Goal: Task Accomplishment & Management: Use online tool/utility

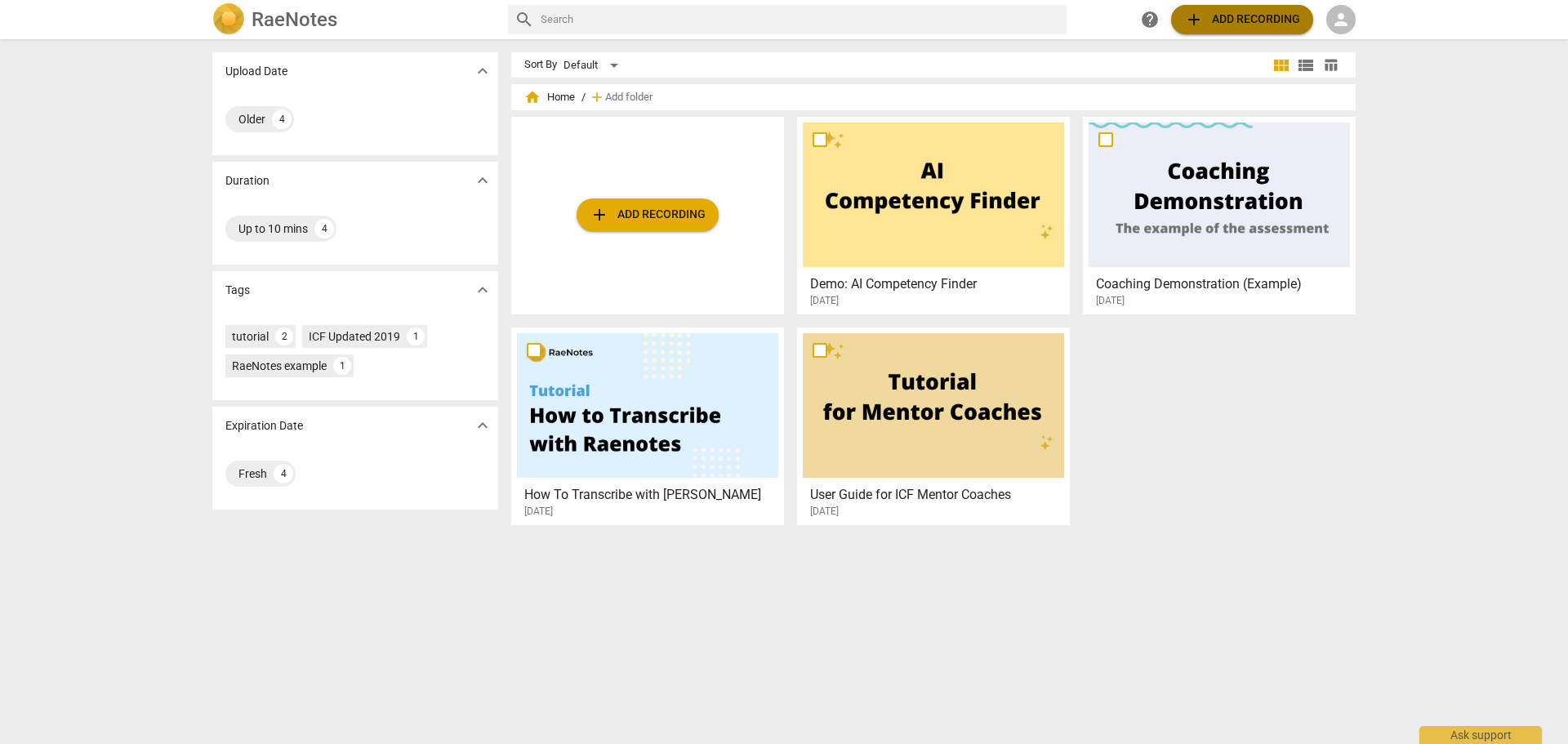
click at [1257, 21] on span "add Add recording" at bounding box center [1242, 20] width 116 height 20
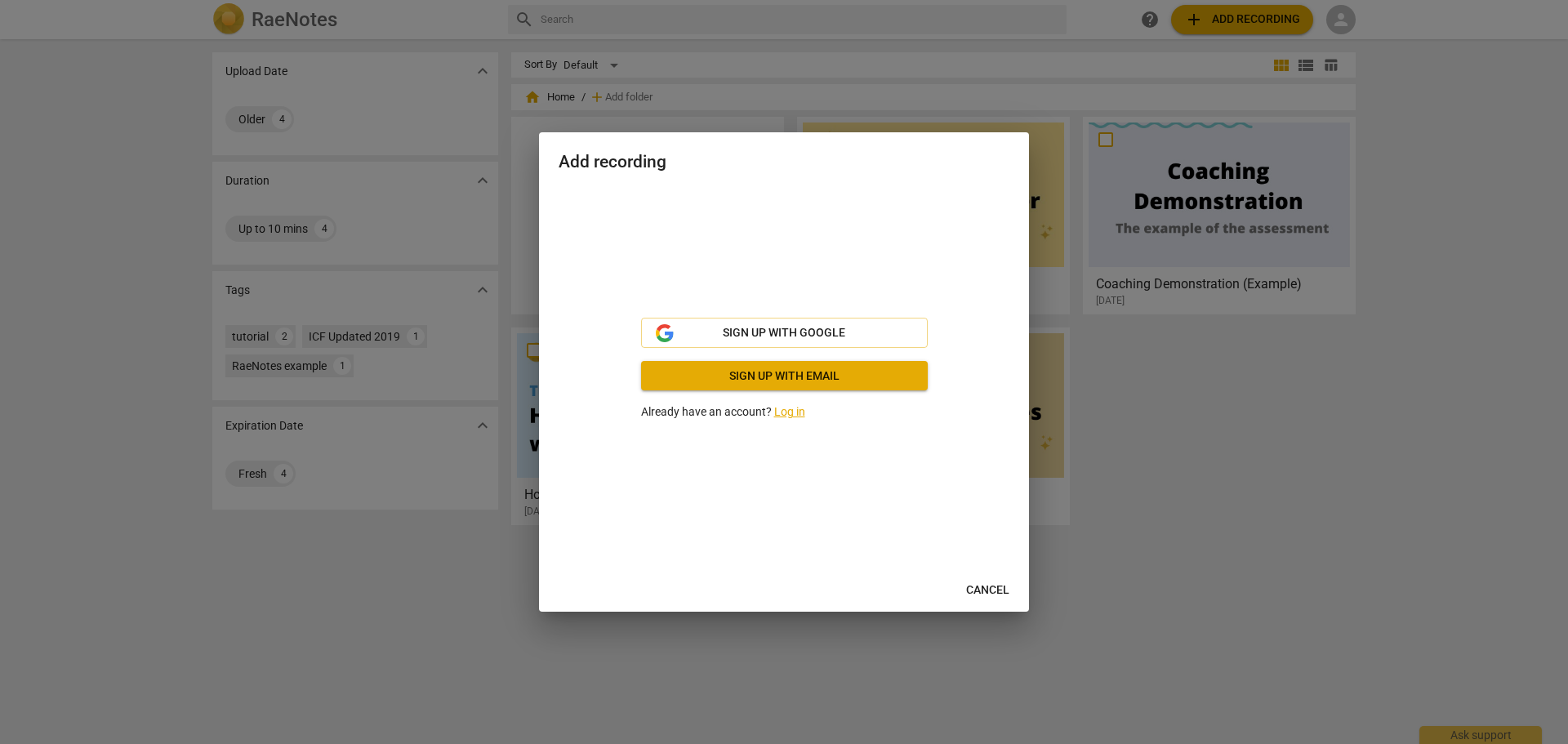
click at [791, 412] on link "Log in" at bounding box center [789, 412] width 31 height 13
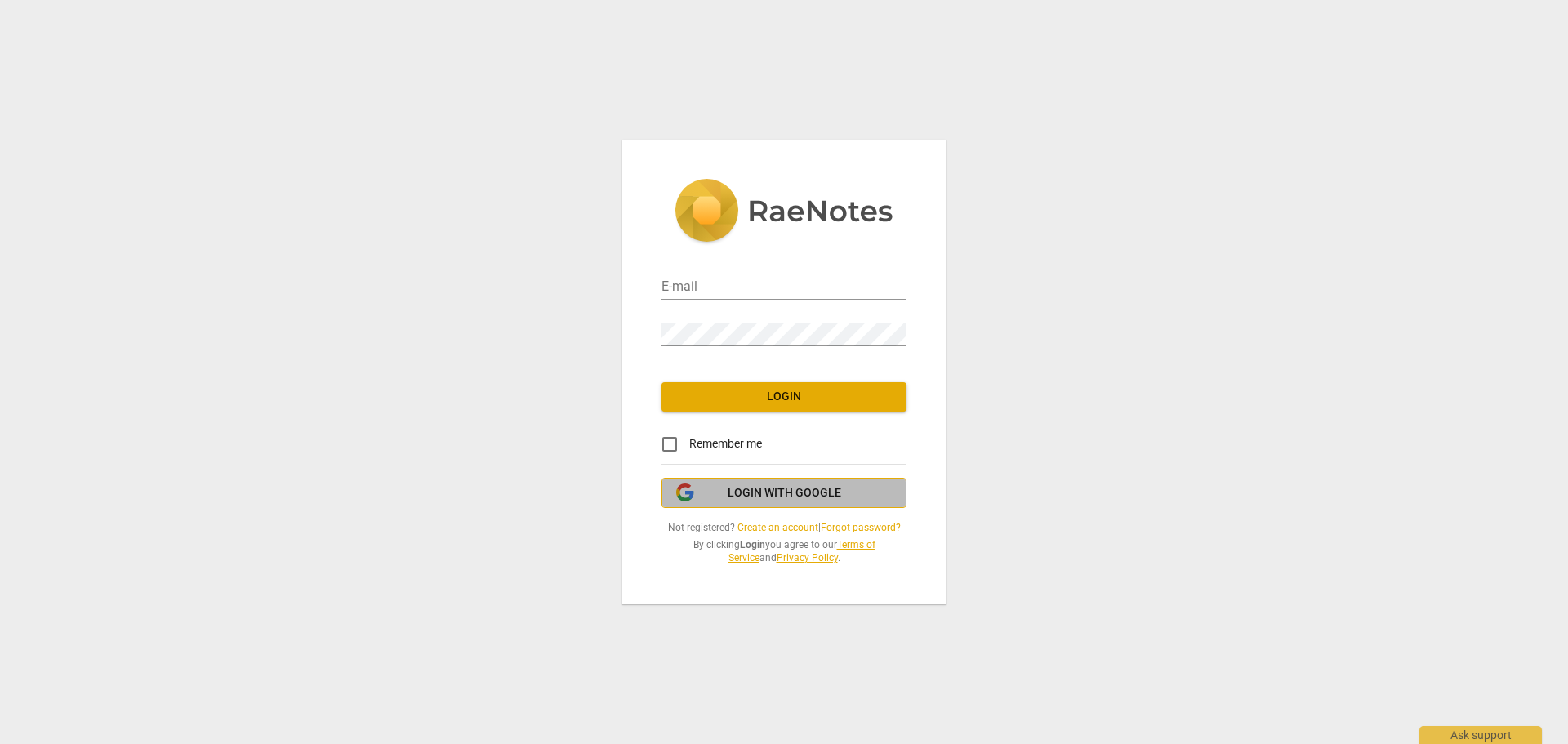
click at [775, 491] on span "Login with Google" at bounding box center [784, 493] width 114 height 17
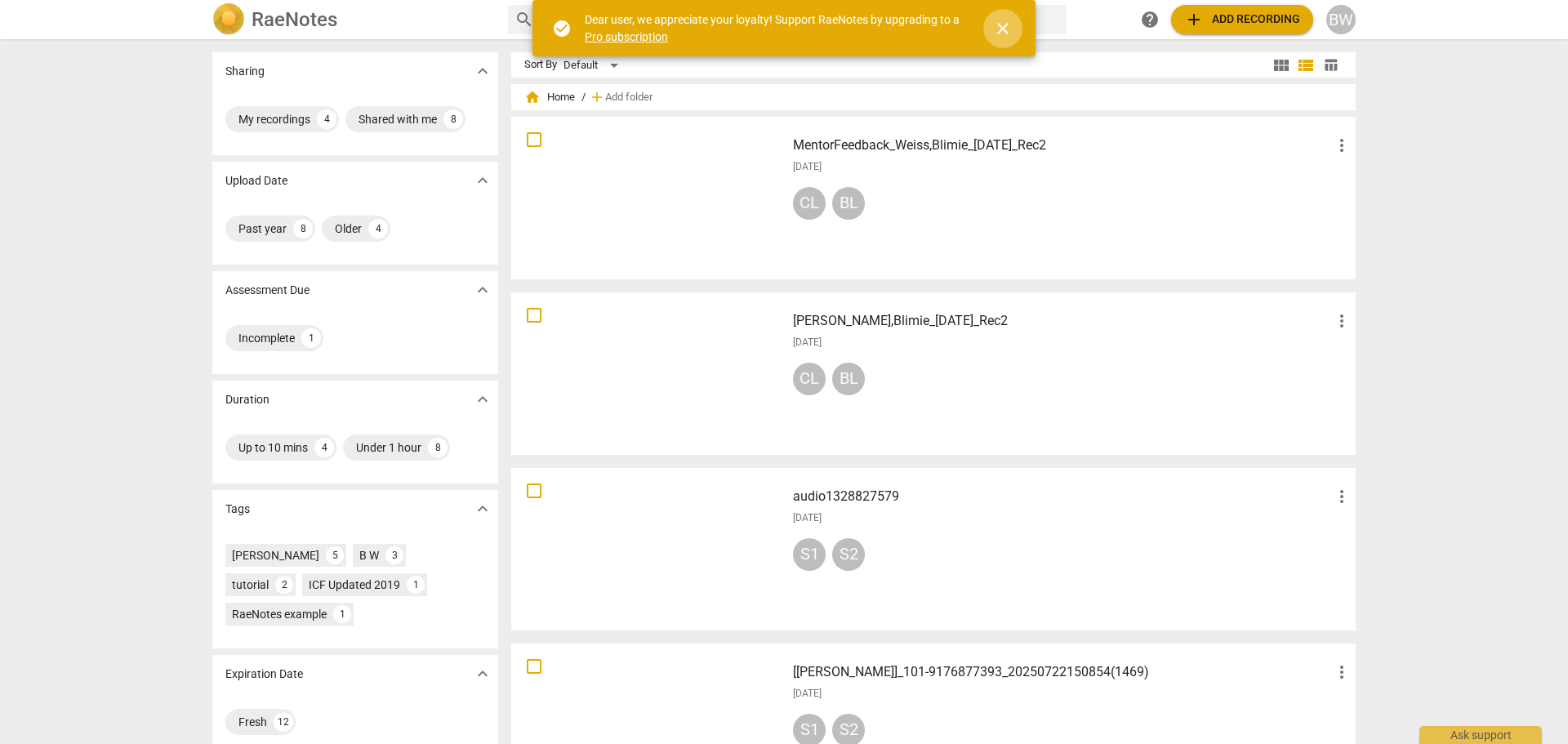
click at [999, 32] on span "close" at bounding box center [1003, 29] width 20 height 20
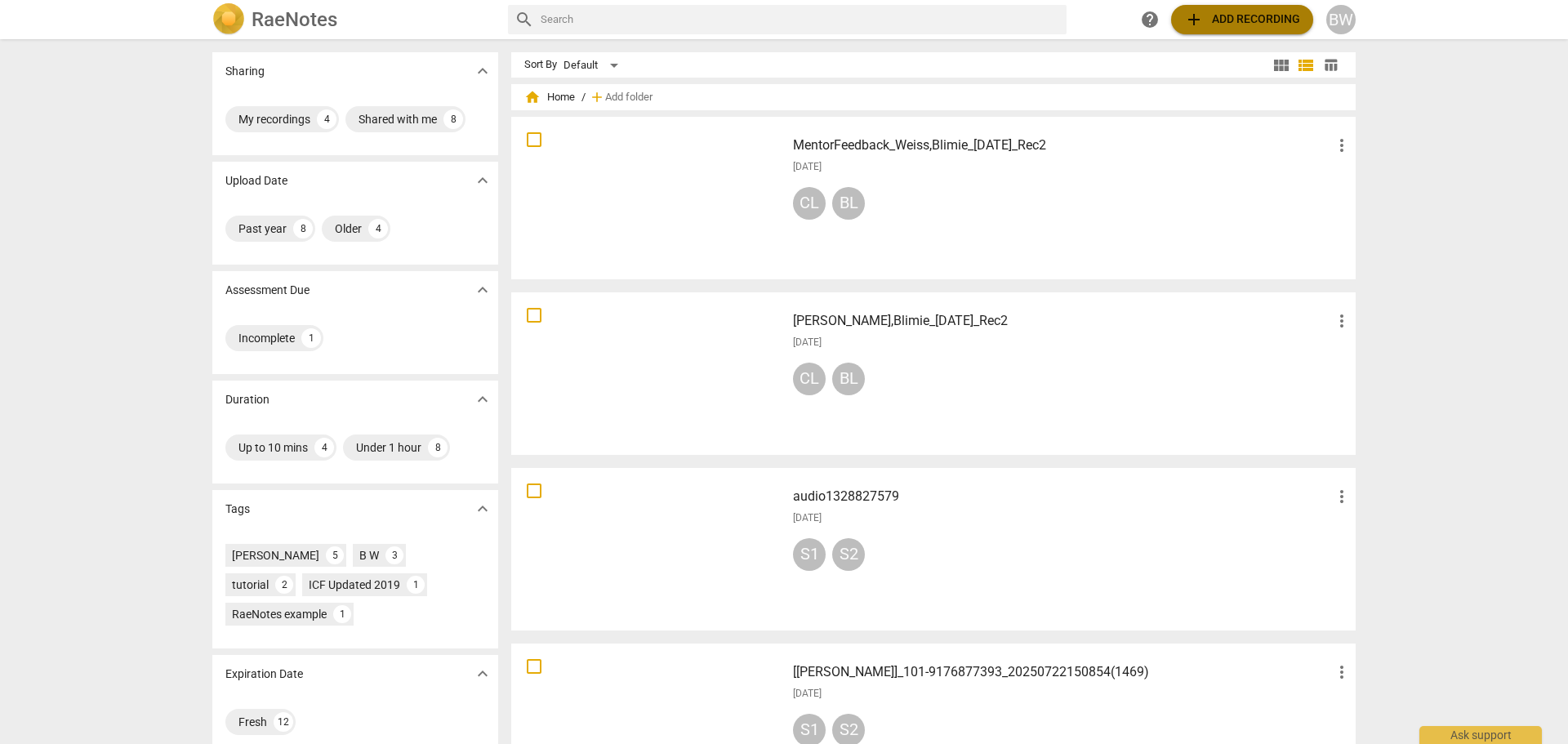
click at [1233, 12] on span "add Add recording" at bounding box center [1242, 20] width 116 height 20
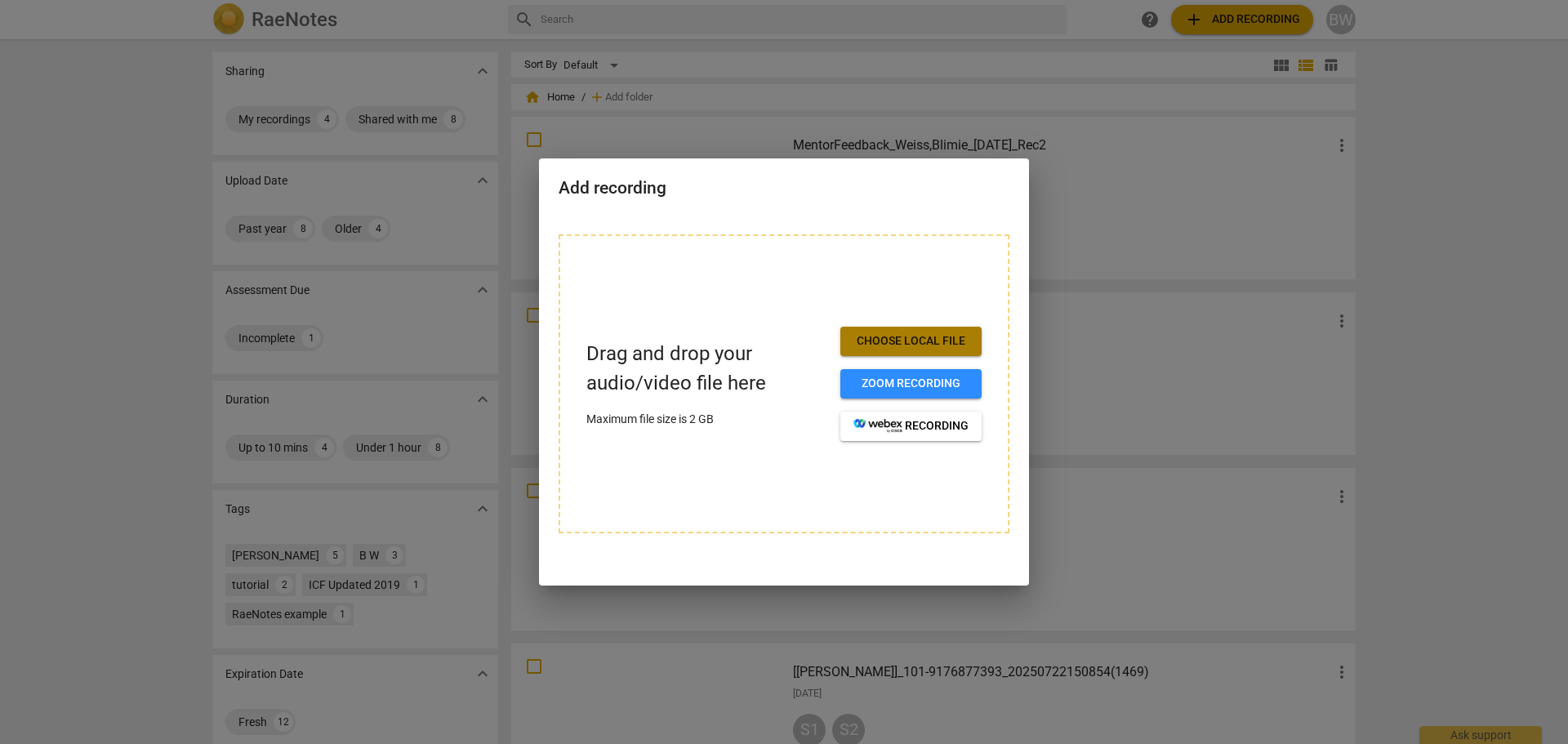
click at [941, 341] on span "Choose local file" at bounding box center [911, 341] width 115 height 17
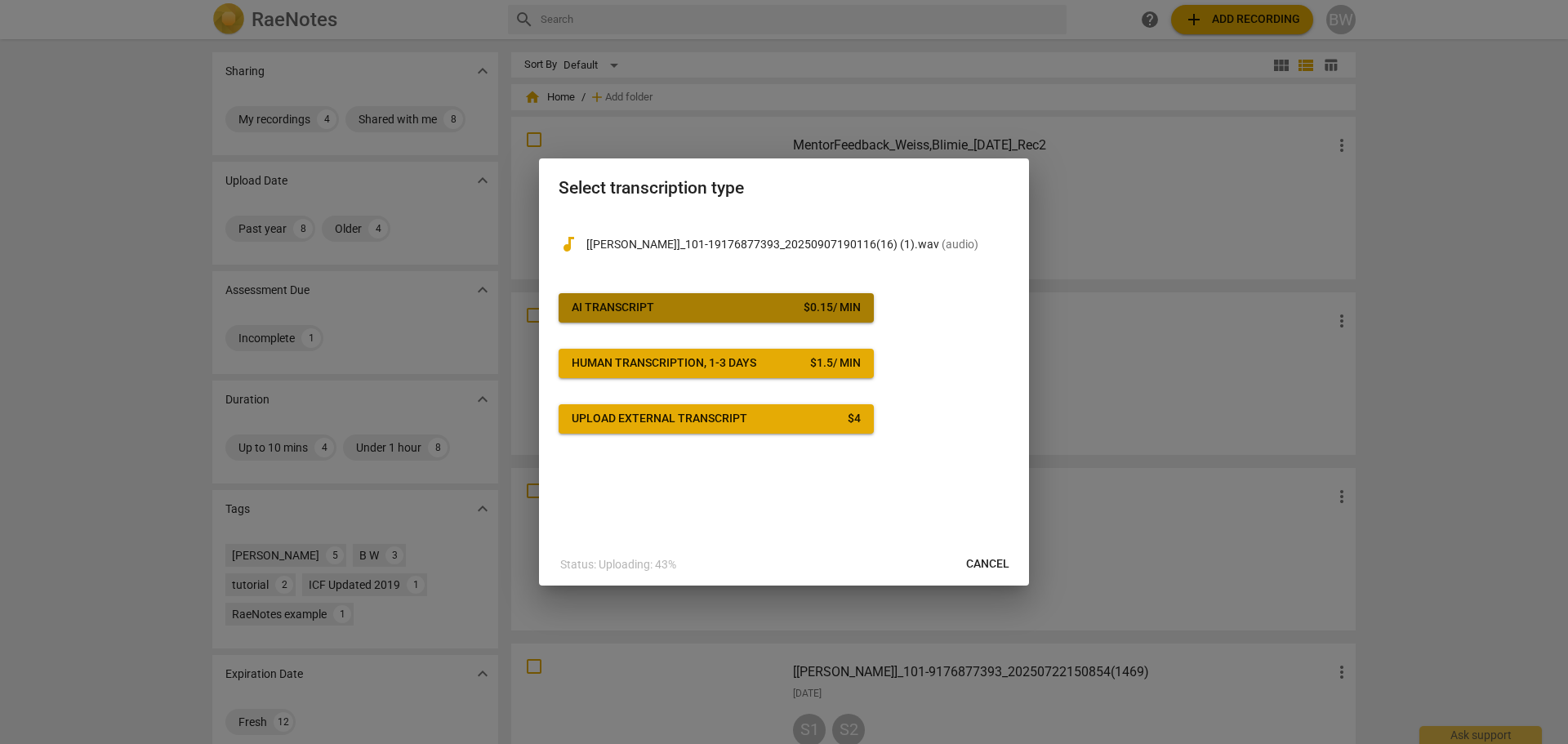
click at [727, 301] on span "AI Transcript $ 0.15 / min" at bounding box center [716, 308] width 289 height 17
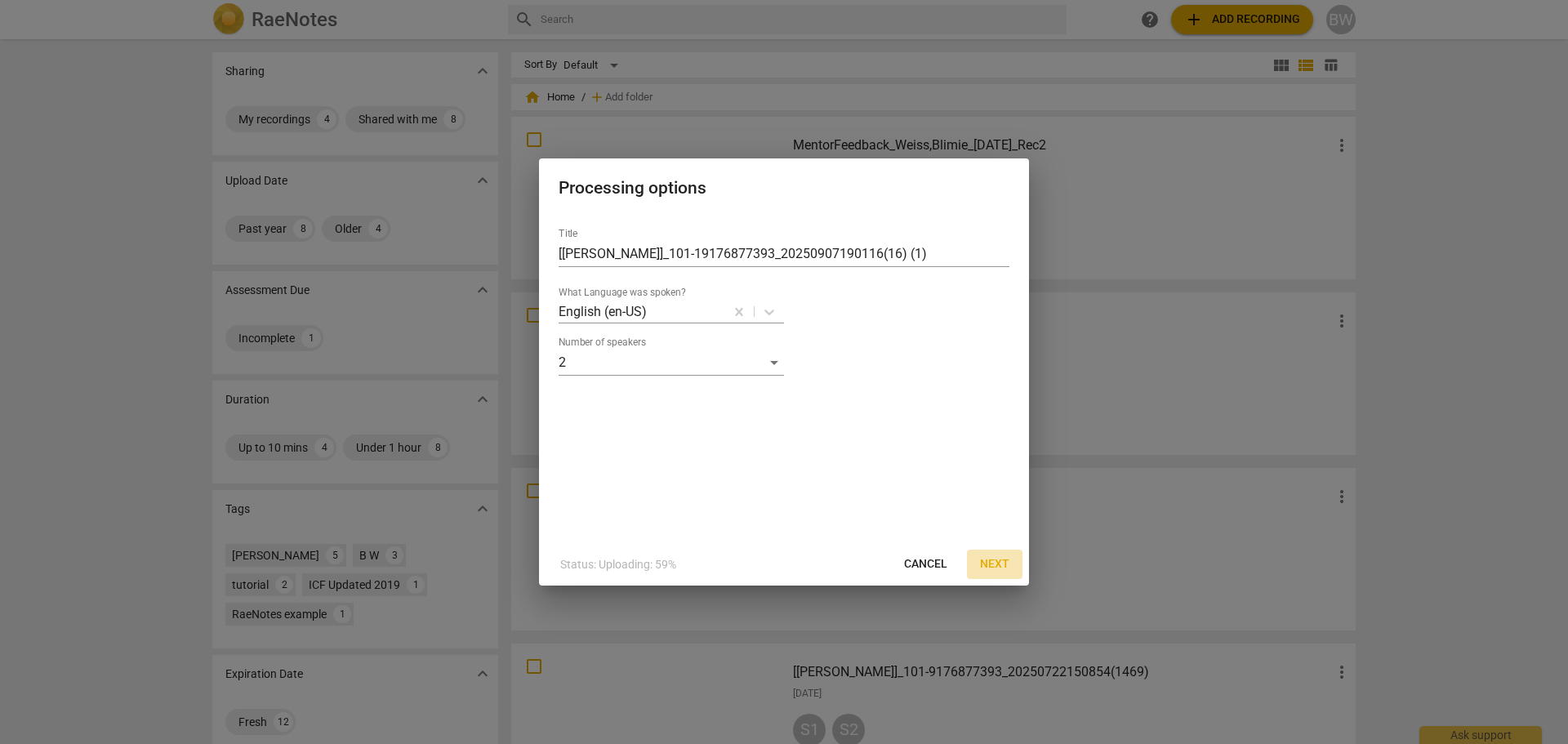
click at [1002, 561] on span "Next" at bounding box center [994, 565] width 29 height 17
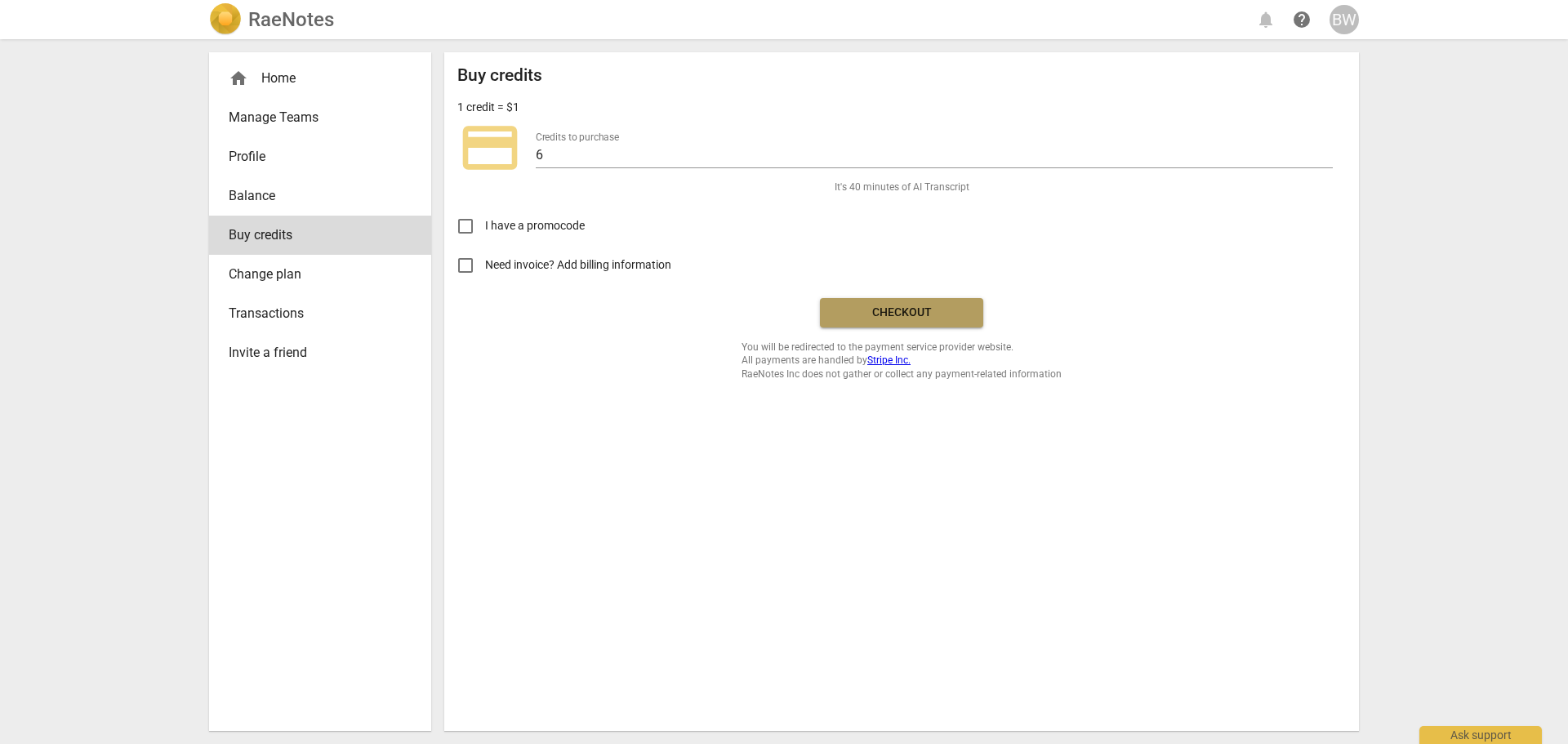
click at [918, 311] on span "Checkout" at bounding box center [901, 313] width 137 height 17
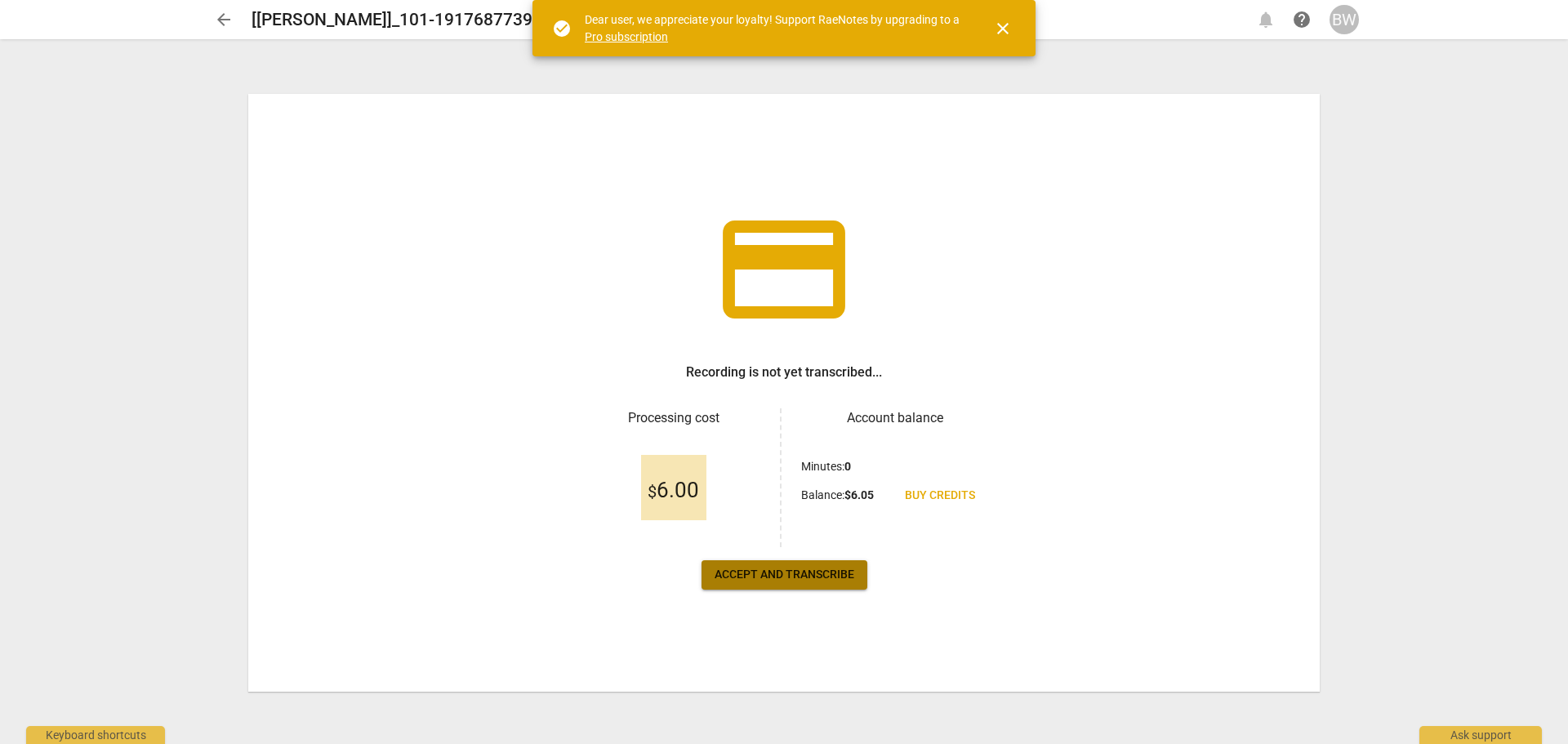
click at [821, 581] on span "Accept and transcribe" at bounding box center [785, 575] width 140 height 17
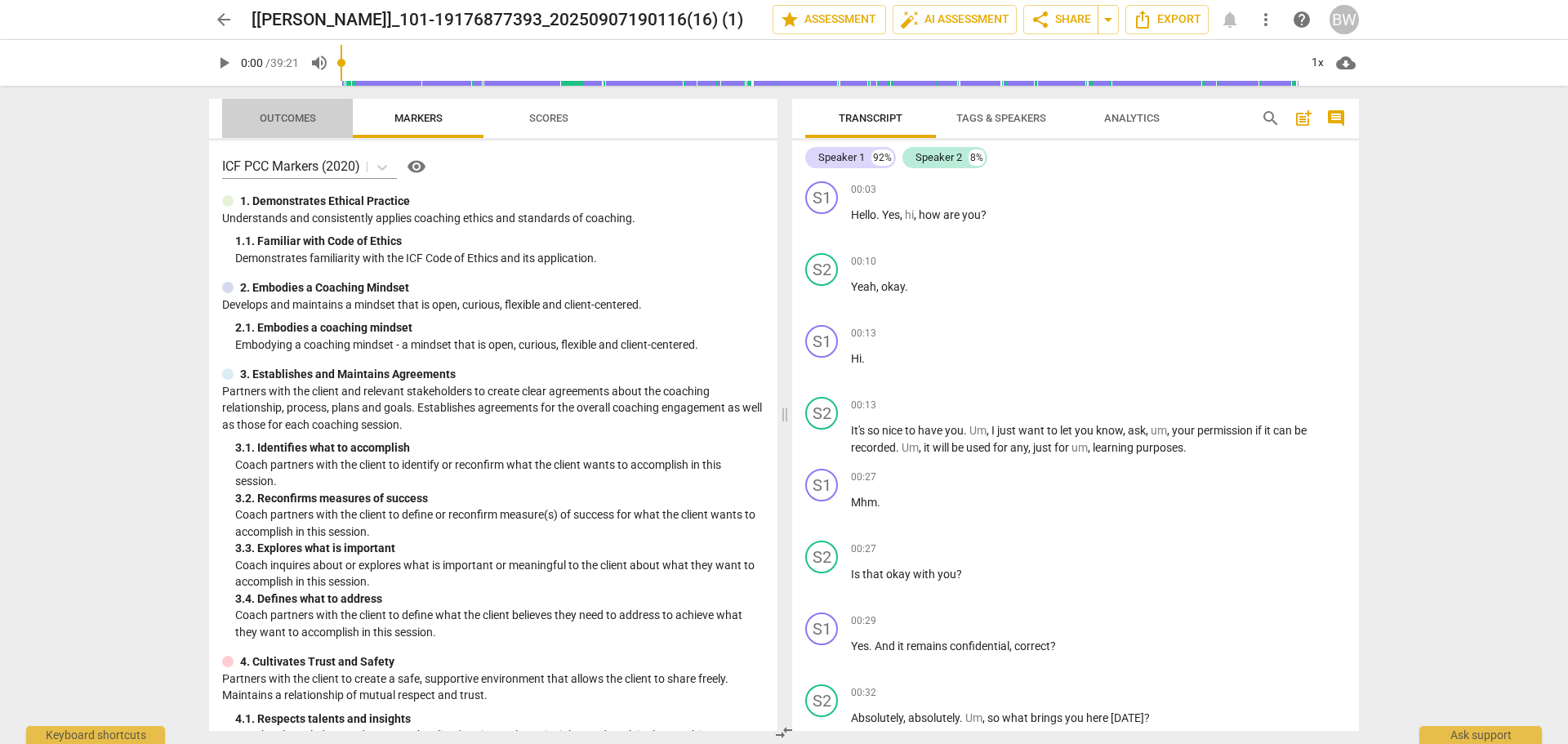
click at [301, 112] on span "Outcomes" at bounding box center [288, 118] width 56 height 12
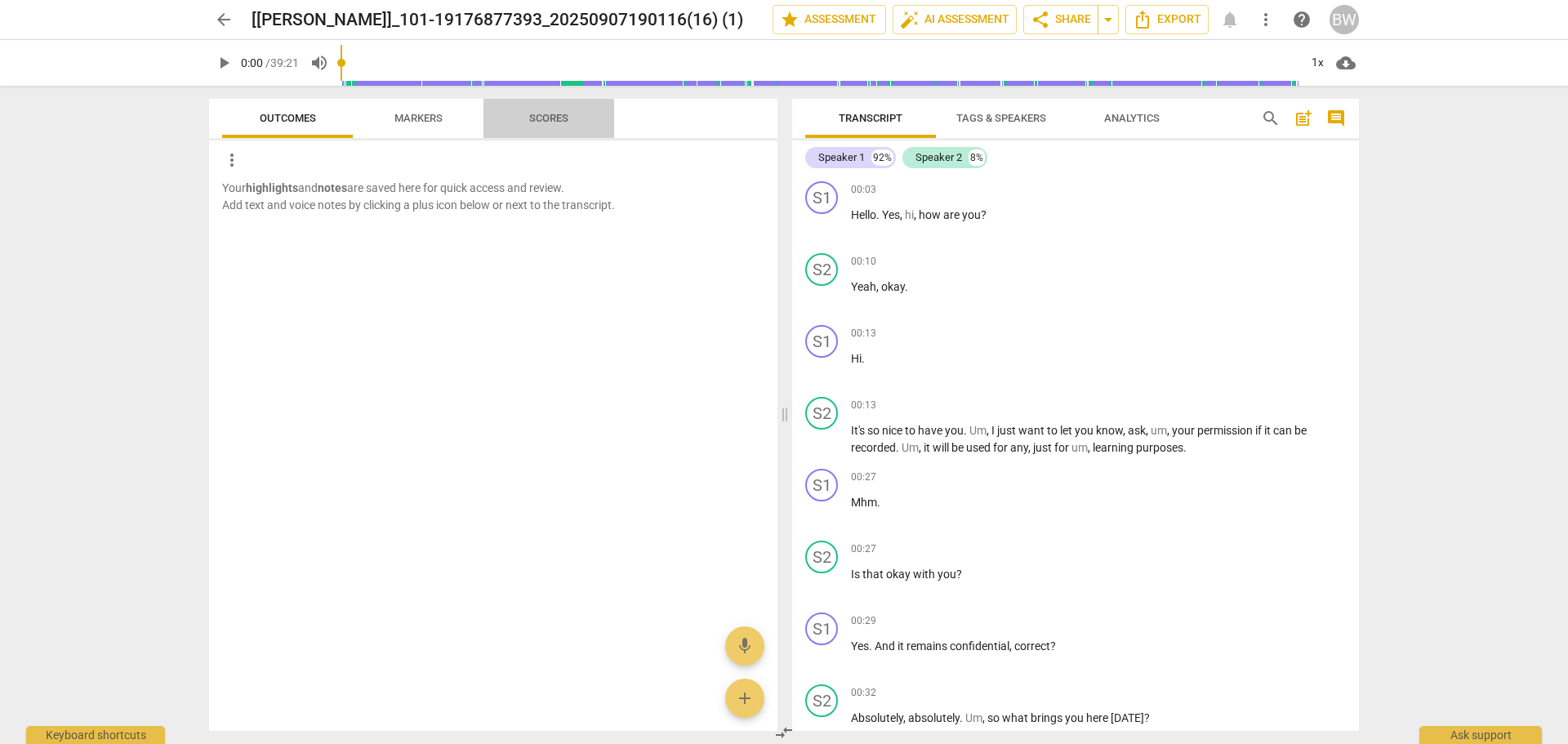
click at [539, 119] on span "Scores" at bounding box center [548, 118] width 39 height 12
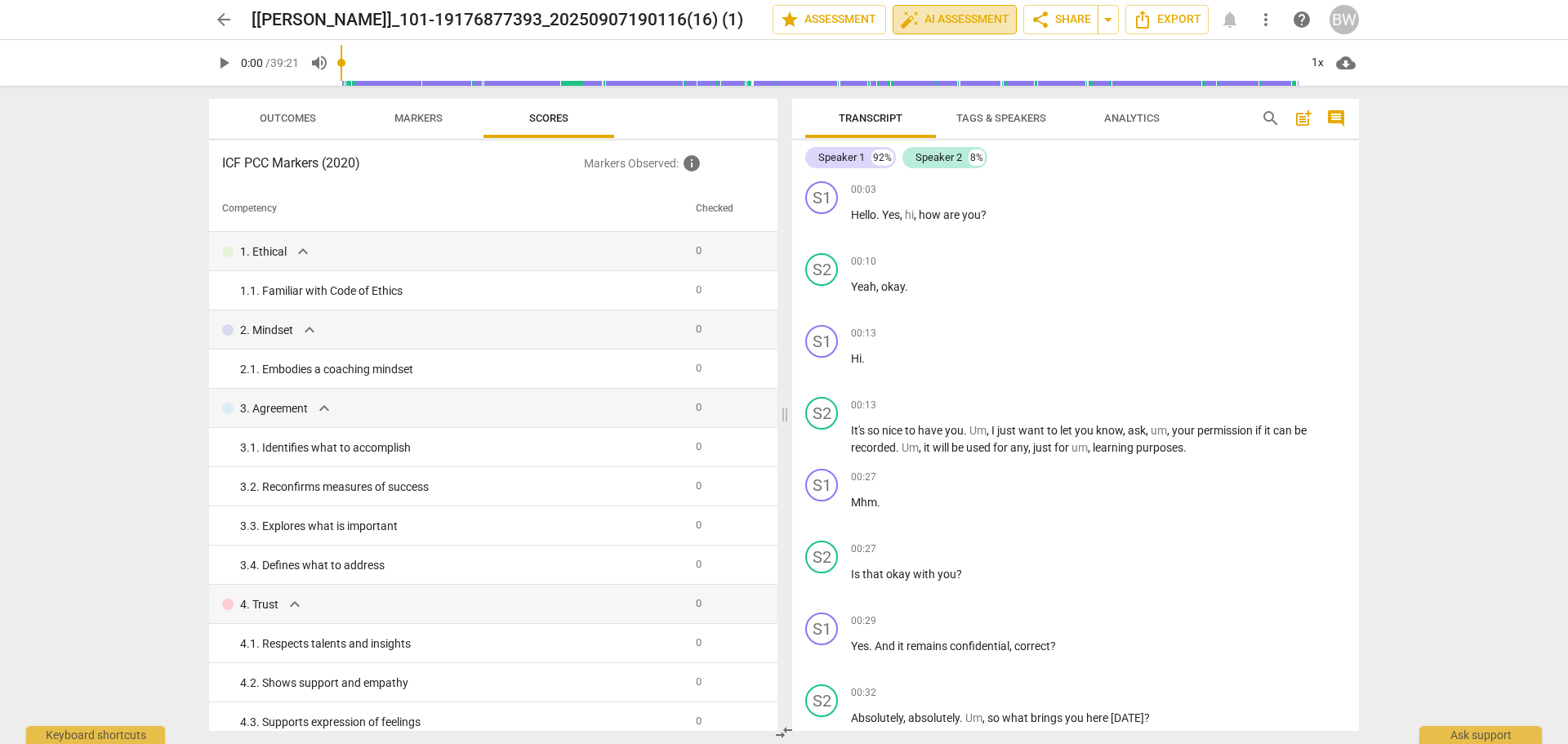
click at [956, 12] on span "auto_fix_high AI Assessment" at bounding box center [955, 20] width 110 height 20
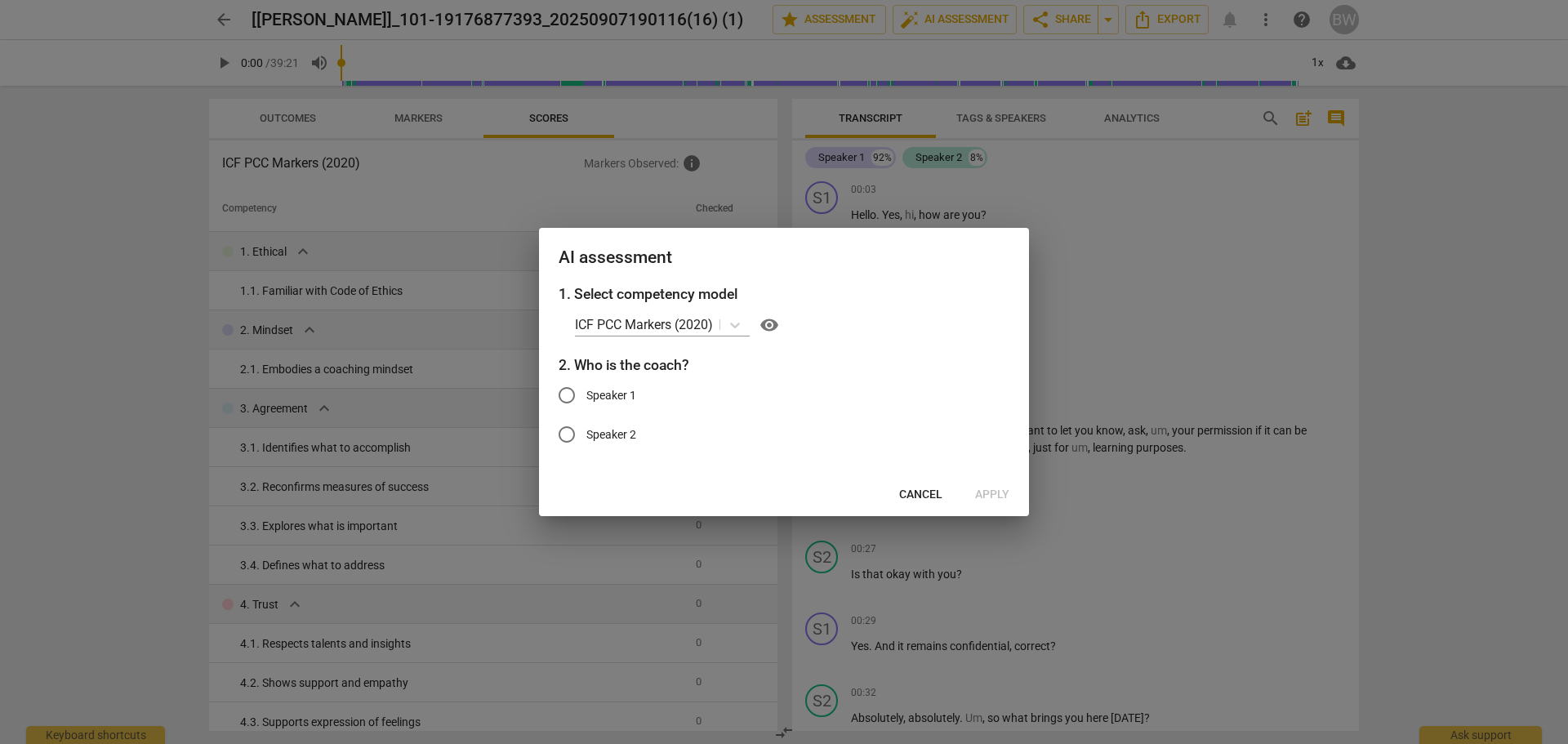
drag, startPoint x: 767, startPoint y: 237, endPoint x: 809, endPoint y: 280, distance: 60.1
click at [809, 280] on div "AI assessment" at bounding box center [784, 256] width 490 height 56
drag, startPoint x: 809, startPoint y: 280, endPoint x: 918, endPoint y: 325, distance: 117.9
click at [918, 325] on div "AI assessment 1. Select competency model ICF PCC Markers (2020) visibility 2. W…" at bounding box center [784, 371] width 490 height 288
click at [914, 245] on div "AI assessment" at bounding box center [784, 256] width 490 height 56
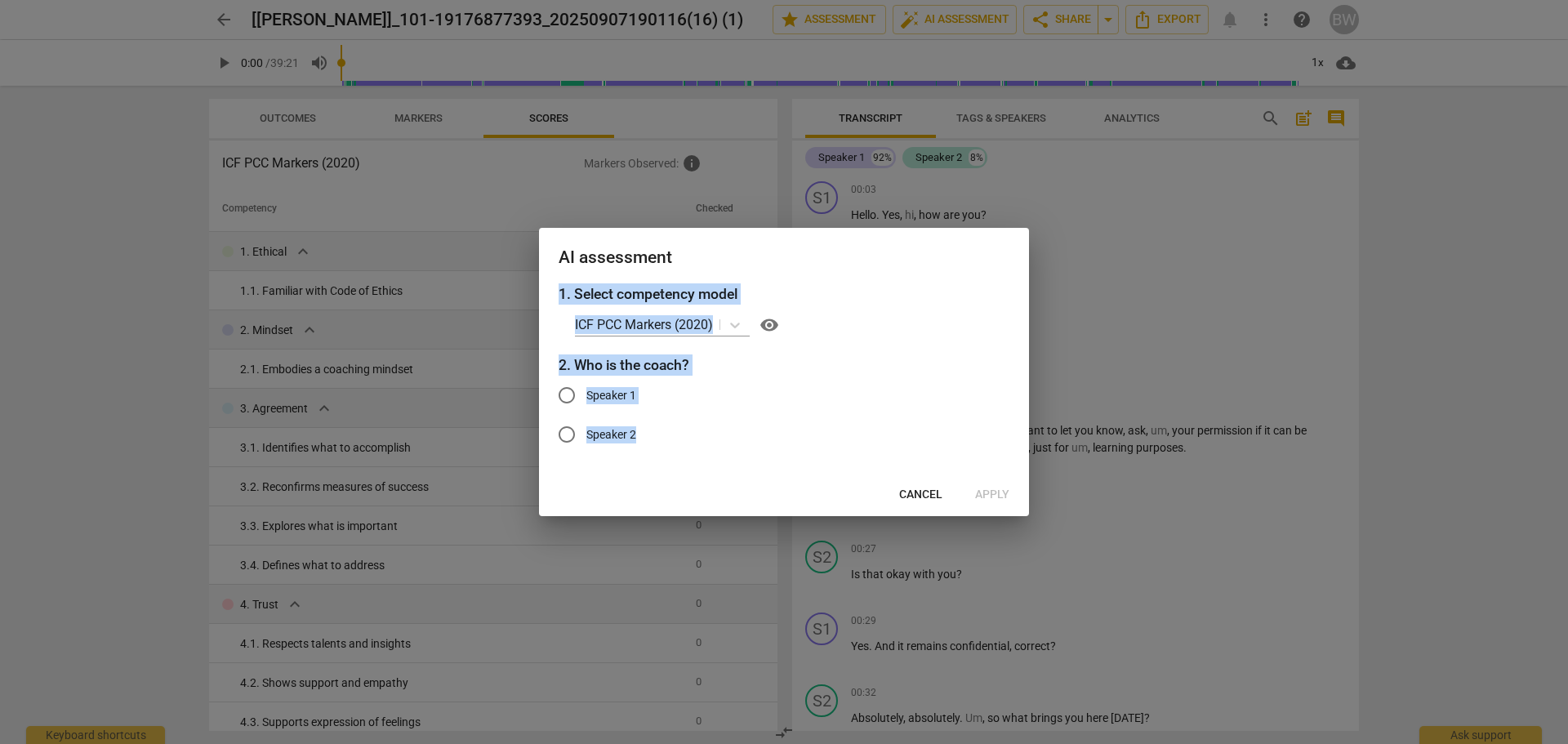
drag, startPoint x: 882, startPoint y: 231, endPoint x: 924, endPoint y: 501, distance: 273.2
click at [924, 501] on div "AI assessment 1. Select competency model ICF PCC Markers (2020) visibility 2. W…" at bounding box center [784, 371] width 490 height 288
click at [924, 501] on span "Cancel" at bounding box center [921, 495] width 43 height 17
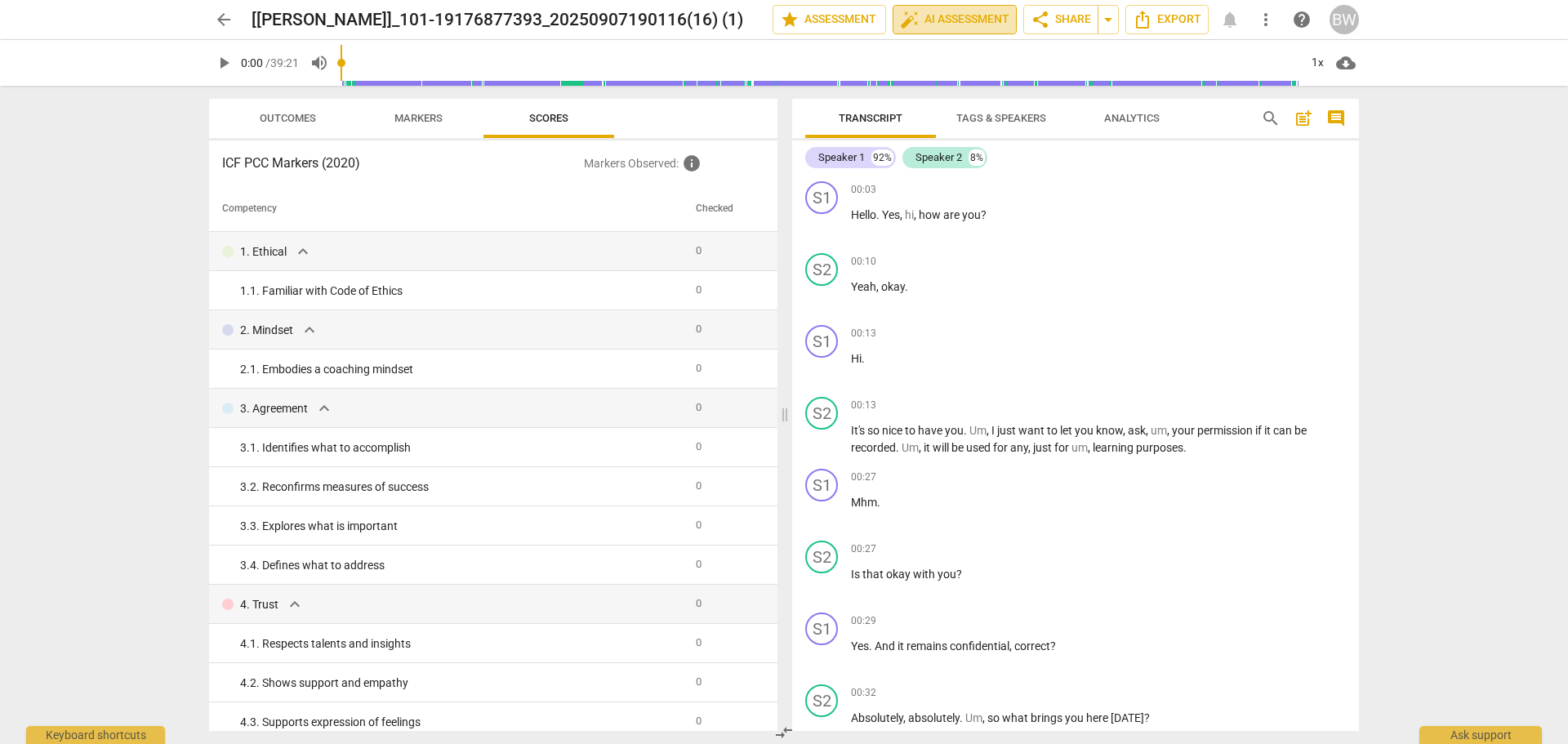
click at [952, 26] on span "auto_fix_high AI Assessment" at bounding box center [955, 20] width 110 height 20
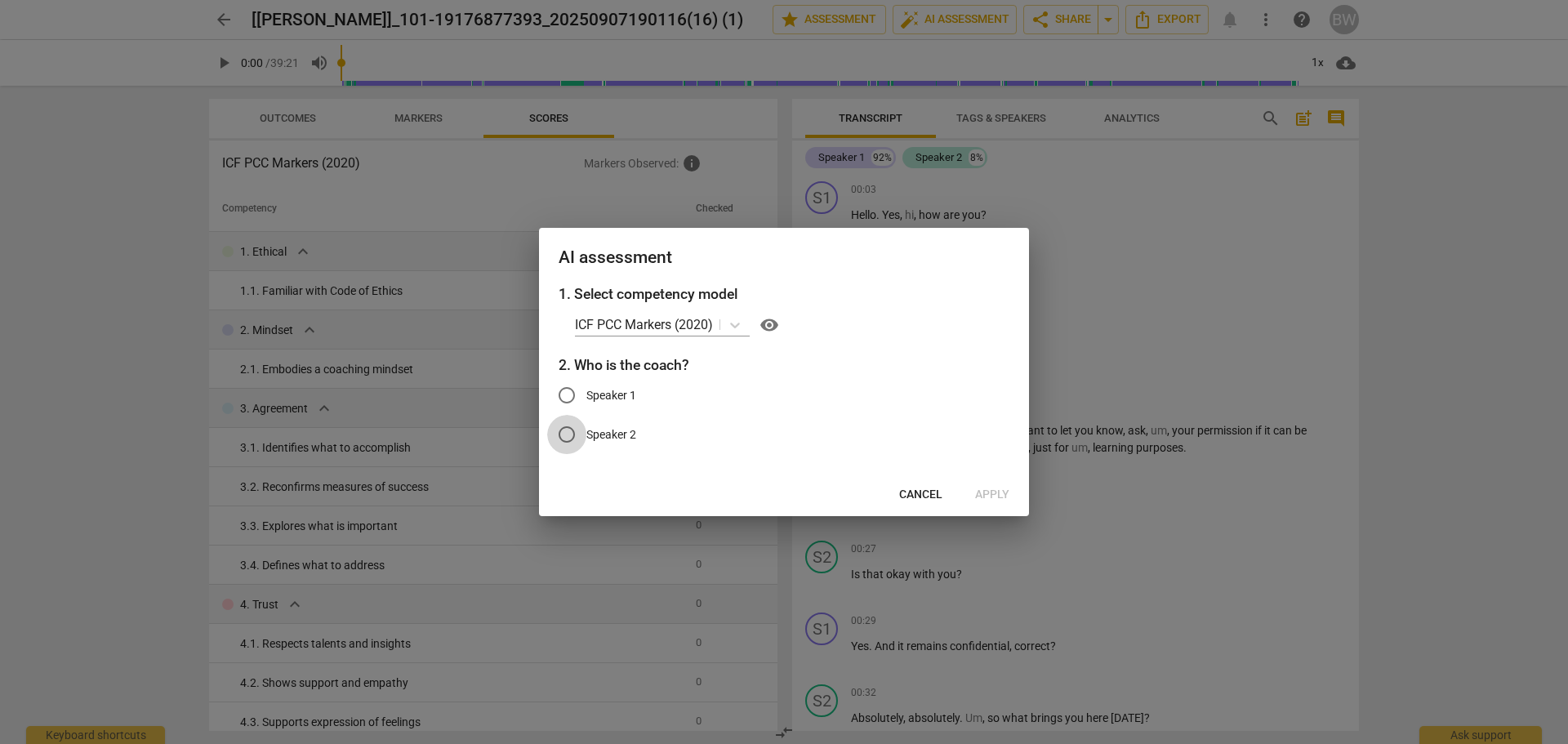
click at [568, 431] on input "Speaker 2" at bounding box center [566, 434] width 39 height 39
radio input "true"
click at [998, 496] on span "Apply" at bounding box center [992, 495] width 34 height 17
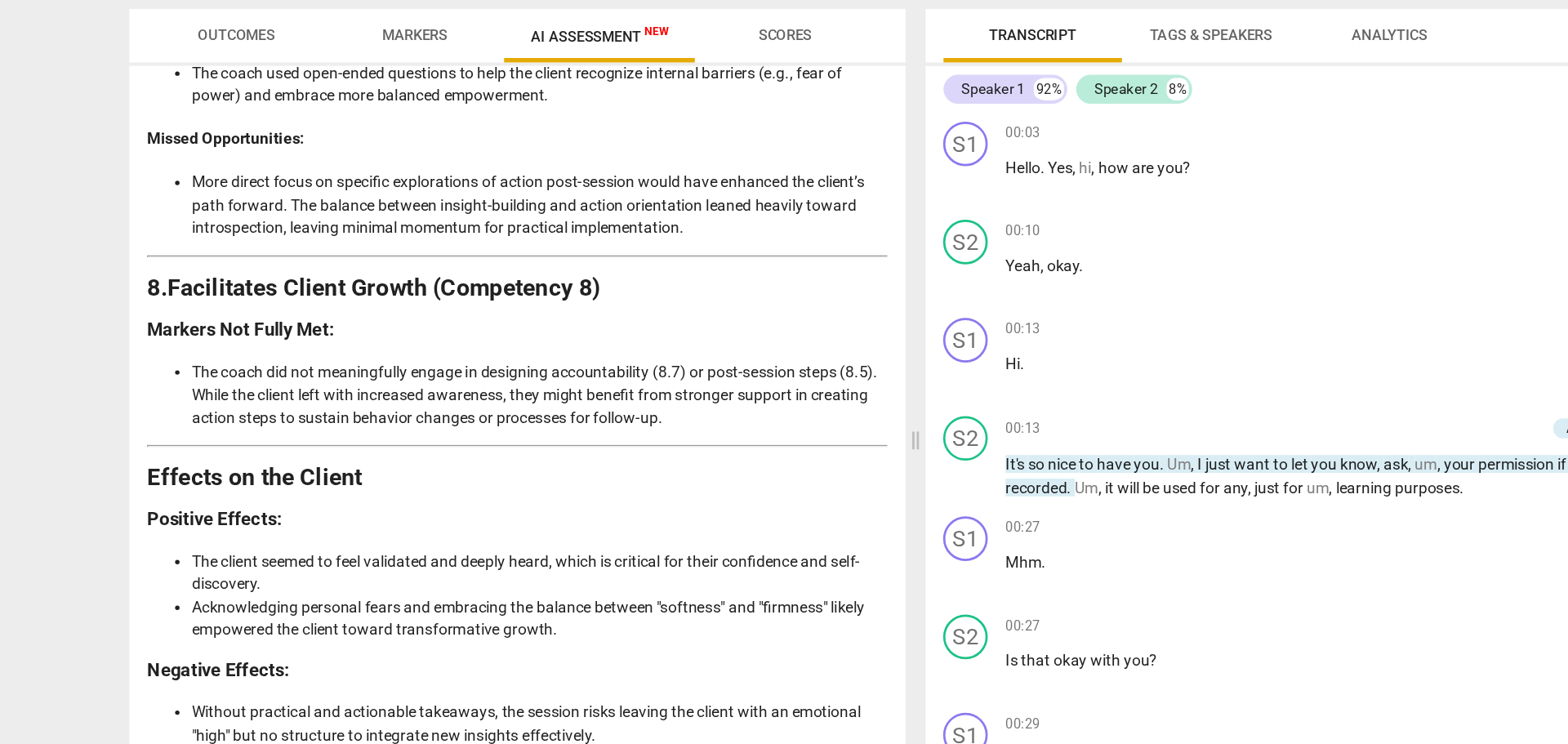
scroll to position [2851, 0]
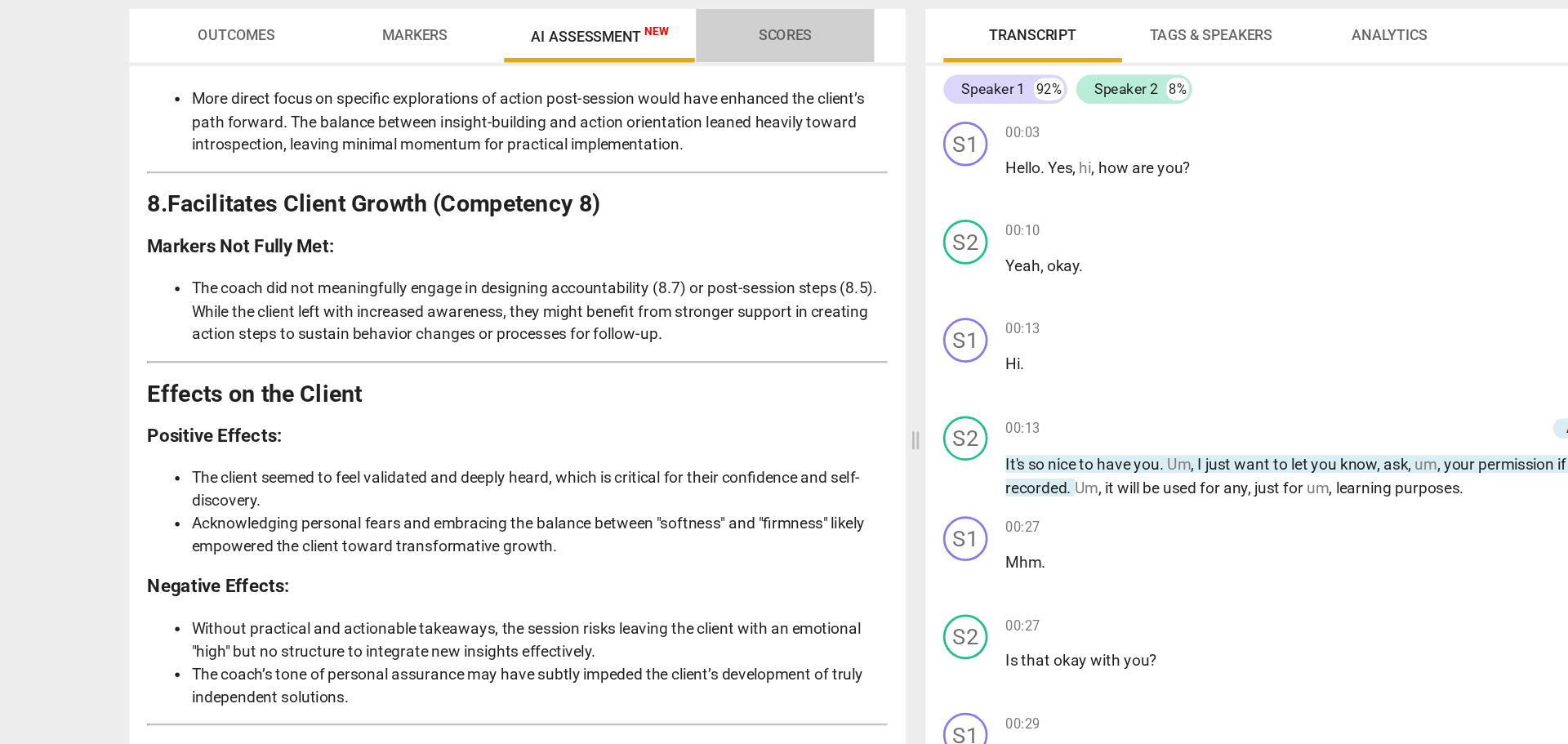
click at [692, 115] on span "Scores" at bounding box center [688, 118] width 39 height 12
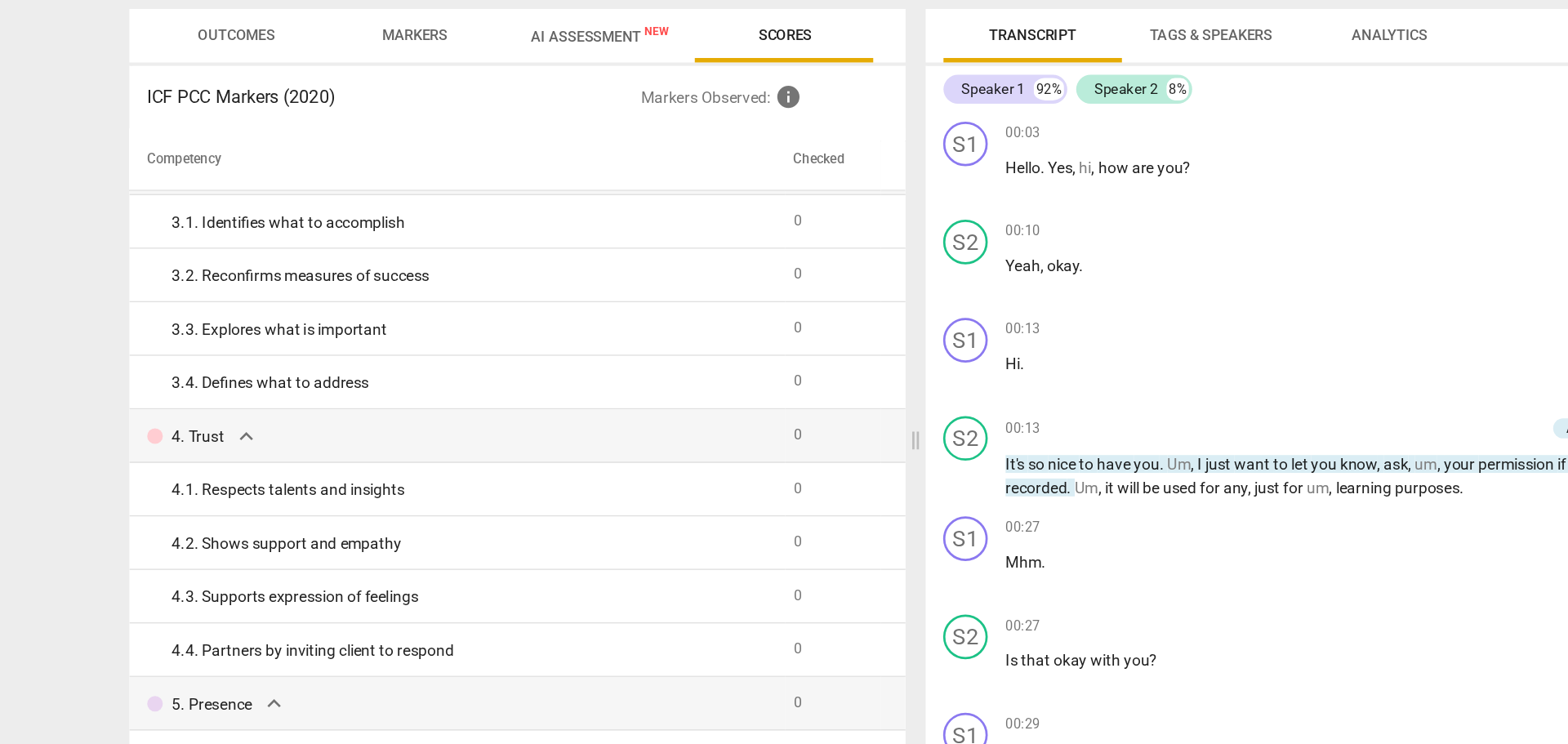
scroll to position [0, 0]
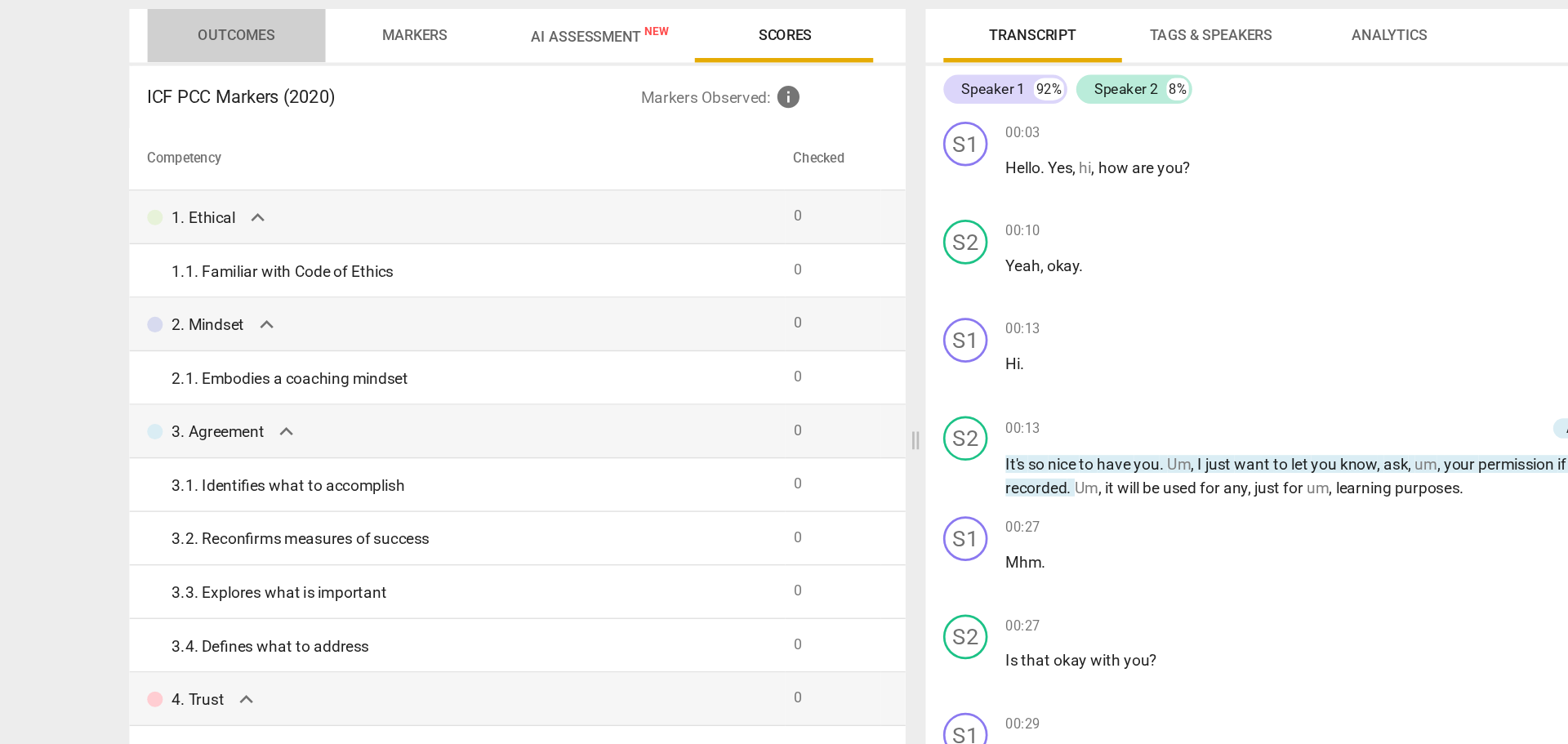
click at [304, 124] on span "Outcomes" at bounding box center [288, 118] width 56 height 12
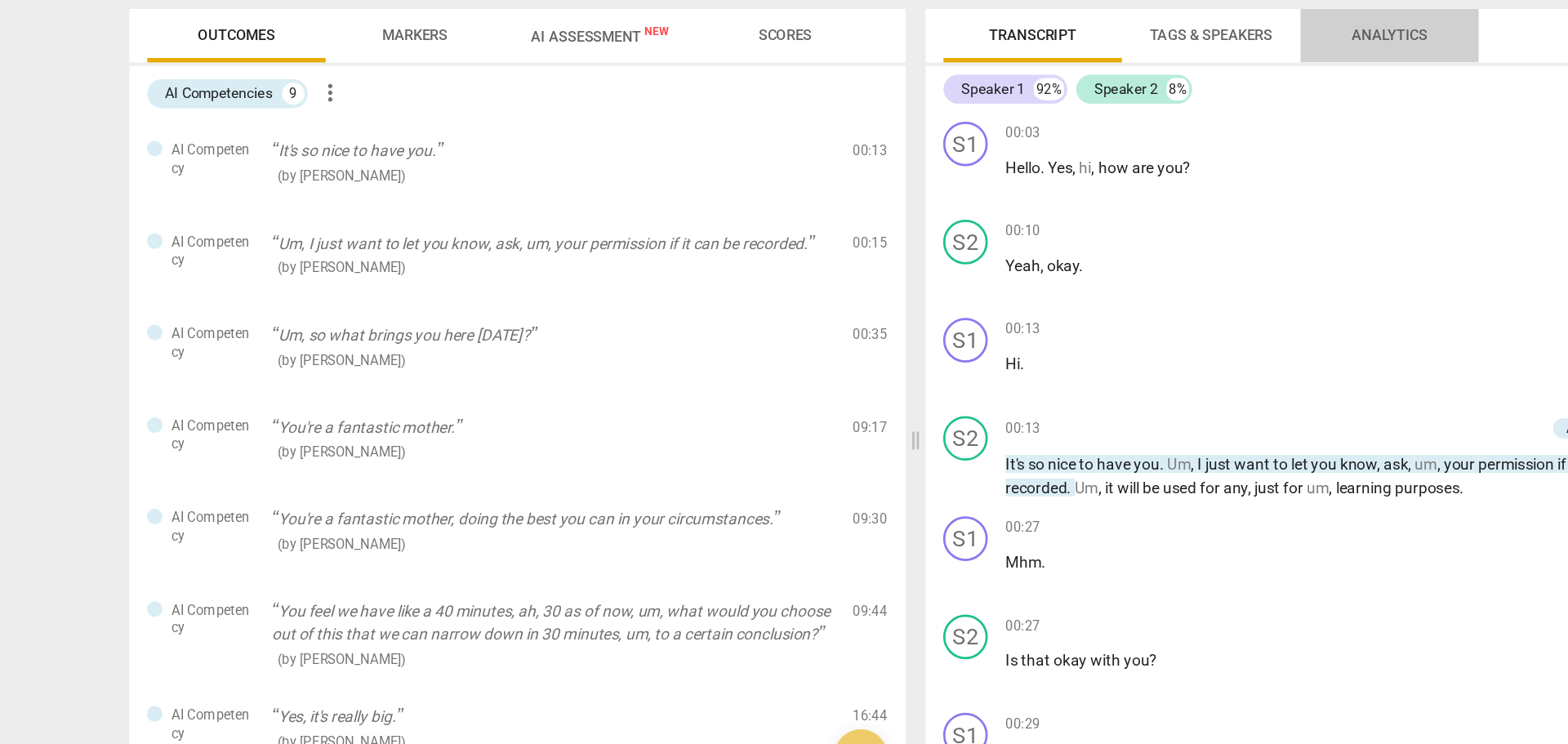
click at [1117, 112] on span "Analytics" at bounding box center [1132, 118] width 56 height 12
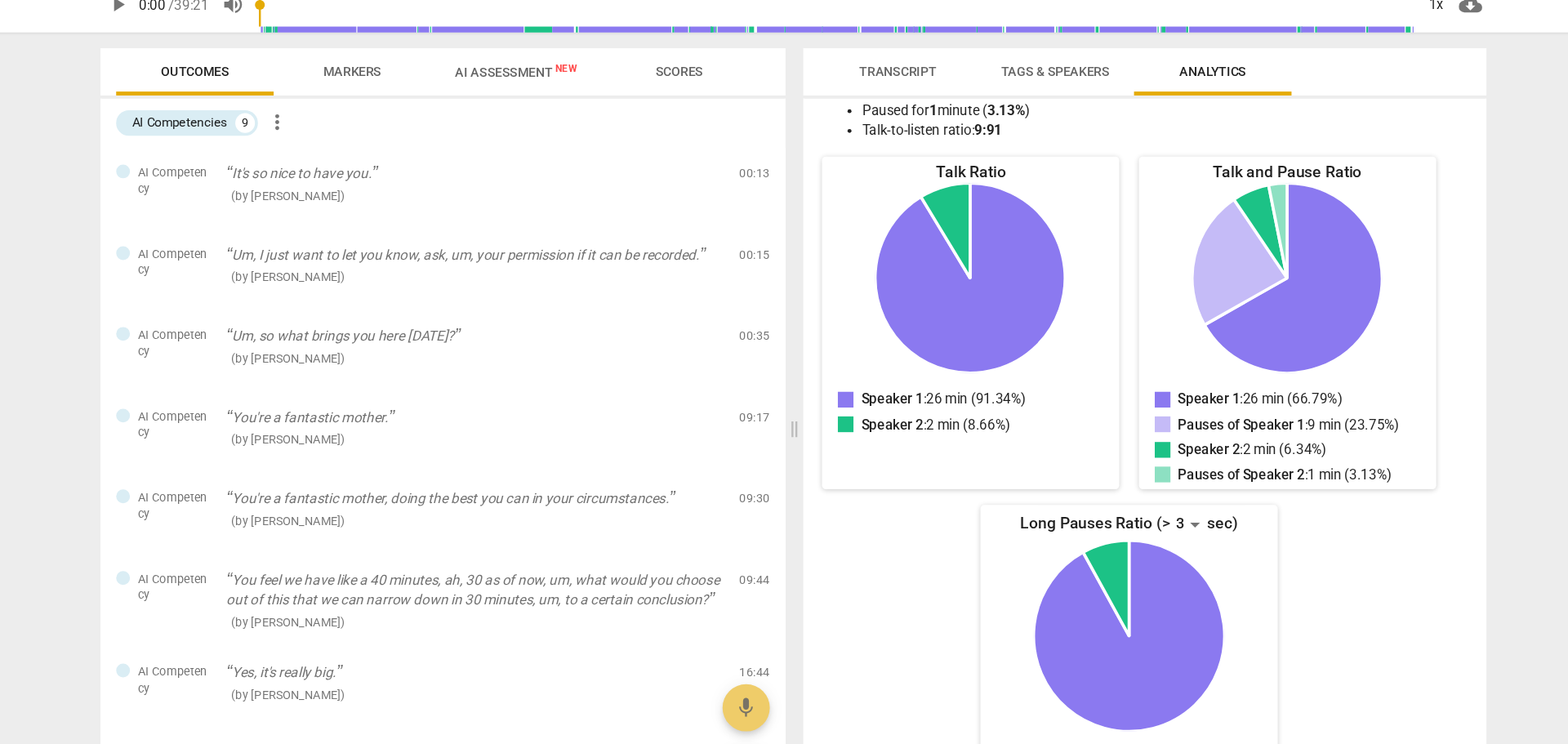
scroll to position [148, 0]
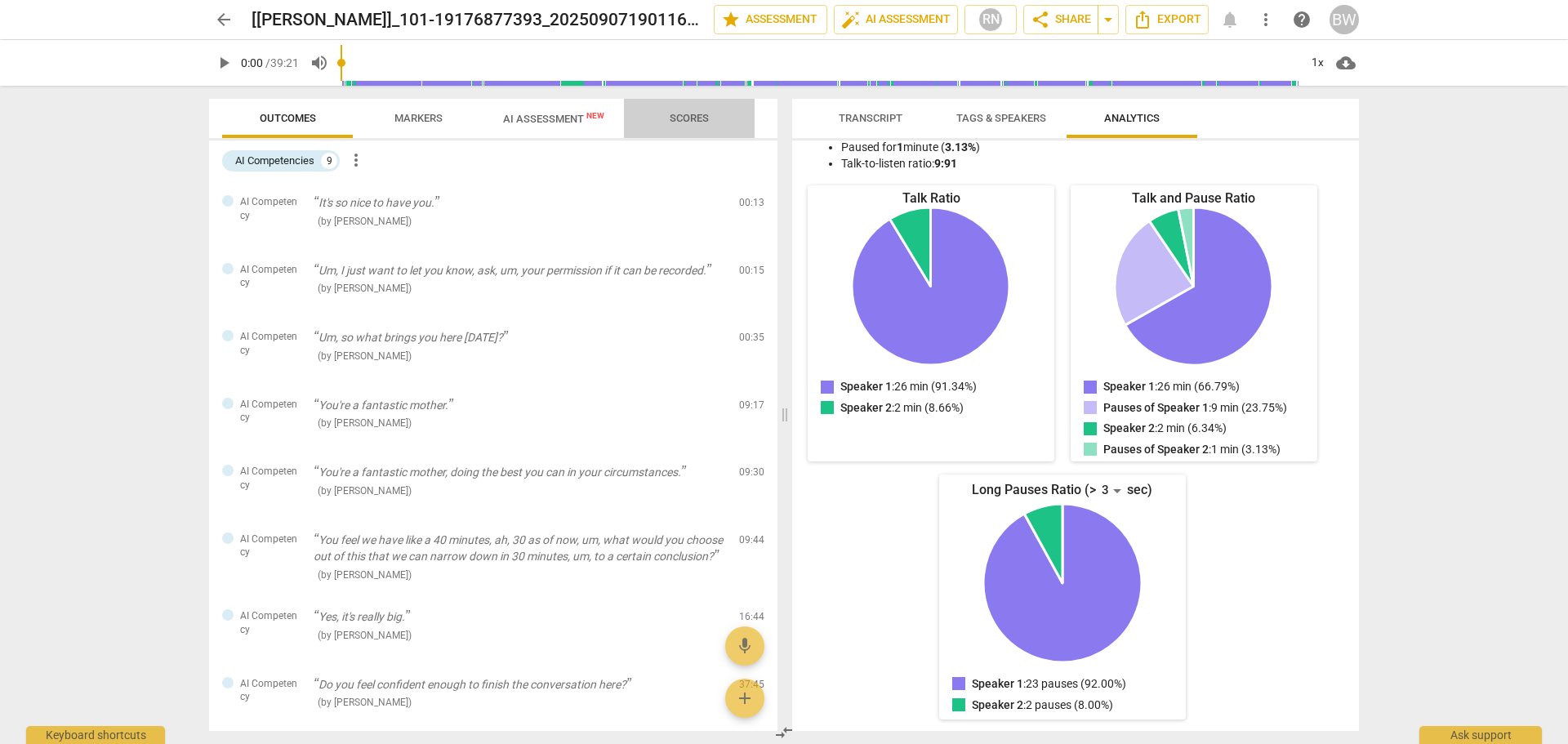
click at [687, 123] on span "Scores" at bounding box center [688, 118] width 39 height 12
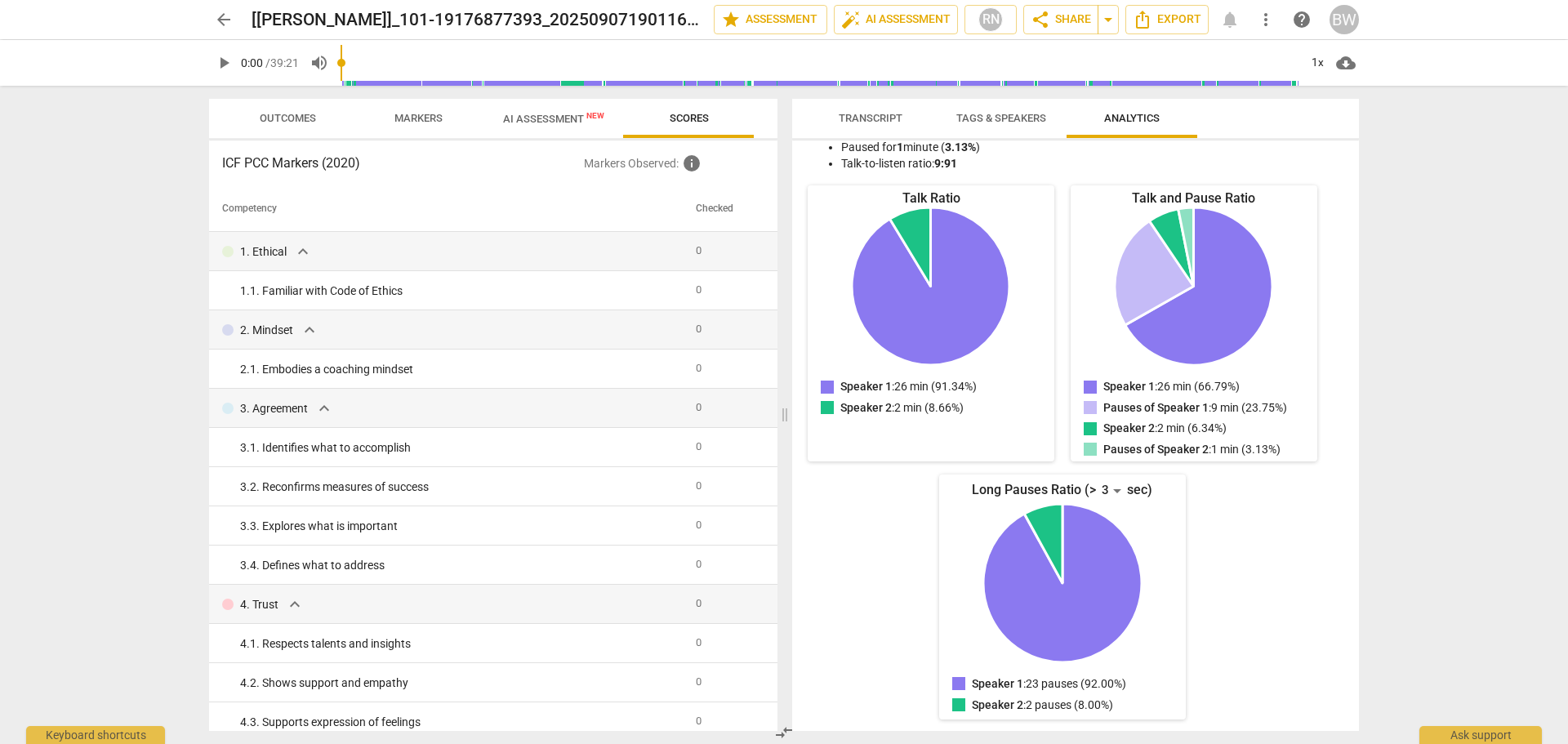
click at [1012, 108] on span "Tags & Speakers" at bounding box center [1001, 119] width 129 height 22
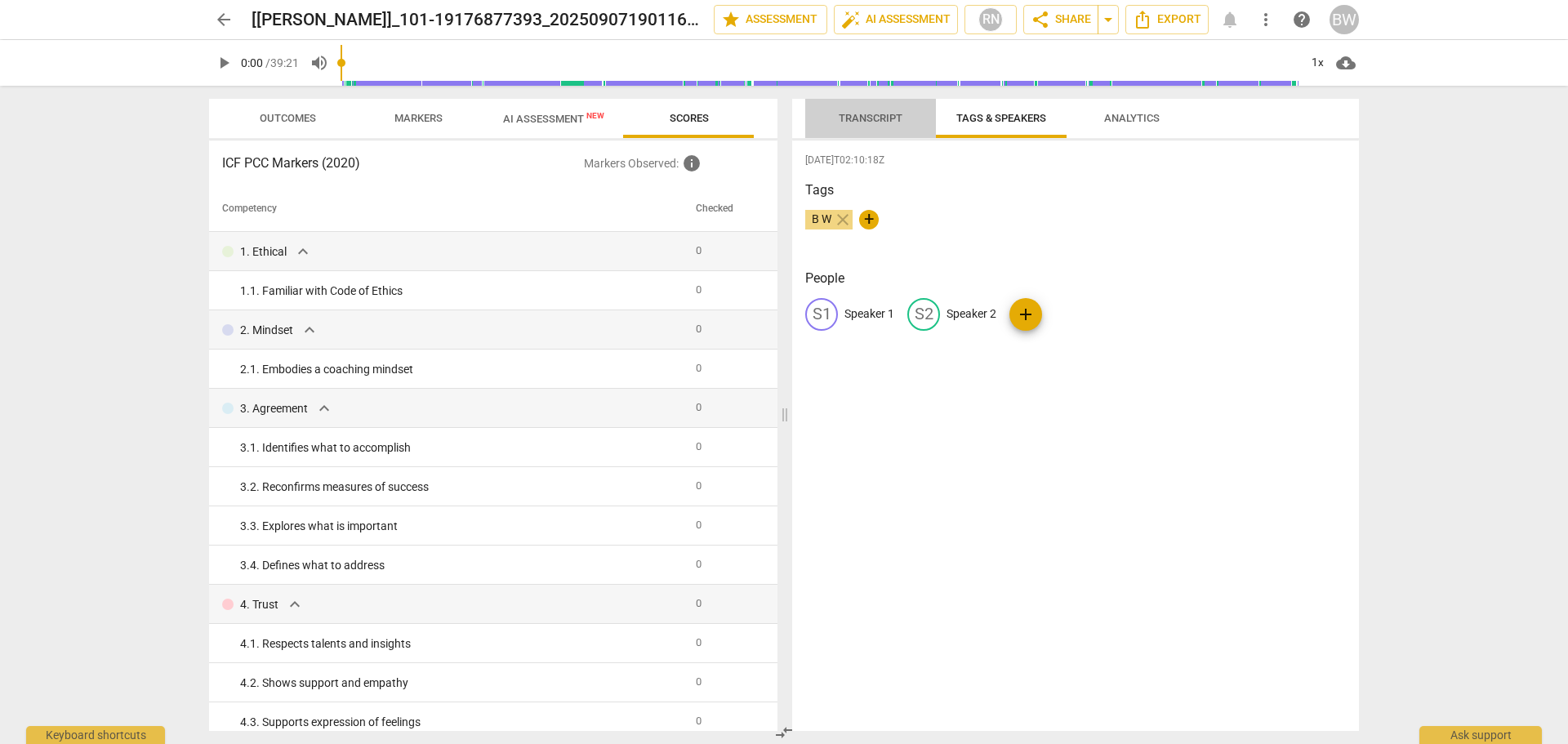
click at [880, 126] on span "Transcript" at bounding box center [870, 119] width 103 height 22
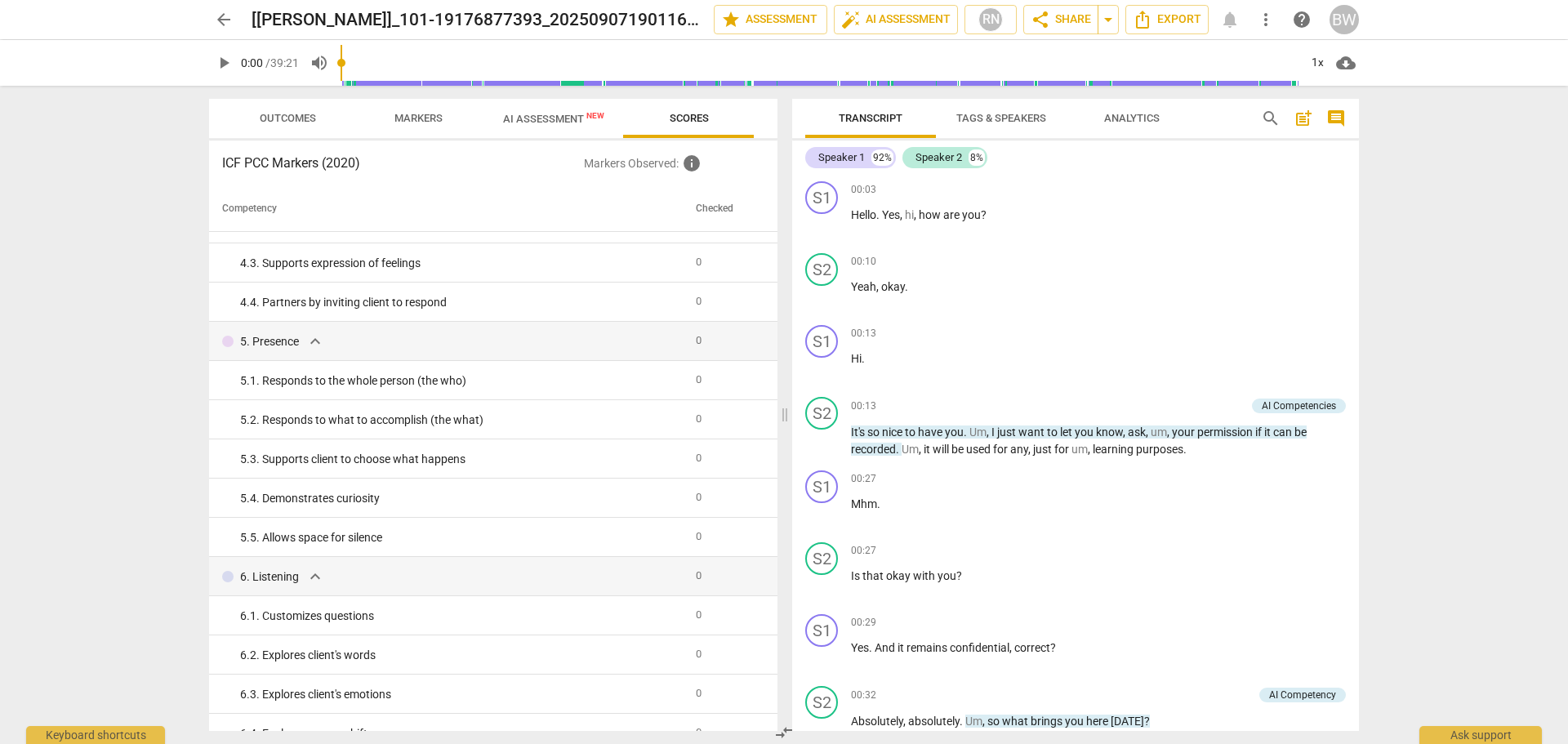
scroll to position [0, 0]
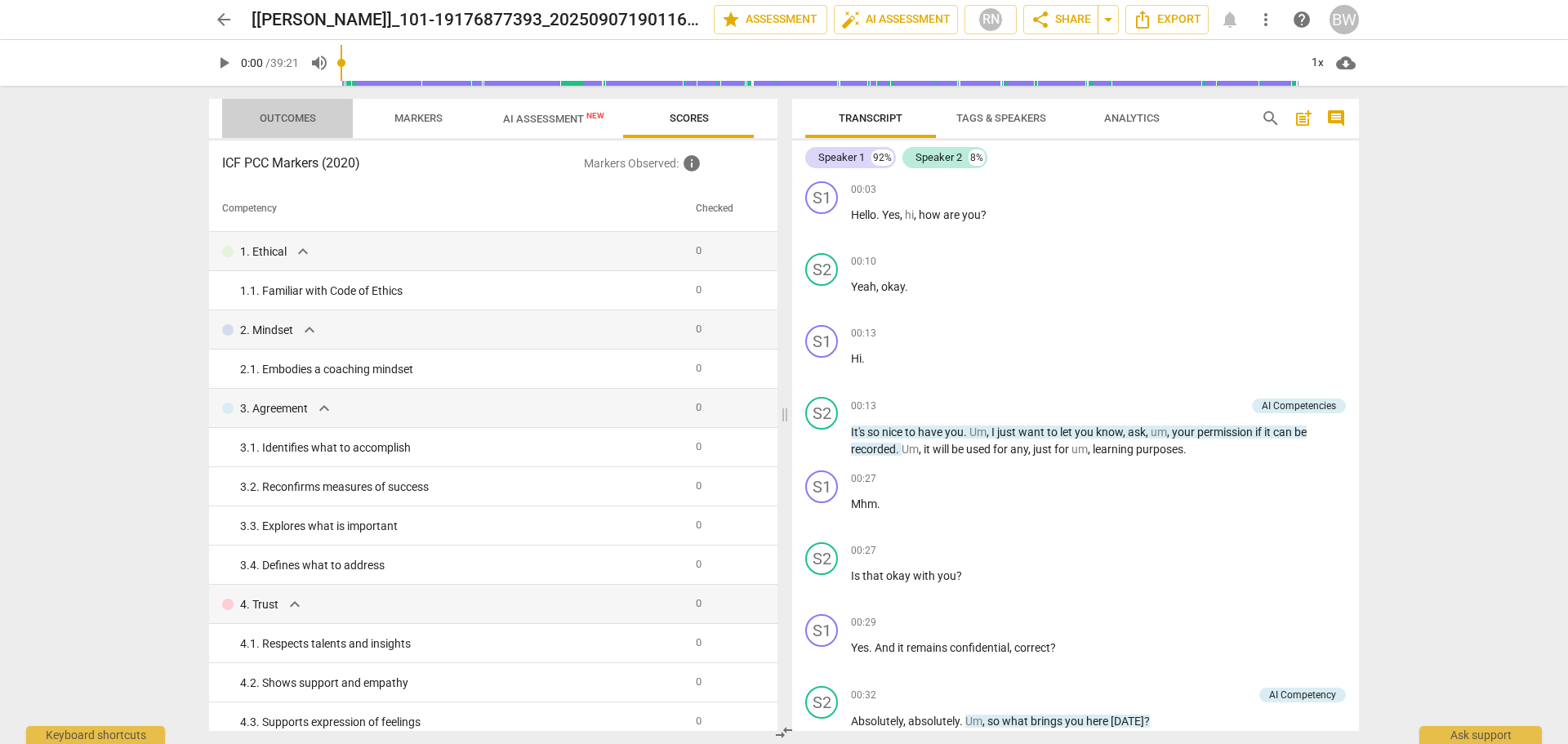
click at [287, 121] on span "Outcomes" at bounding box center [288, 118] width 56 height 12
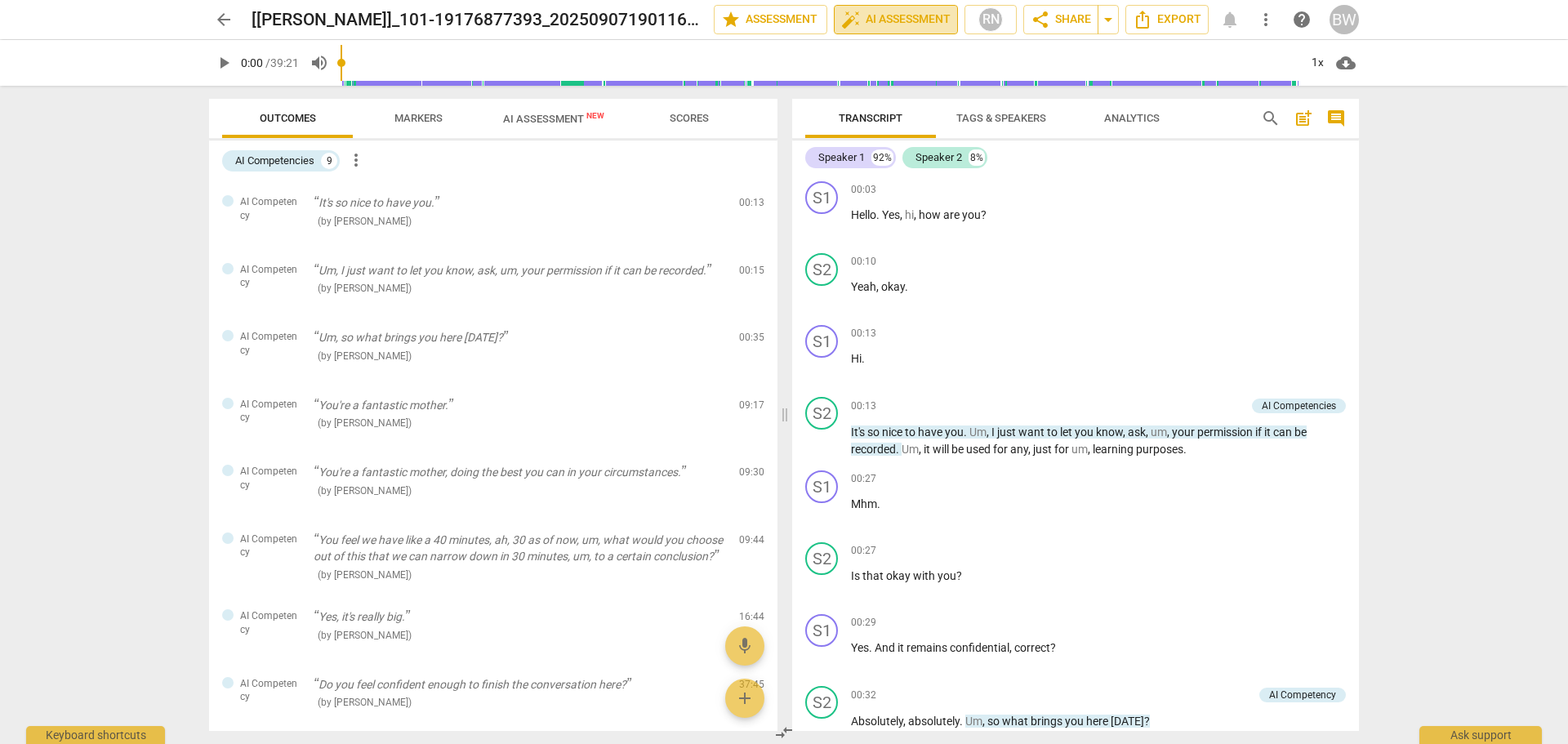
click at [889, 15] on span "auto_fix_high AI Assessment" at bounding box center [896, 20] width 110 height 20
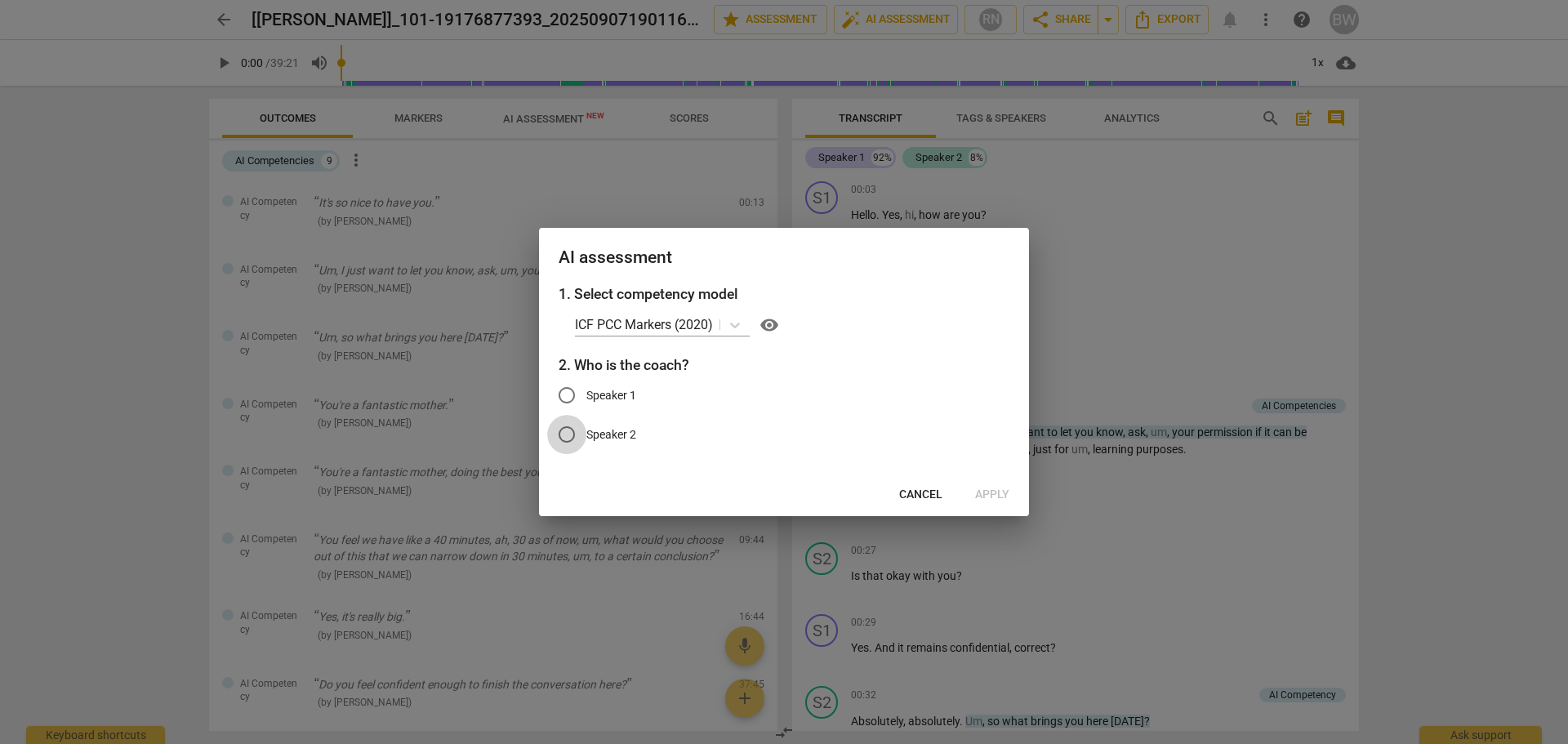
click at [567, 433] on input "Speaker 2" at bounding box center [566, 434] width 39 height 39
radio input "true"
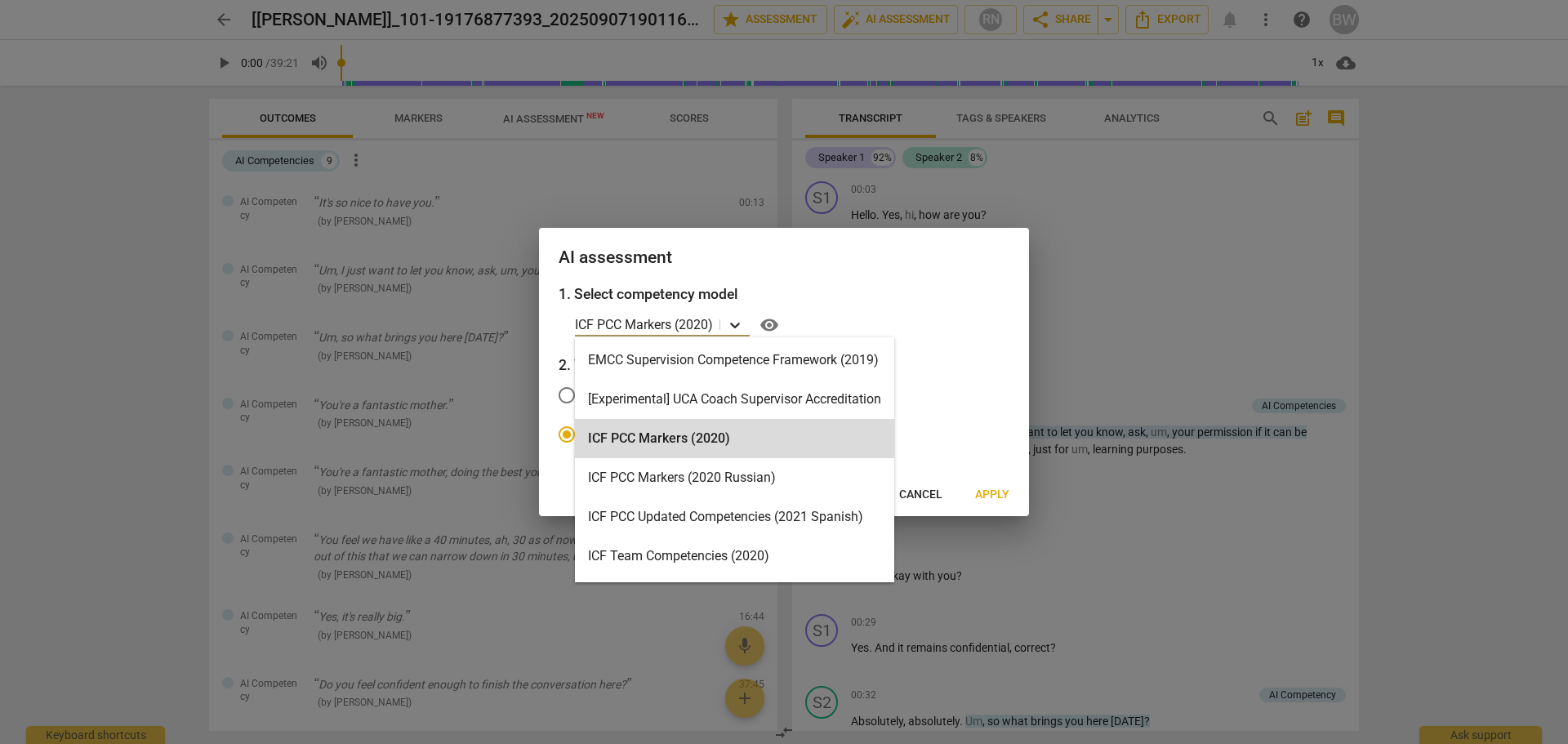
click at [739, 323] on icon at bounding box center [735, 326] width 17 height 17
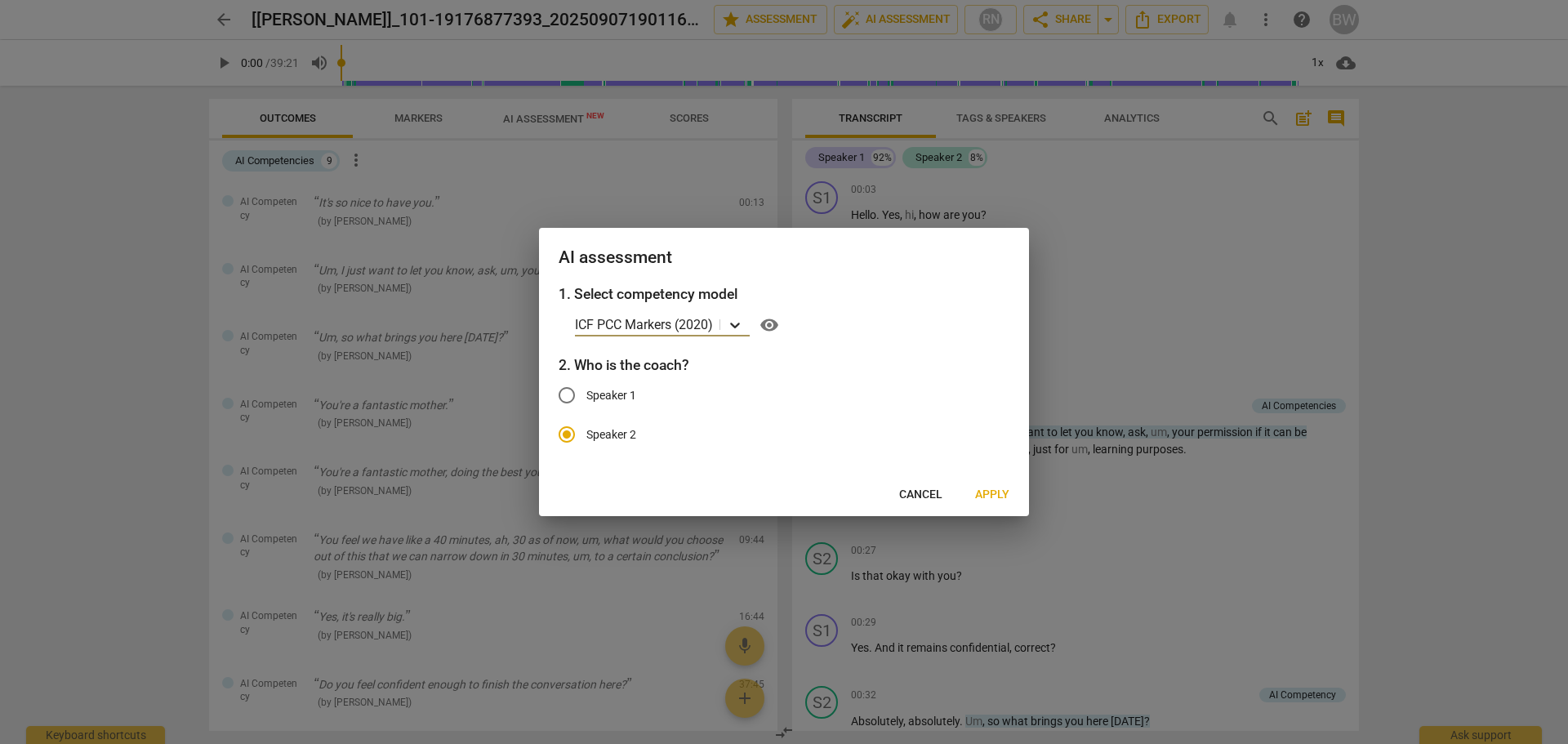
click at [739, 323] on icon at bounding box center [735, 326] width 17 height 17
click at [994, 495] on span "Apply" at bounding box center [992, 495] width 34 height 17
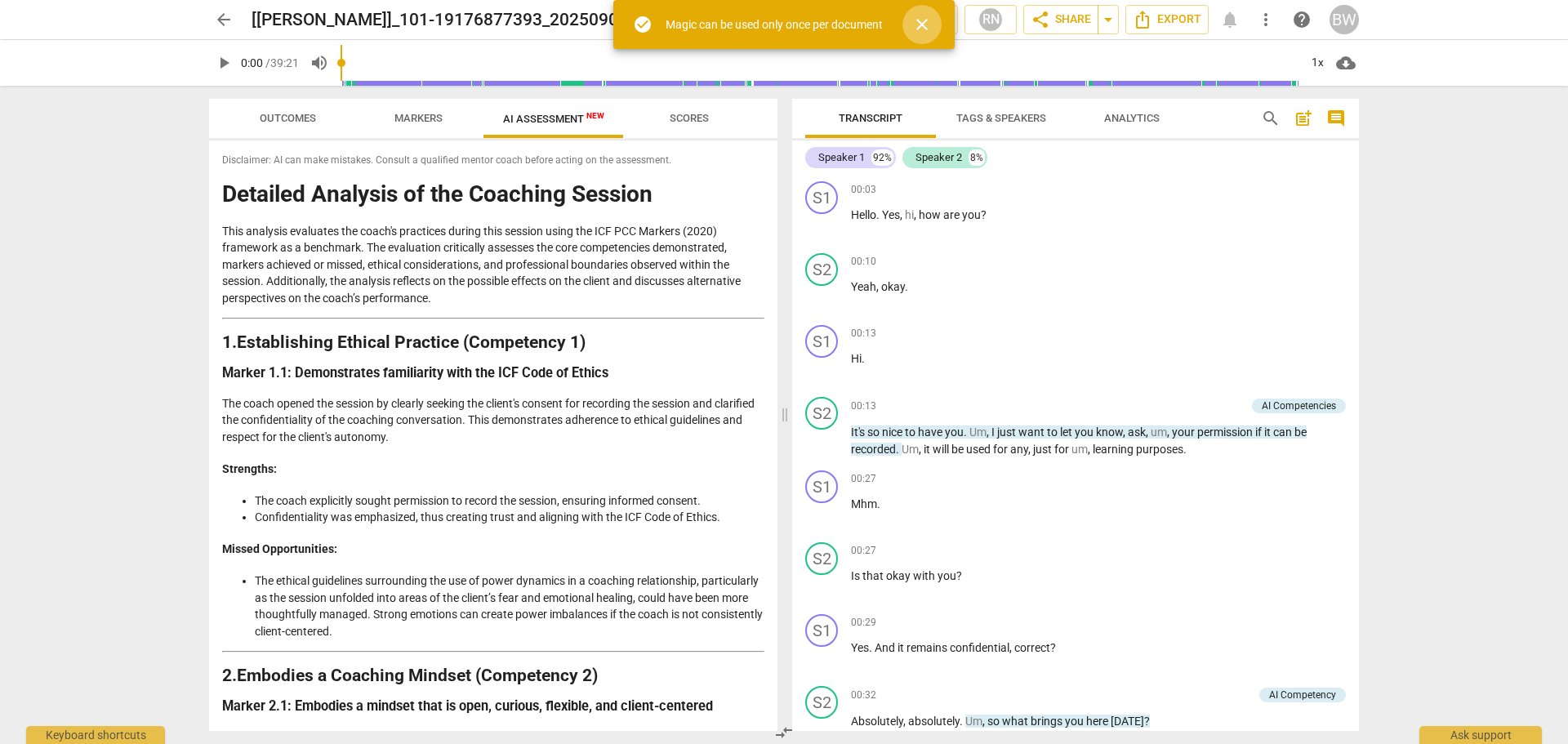
click at [925, 26] on span "close" at bounding box center [923, 25] width 20 height 20
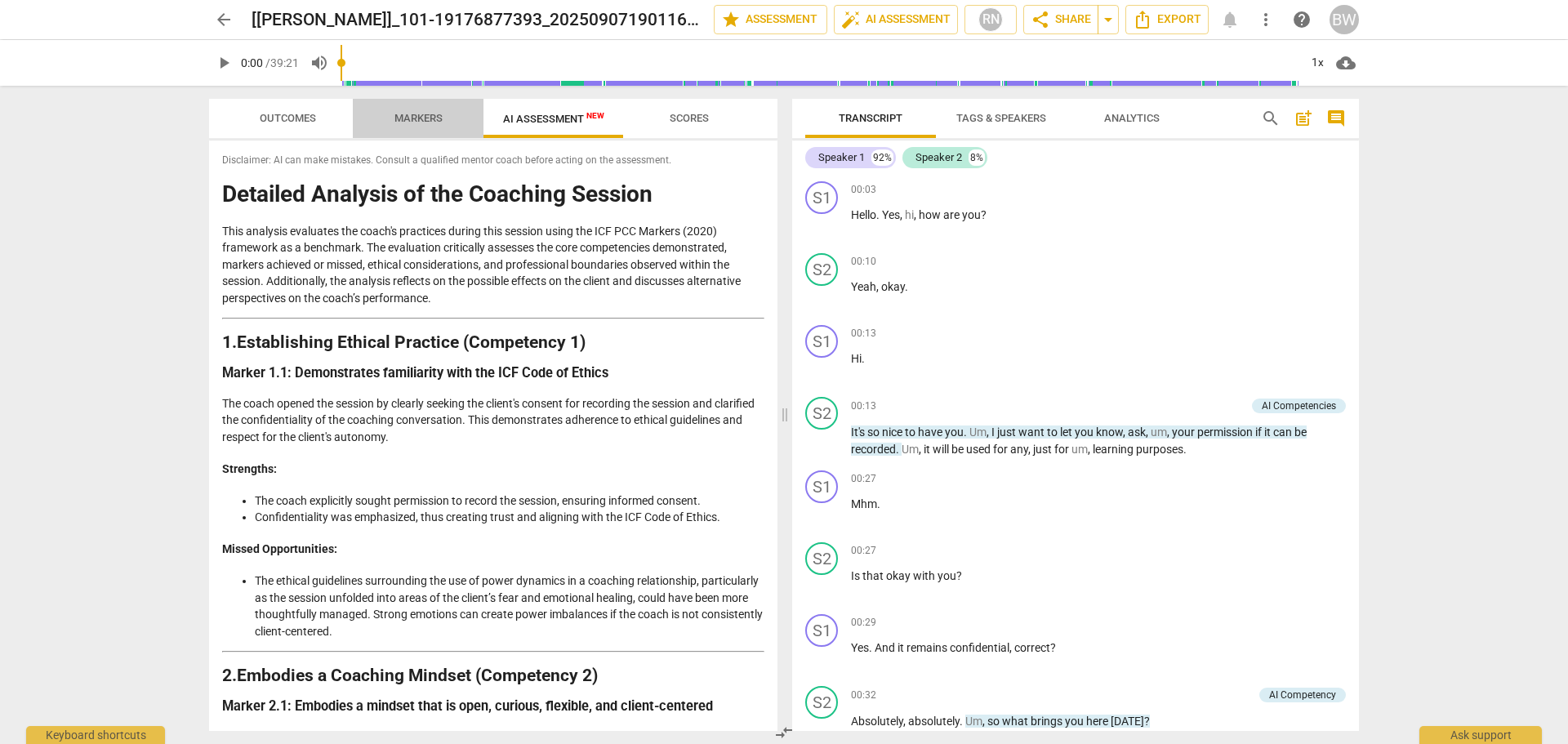
click at [429, 126] on span "Markers" at bounding box center [418, 119] width 87 height 22
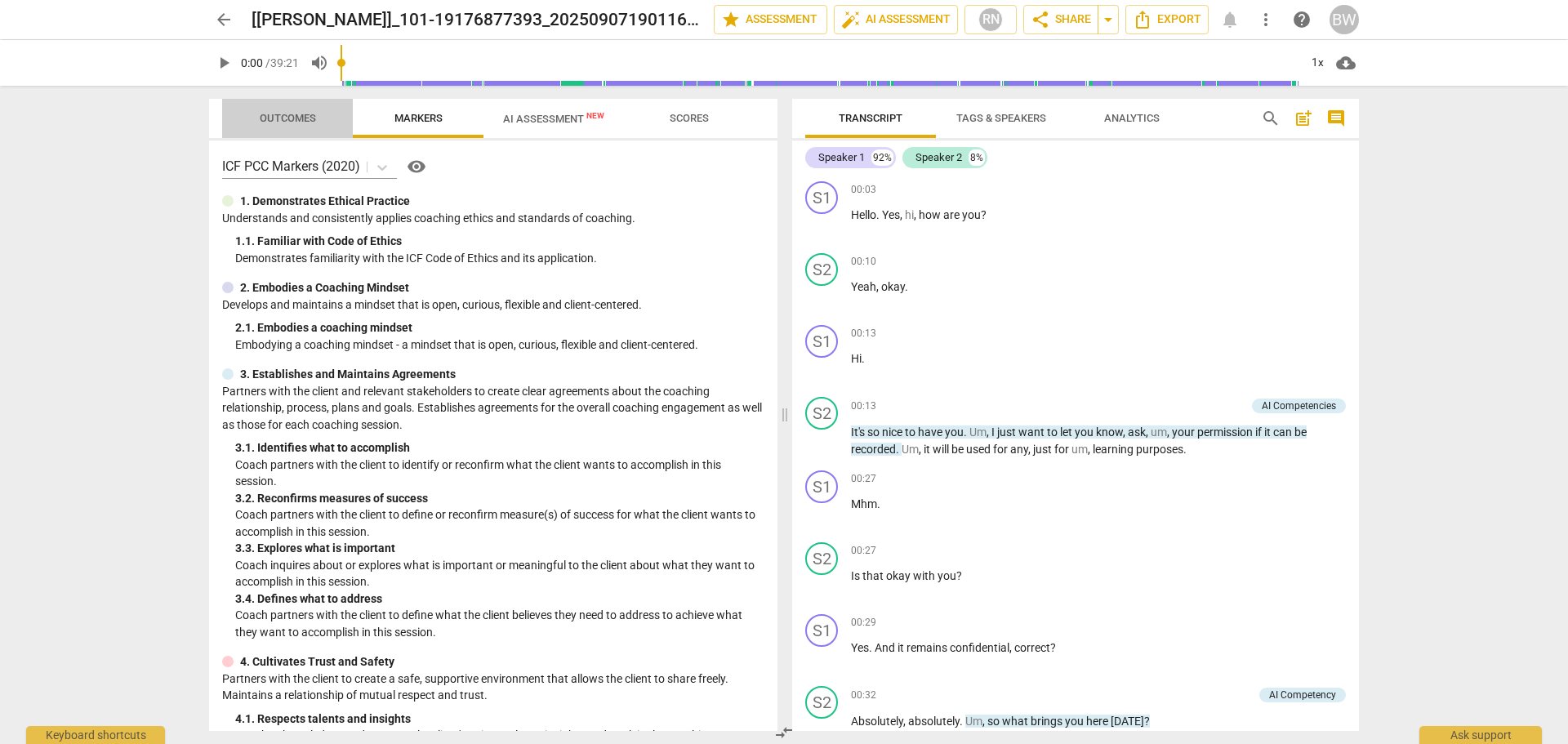
click at [312, 108] on span "Outcomes" at bounding box center [287, 119] width 96 height 22
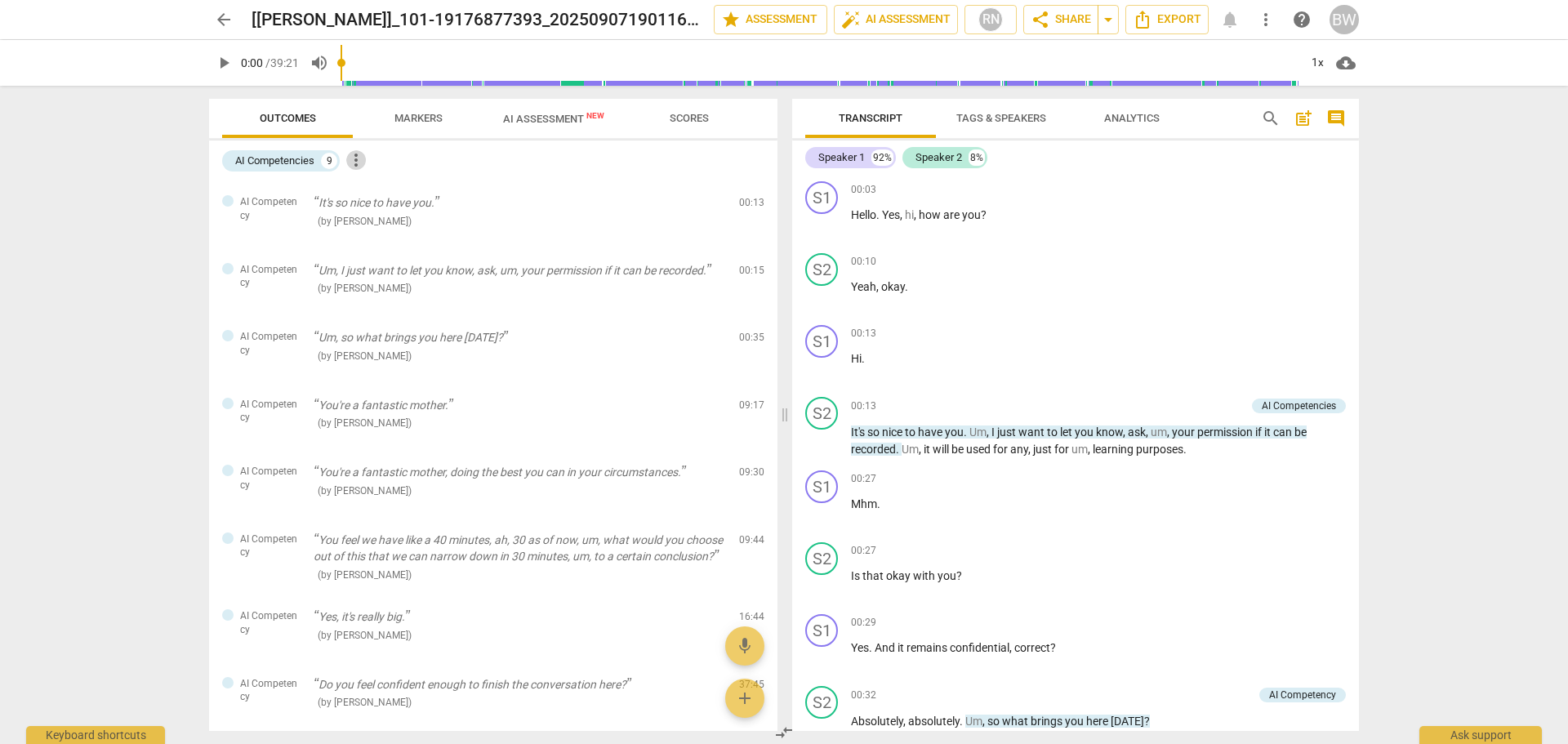
click at [359, 163] on span "more_vert" at bounding box center [356, 160] width 20 height 20
click at [538, 142] on div at bounding box center [784, 372] width 1568 height 744
click at [781, 417] on span at bounding box center [785, 414] width 10 height 658
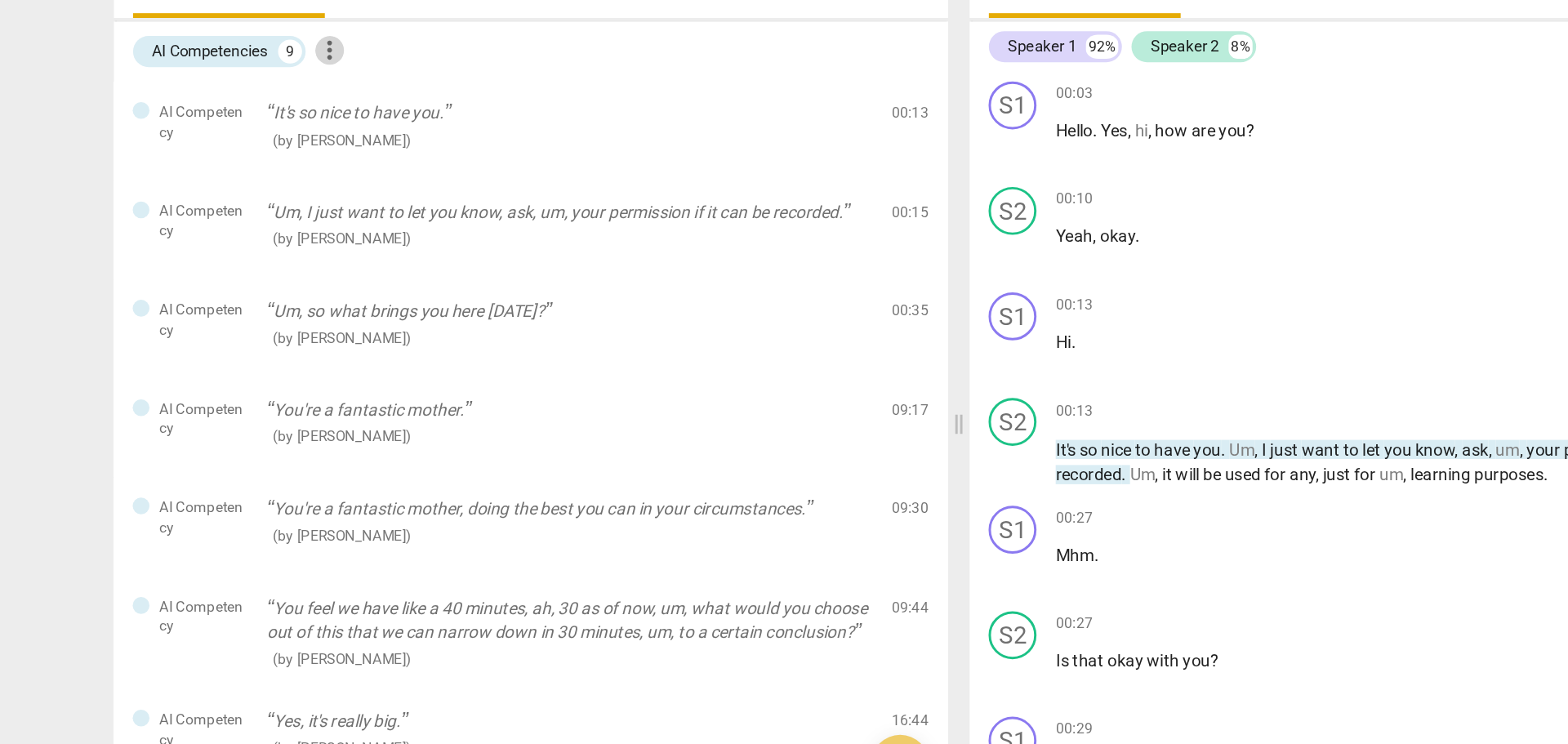
click at [360, 161] on span "more_vert" at bounding box center [356, 160] width 20 height 20
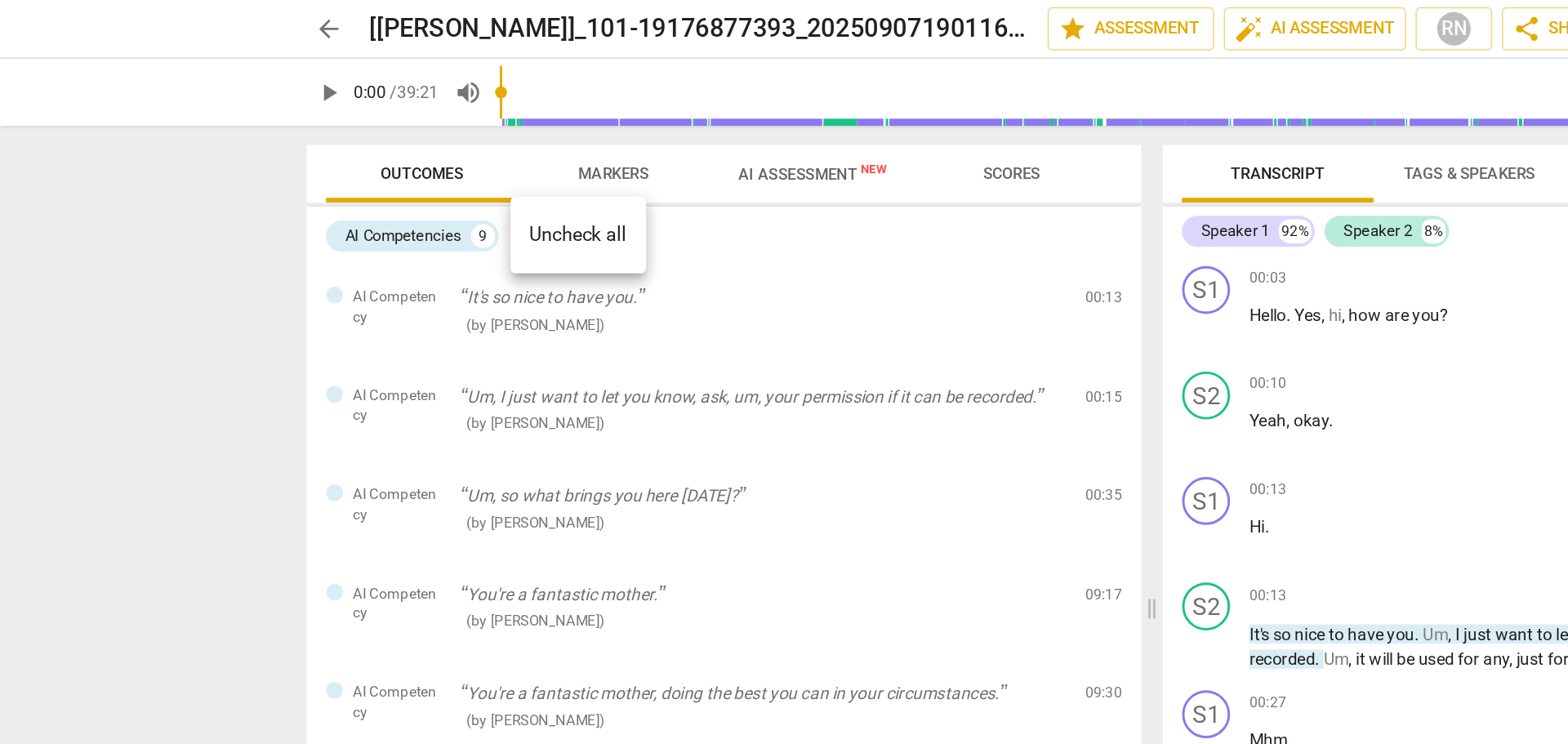
click at [154, 211] on div at bounding box center [784, 372] width 1568 height 744
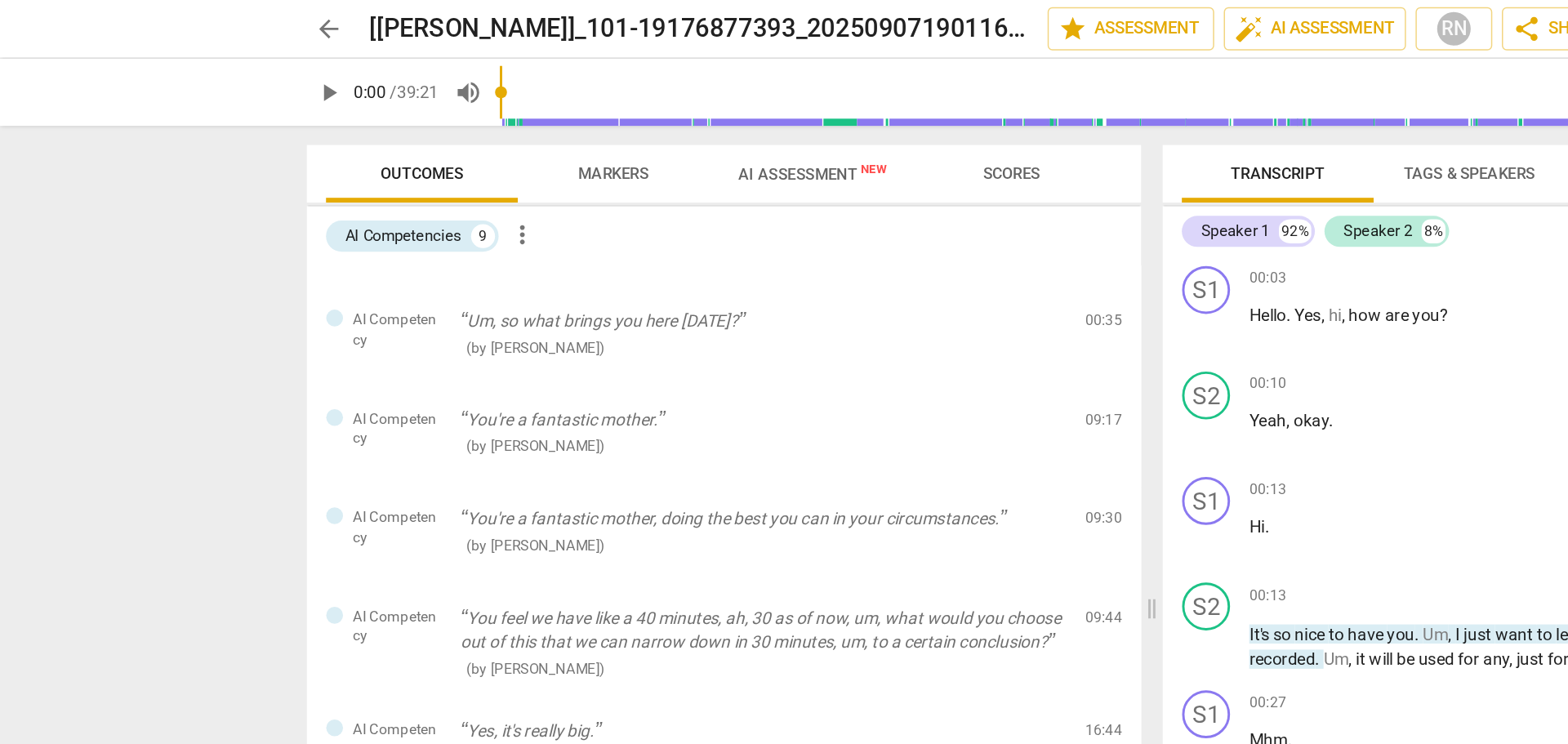
scroll to position [165, 0]
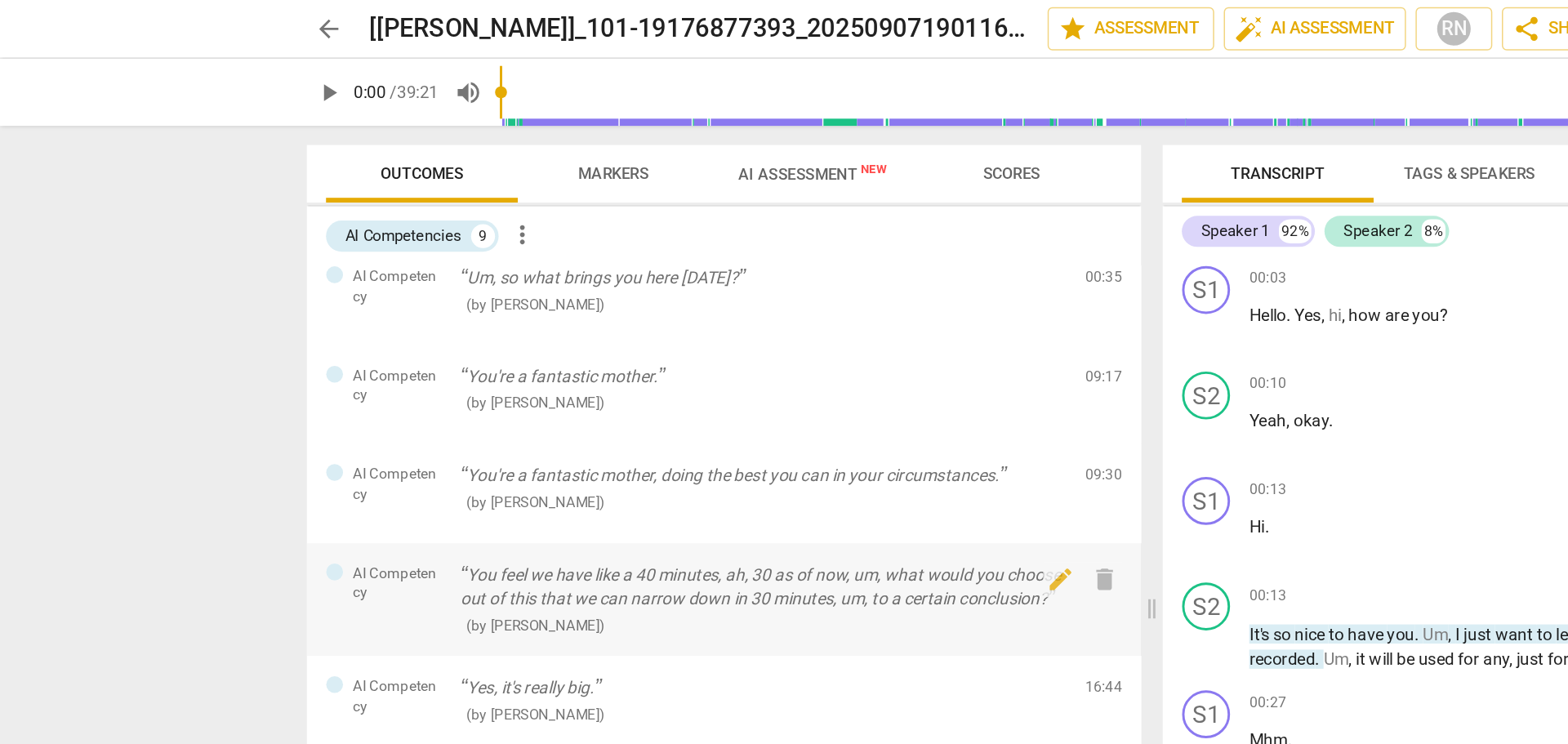
click at [454, 383] on p "You feel we have like a 40 minutes, ah, 30 as of now, um, what would you choose…" at bounding box center [520, 399] width 413 height 33
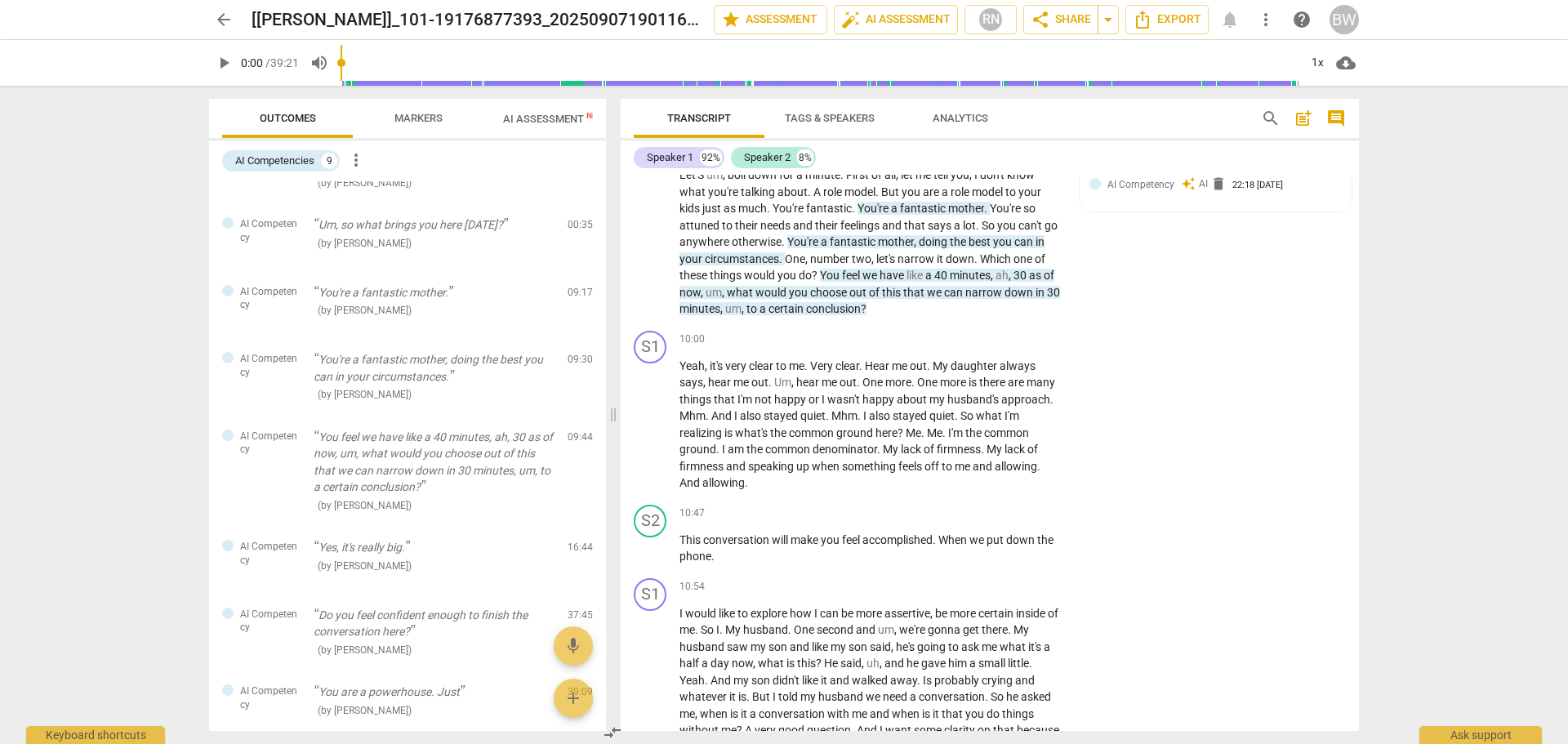
scroll to position [0, 0]
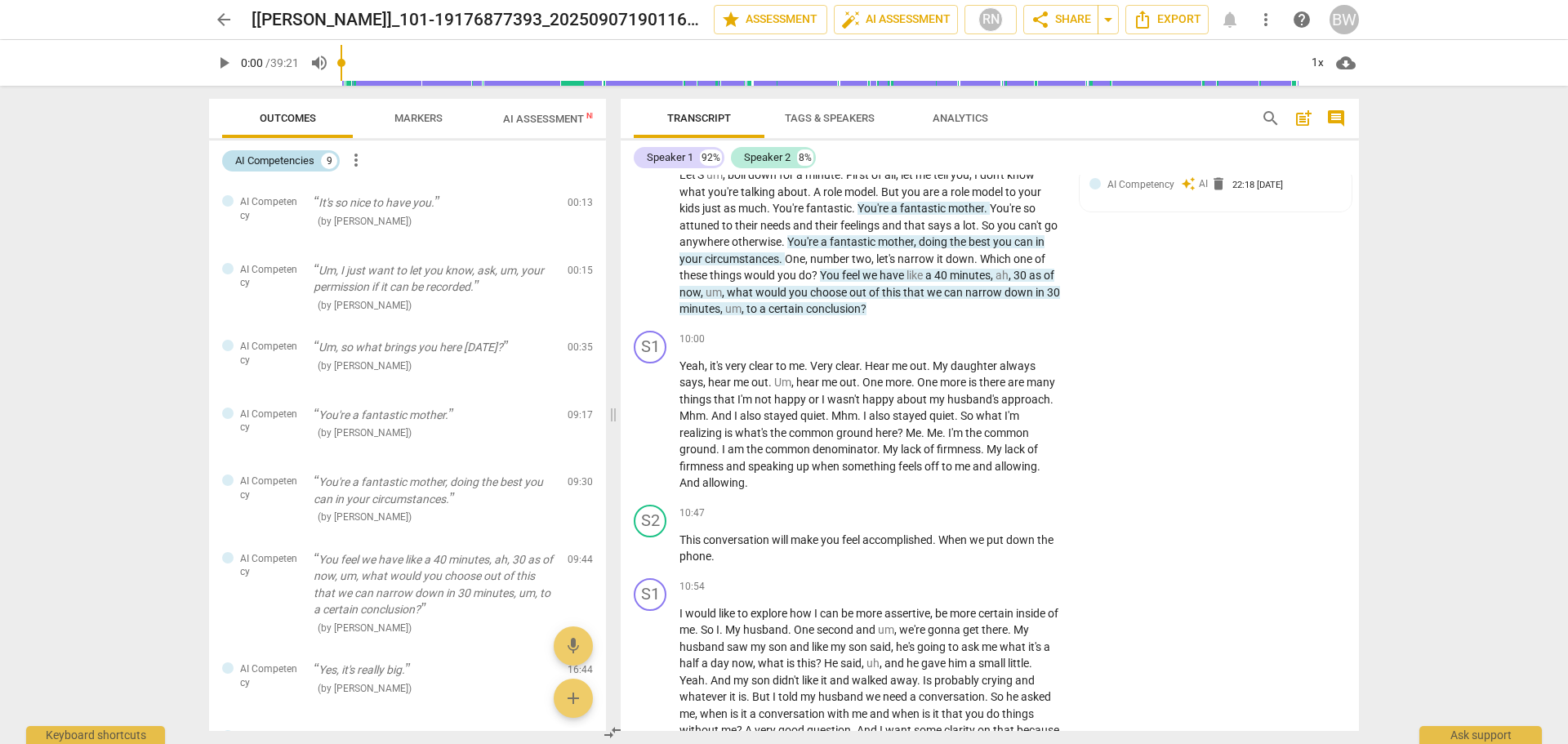
click at [285, 168] on div "AI Competencies" at bounding box center [274, 161] width 79 height 17
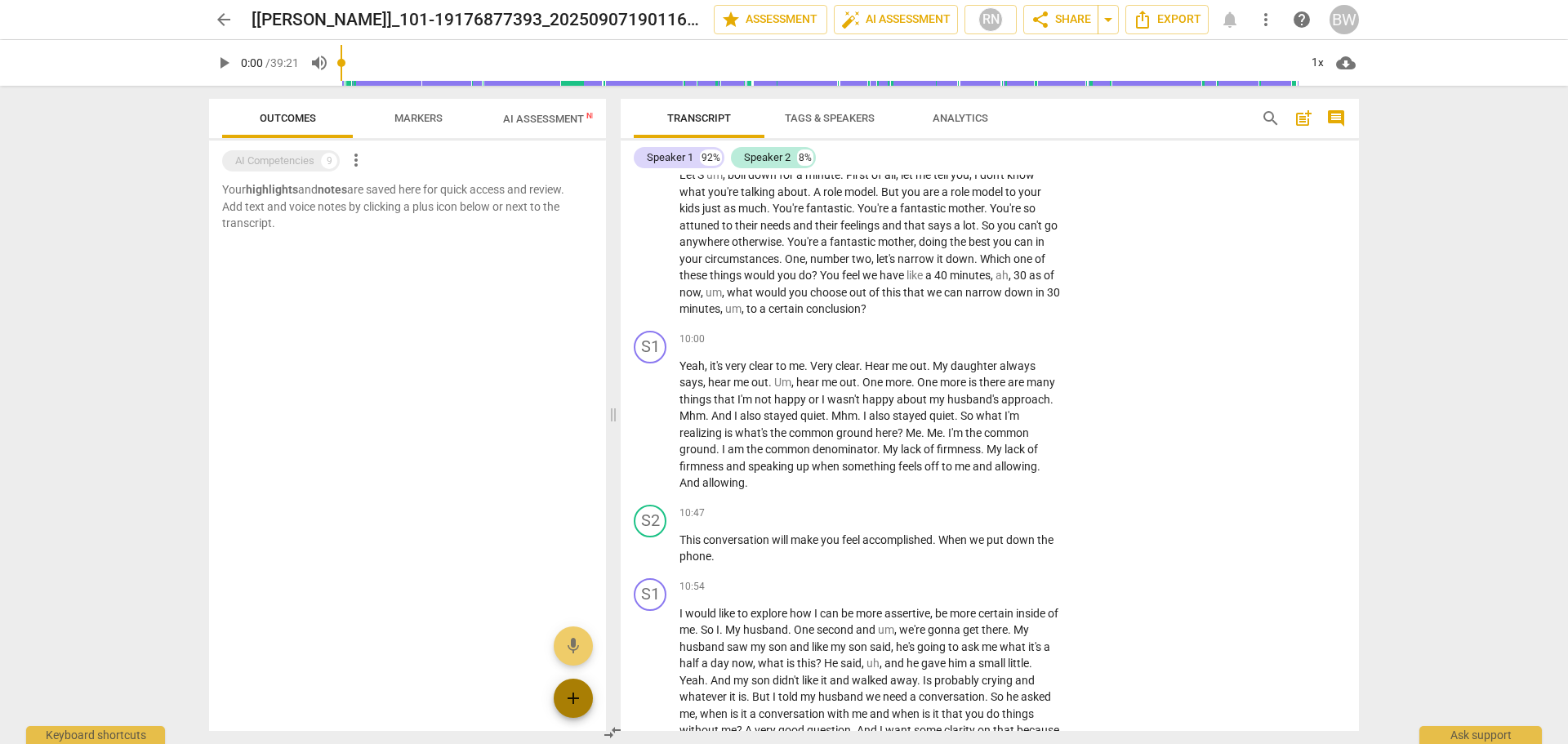
click at [567, 689] on span "add" at bounding box center [574, 698] width 20 height 20
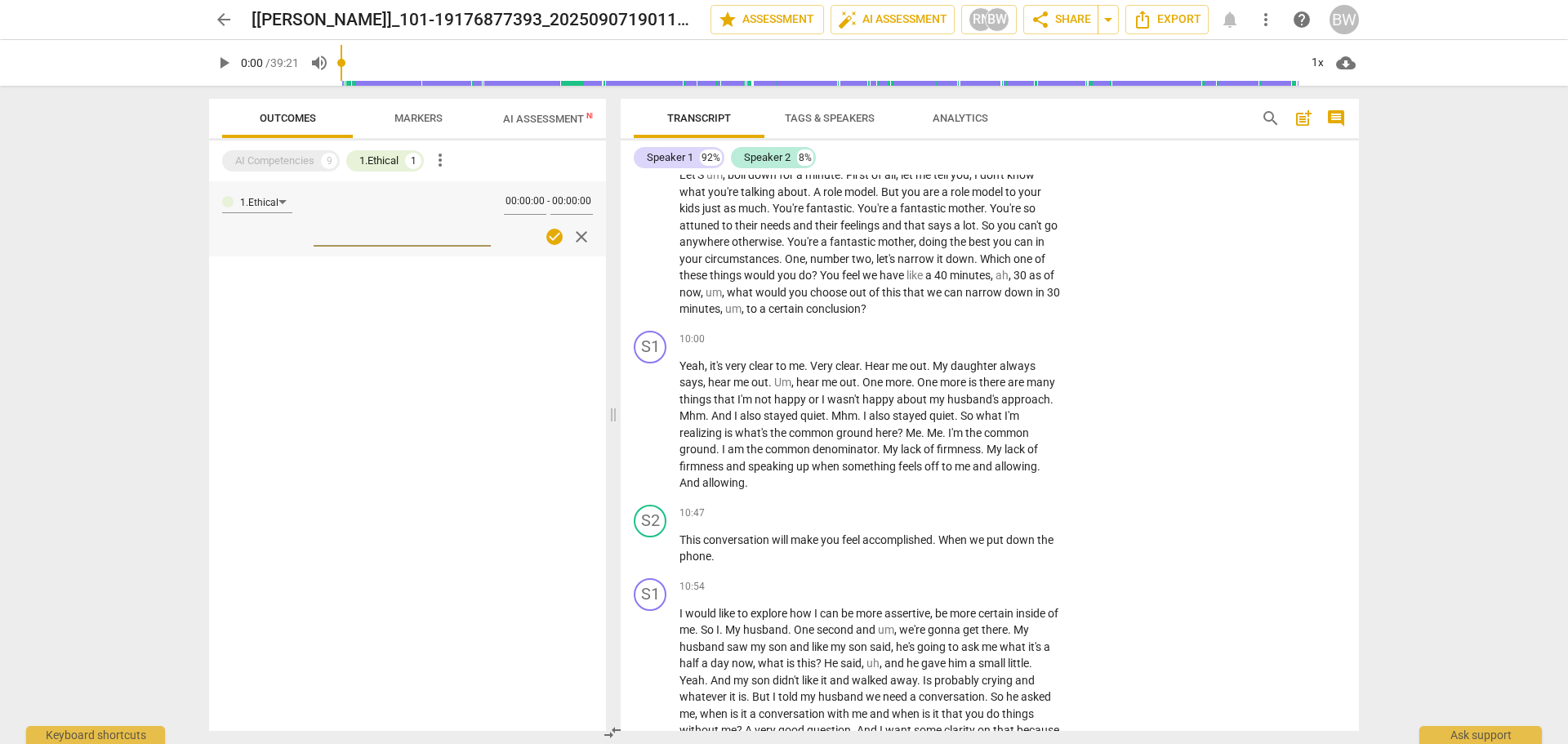
click at [441, 161] on span "more_vert" at bounding box center [440, 160] width 20 height 20
click at [178, 221] on div at bounding box center [784, 372] width 1568 height 744
click at [278, 199] on div "1.Ethical" at bounding box center [257, 202] width 71 height 23
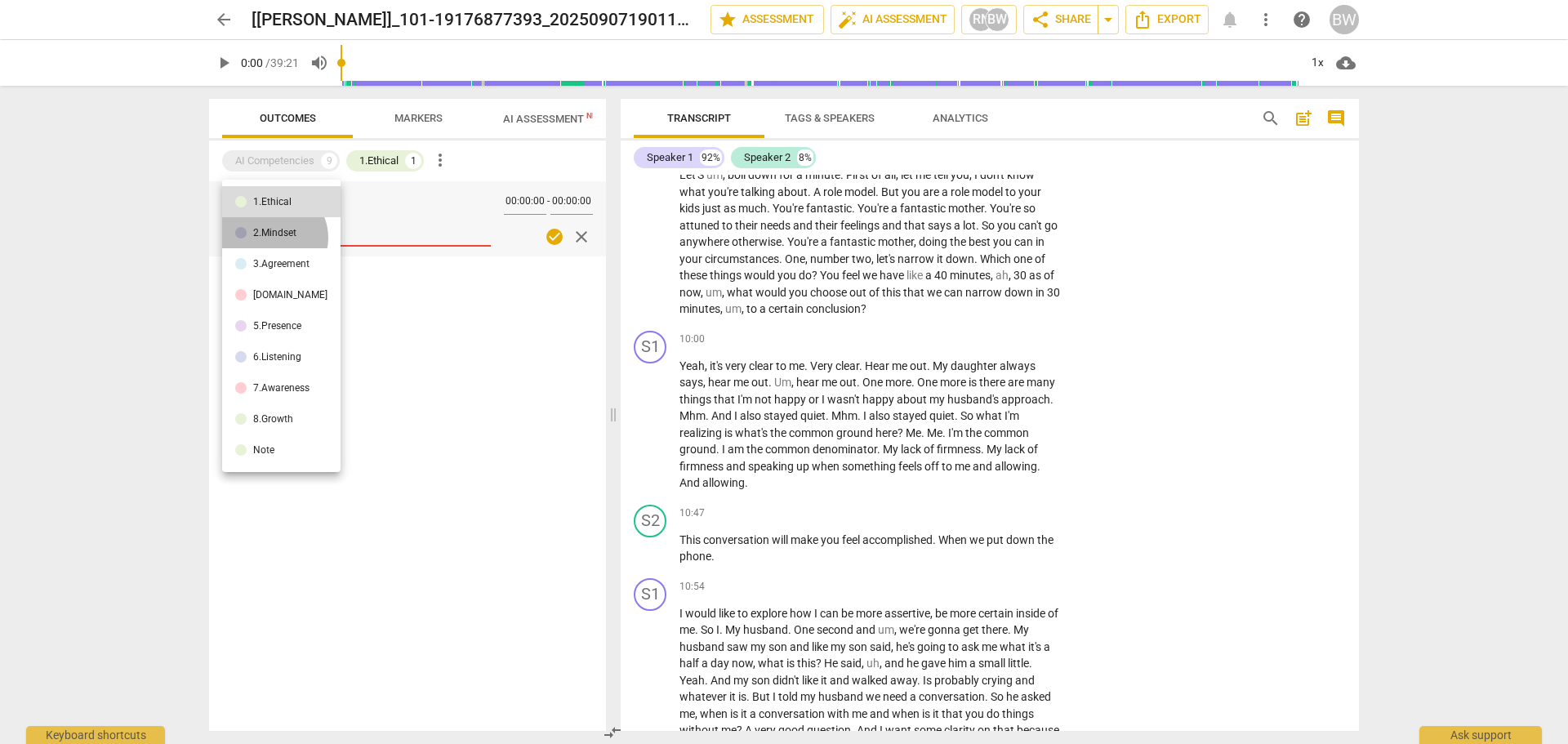
click at [272, 237] on div "2.Mindset" at bounding box center [275, 232] width 43 height 10
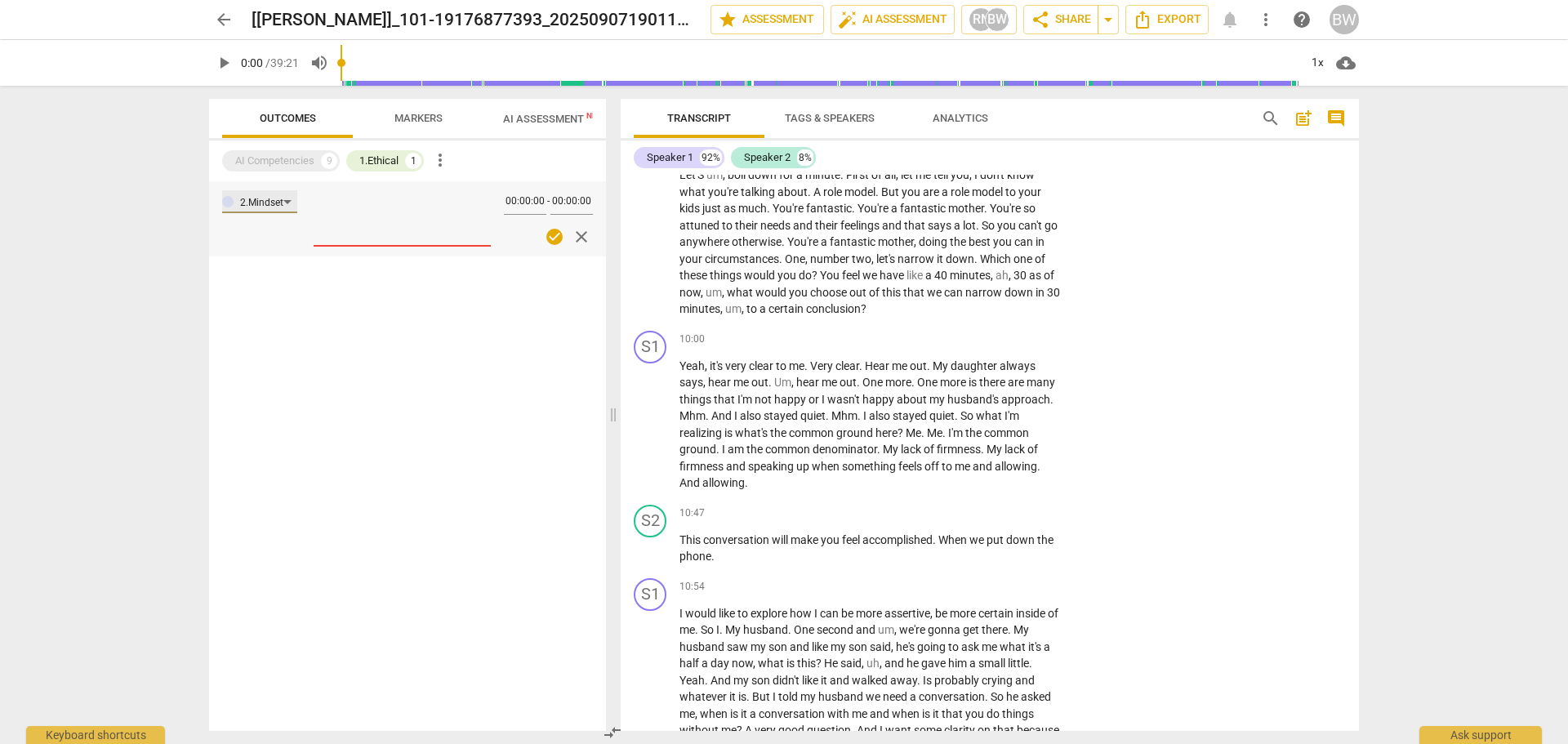
click at [263, 205] on div "2.Mindset" at bounding box center [262, 203] width 43 height 16
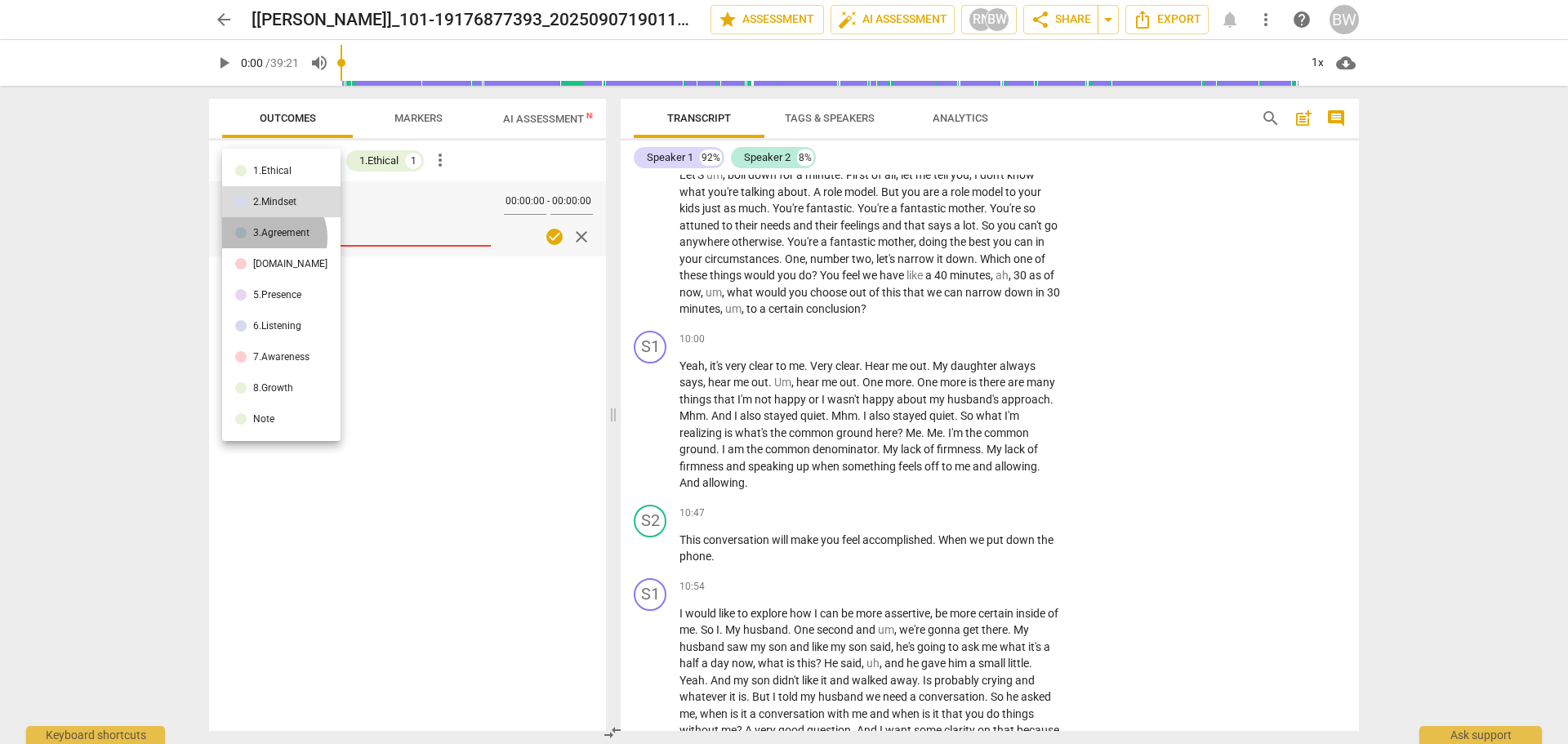
click at [267, 237] on div "3.Agreement" at bounding box center [282, 232] width 56 height 10
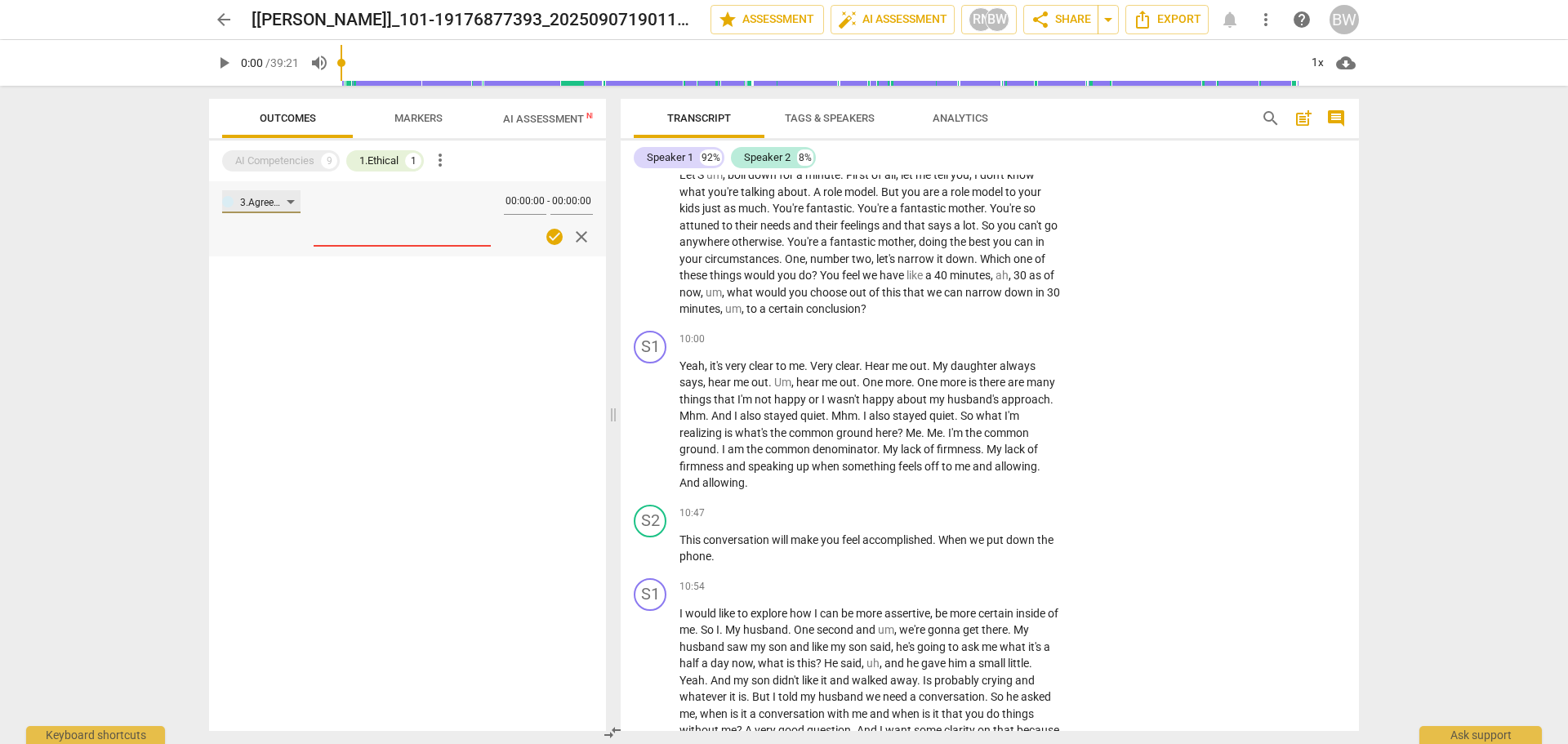
click at [299, 204] on div "3.Agreement" at bounding box center [261, 202] width 78 height 23
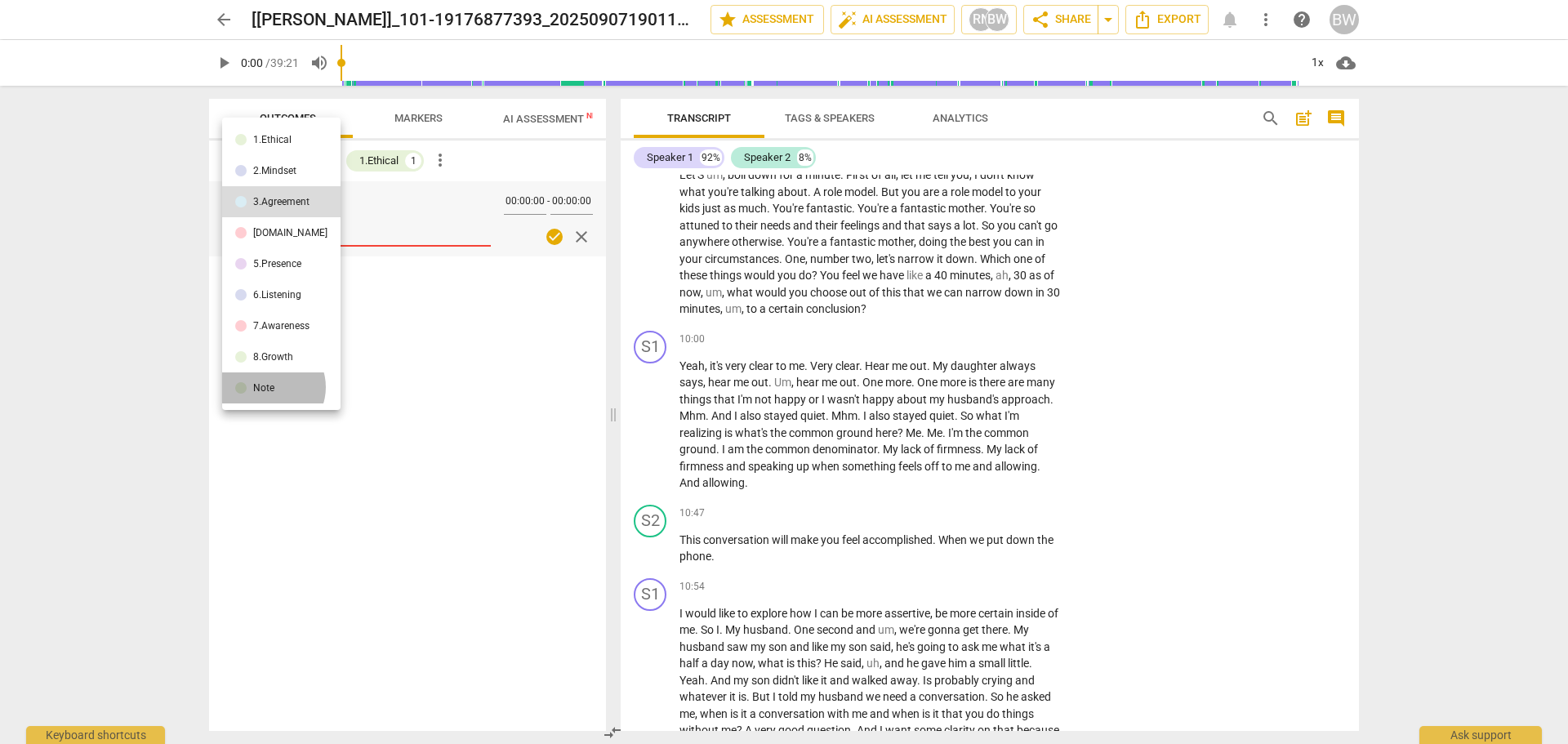
click at [271, 387] on div "Note" at bounding box center [264, 388] width 22 height 10
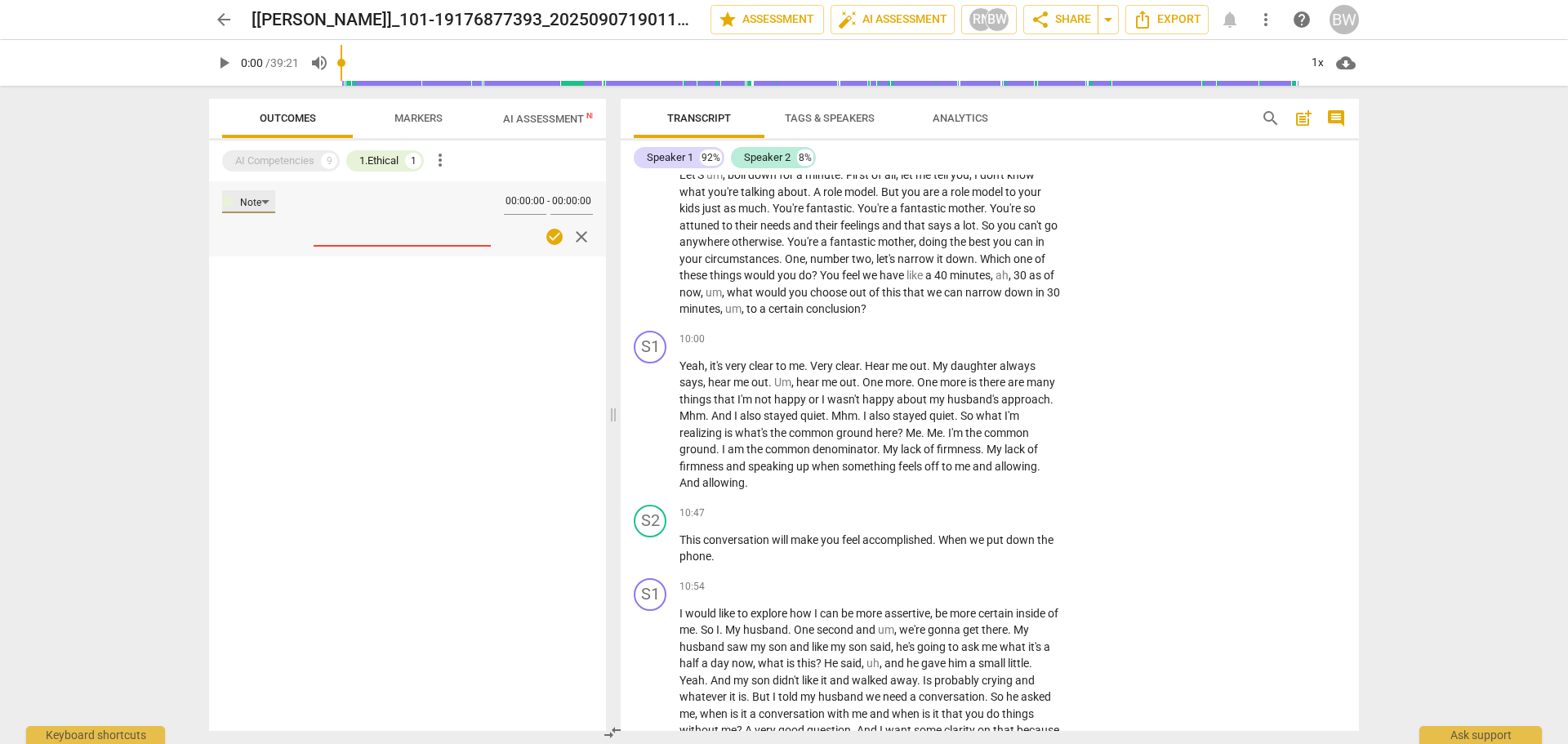
click at [266, 203] on div "Note" at bounding box center [248, 202] width 53 height 23
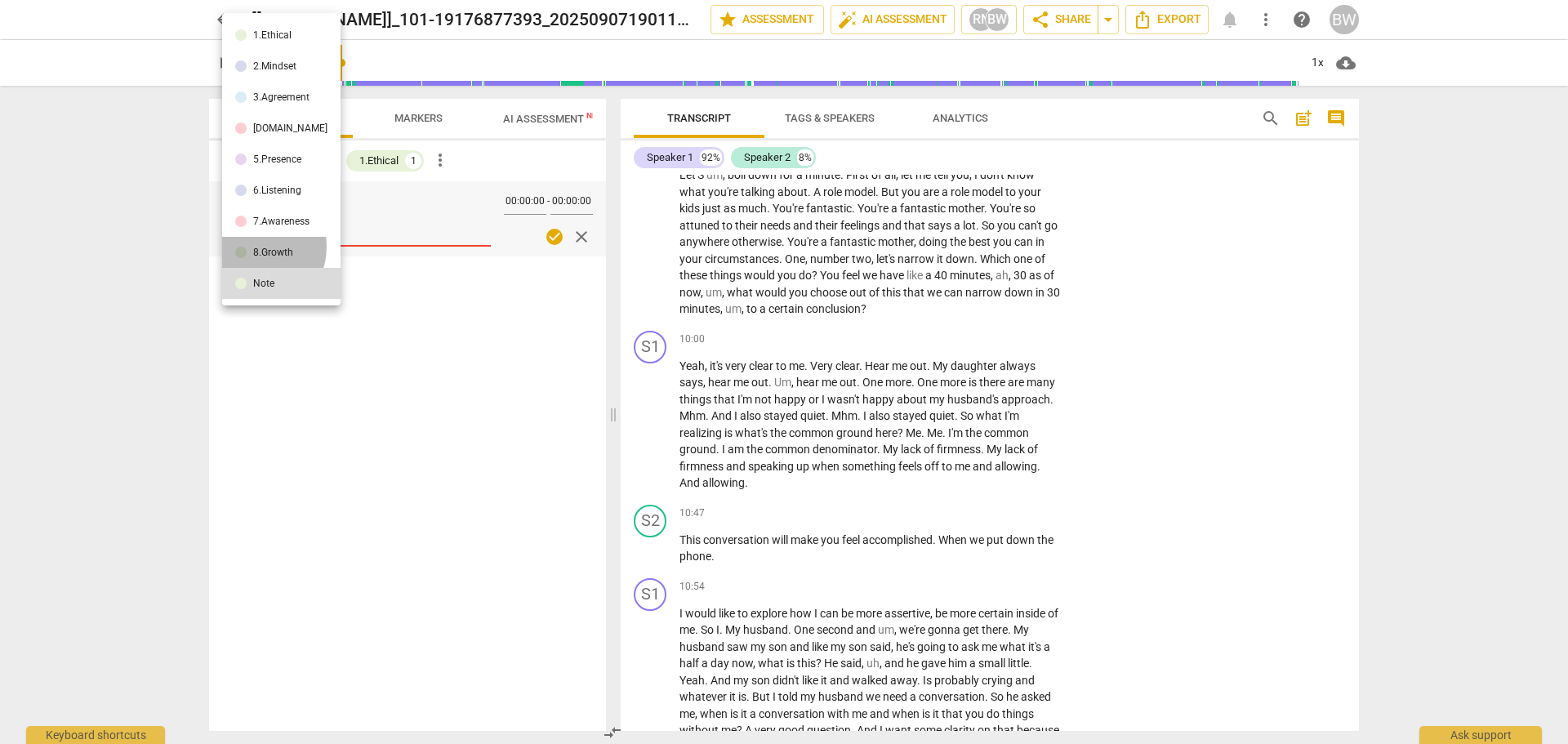
click at [255, 247] on div "8.Growth" at bounding box center [273, 252] width 40 height 10
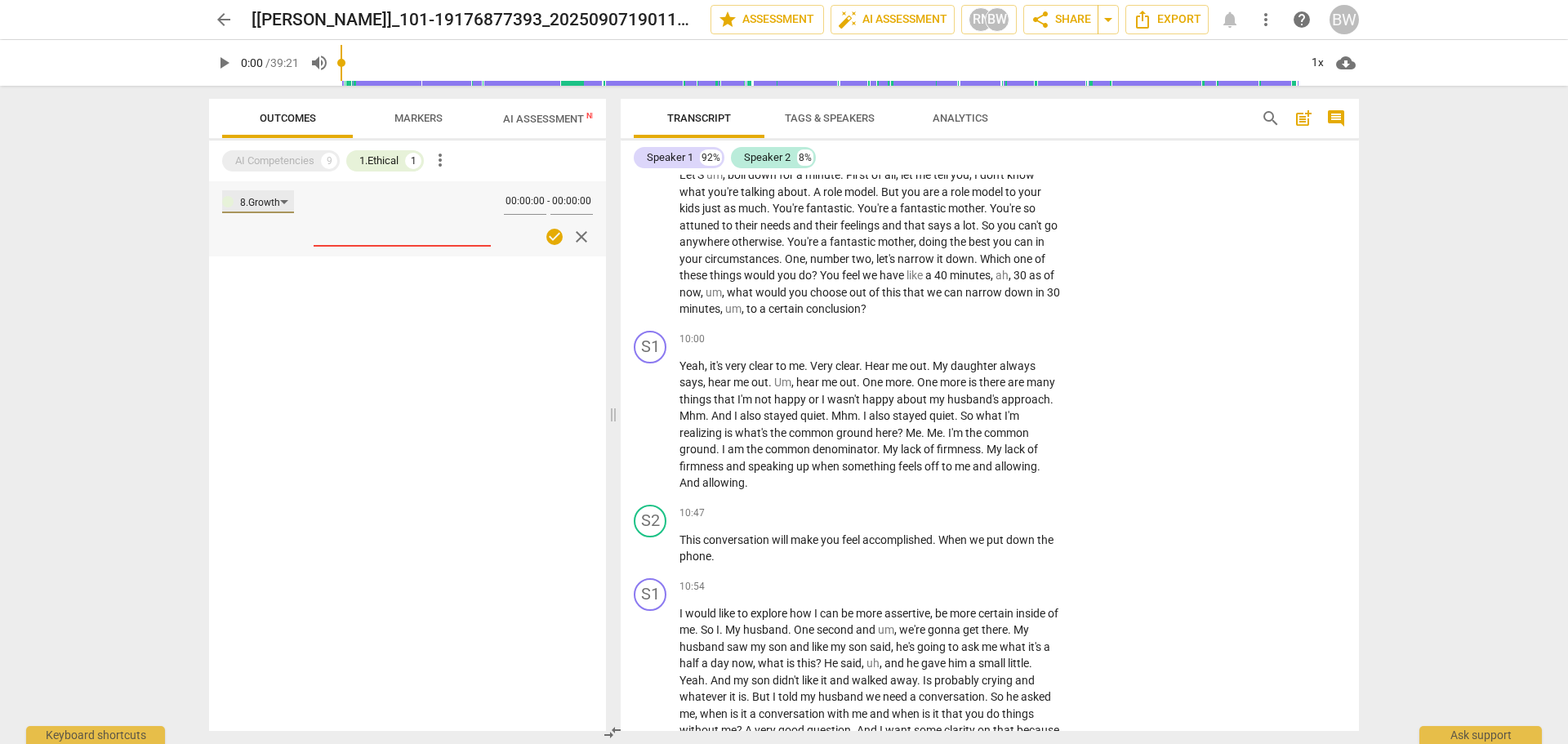
click at [284, 196] on div "8.Growth" at bounding box center [257, 202] width 72 height 23
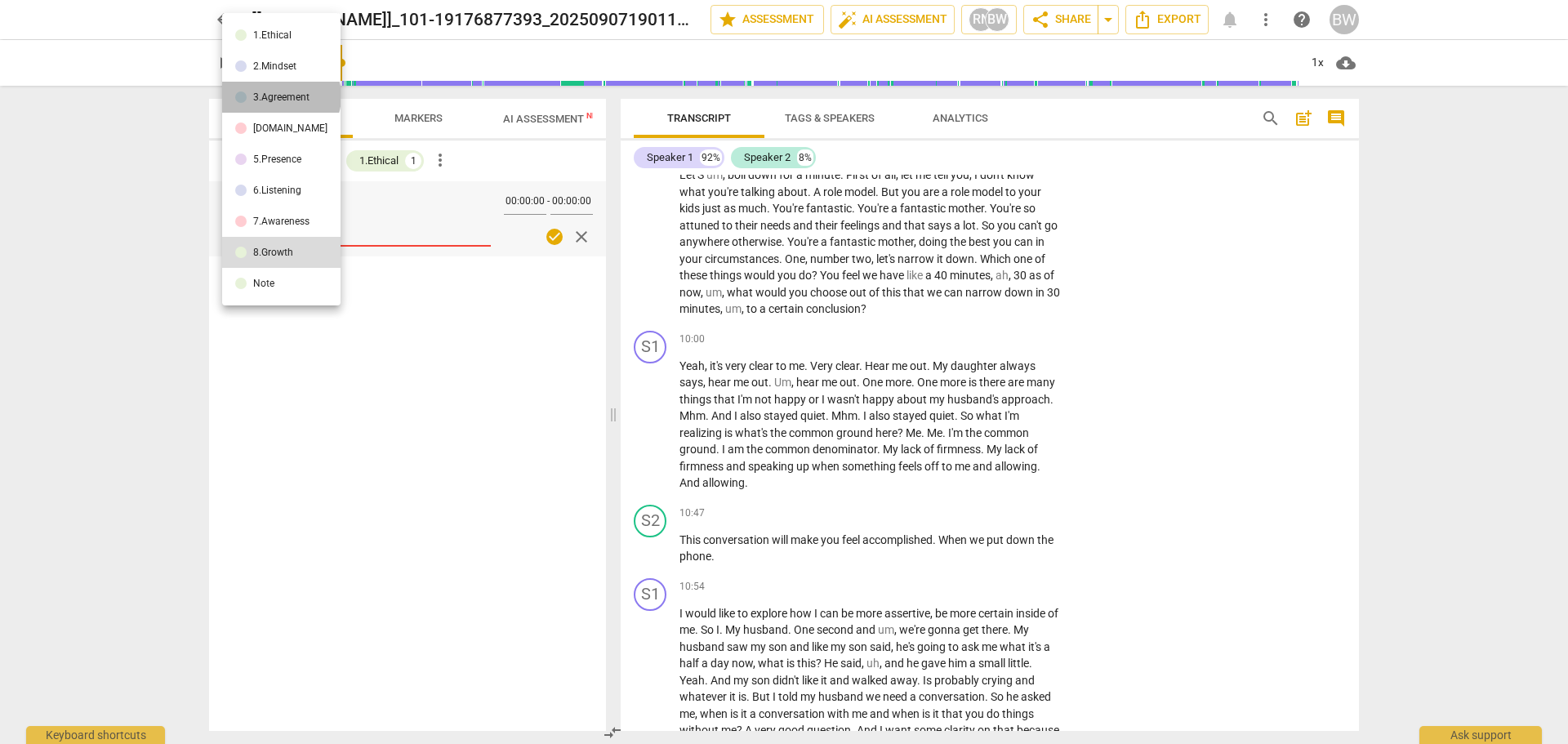
click at [280, 96] on div "3.Agreement" at bounding box center [282, 97] width 56 height 10
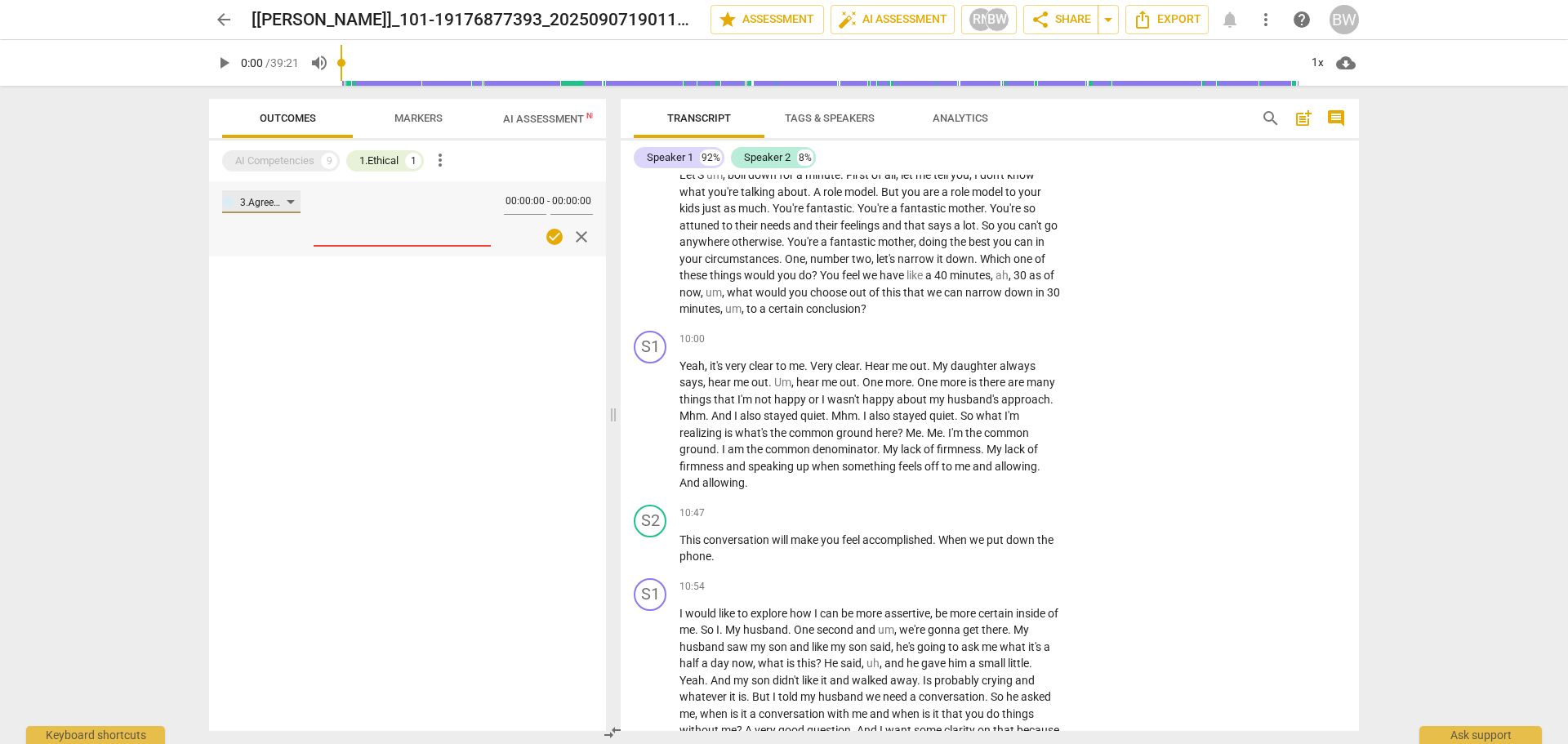
click at [279, 201] on div "3.Agreement" at bounding box center [263, 203] width 47 height 16
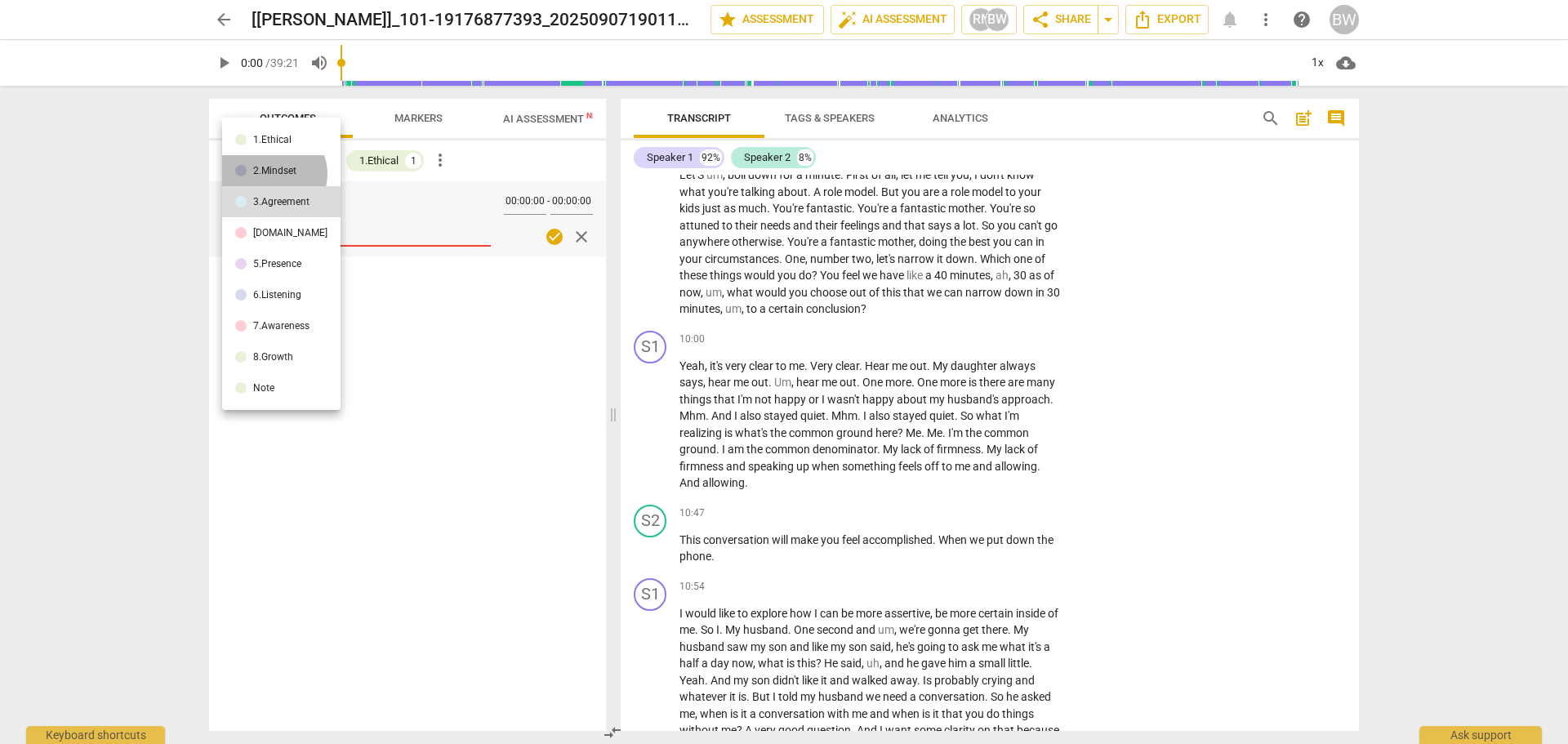
click at [272, 174] on div "2.Mindset" at bounding box center [275, 171] width 43 height 10
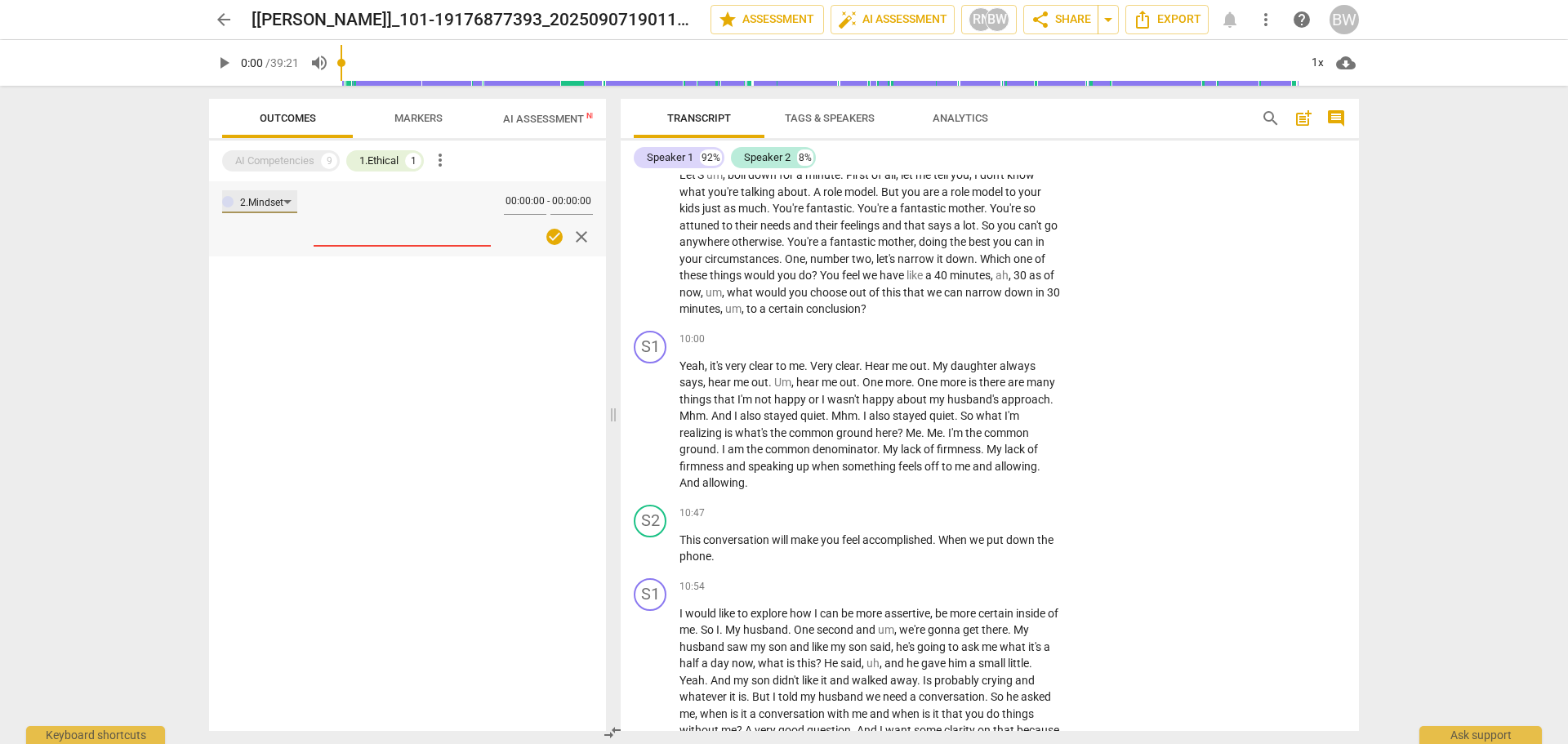
click at [295, 209] on div "2.Mindset" at bounding box center [259, 202] width 75 height 23
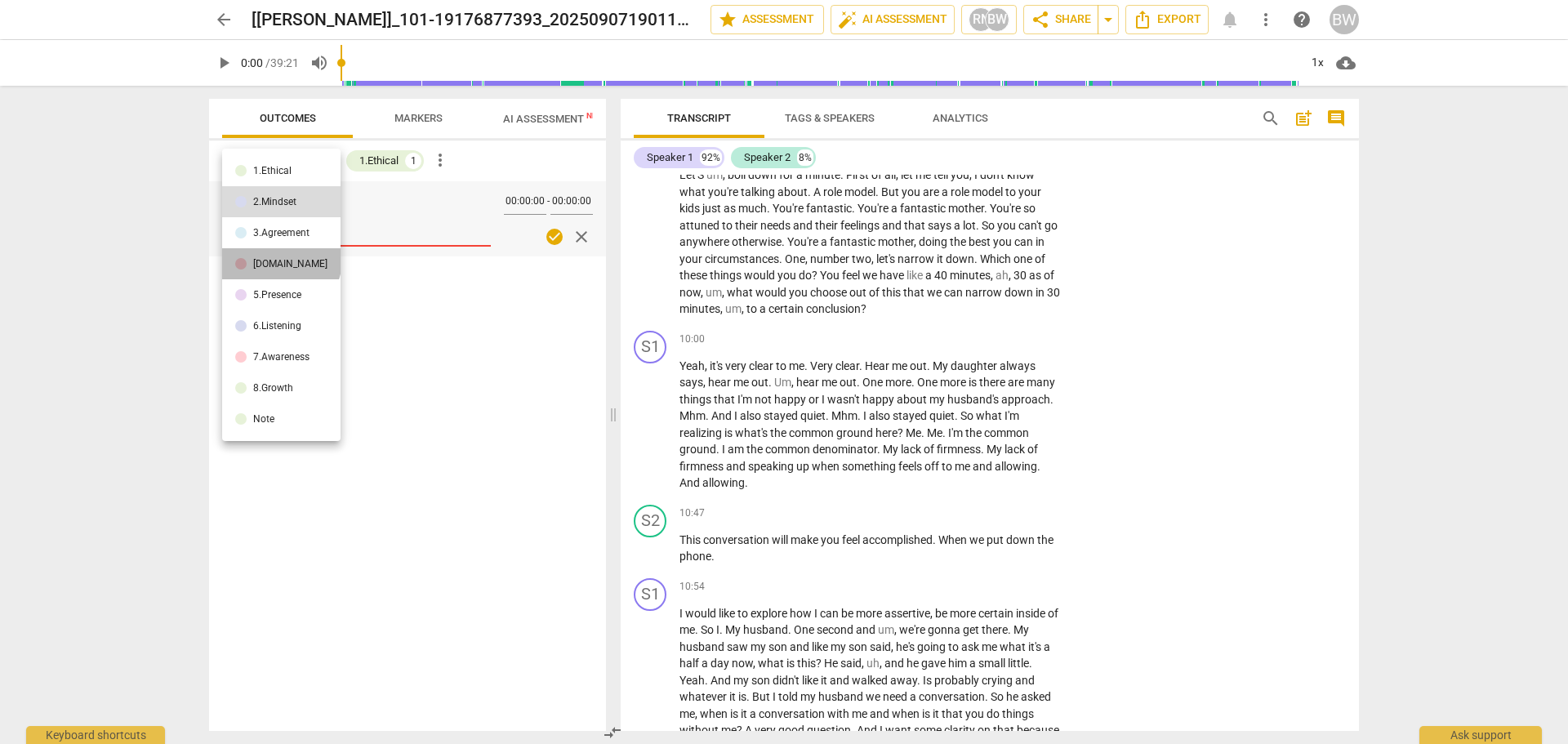
click at [280, 260] on div "4.Trust" at bounding box center [290, 264] width 74 height 10
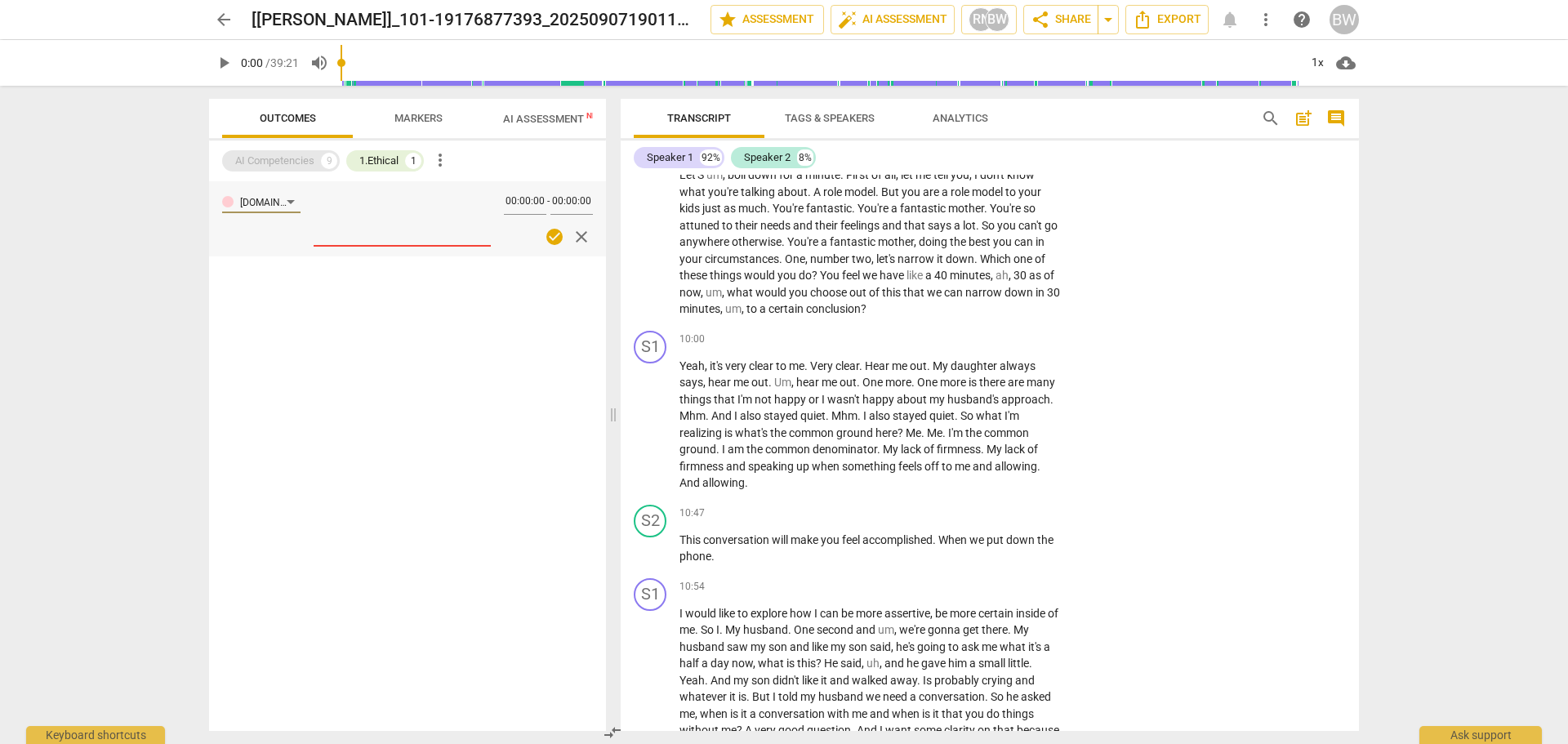
click at [296, 163] on div "AI Competencies" at bounding box center [274, 161] width 79 height 17
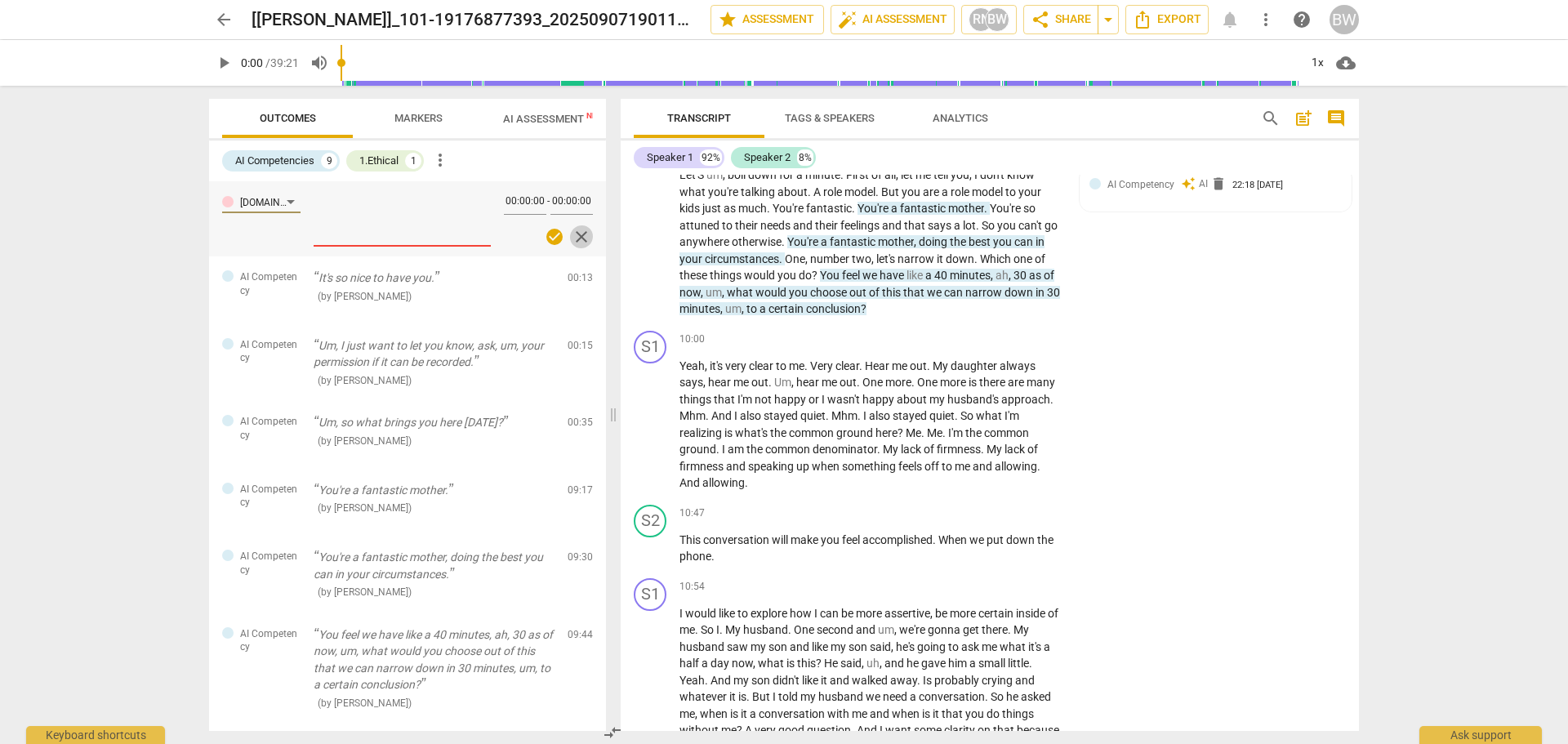
click at [581, 234] on span "close" at bounding box center [581, 237] width 20 height 20
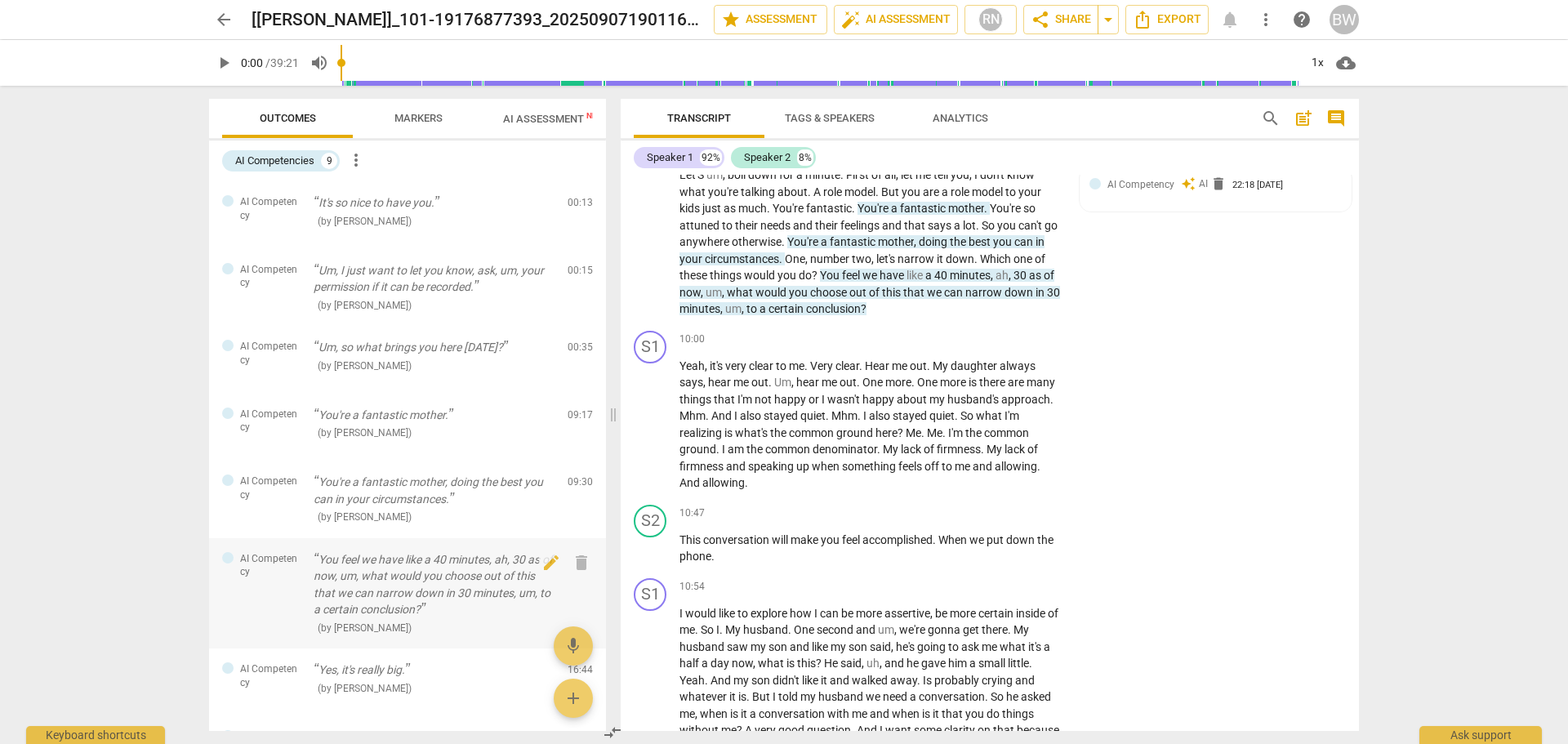
click at [419, 546] on div "AI Competency You feel we have like a 40 minutes, ah, 30 as of now, um, what wo…" at bounding box center [408, 594] width 397 height 111
click at [577, 694] on span "add" at bounding box center [574, 698] width 20 height 20
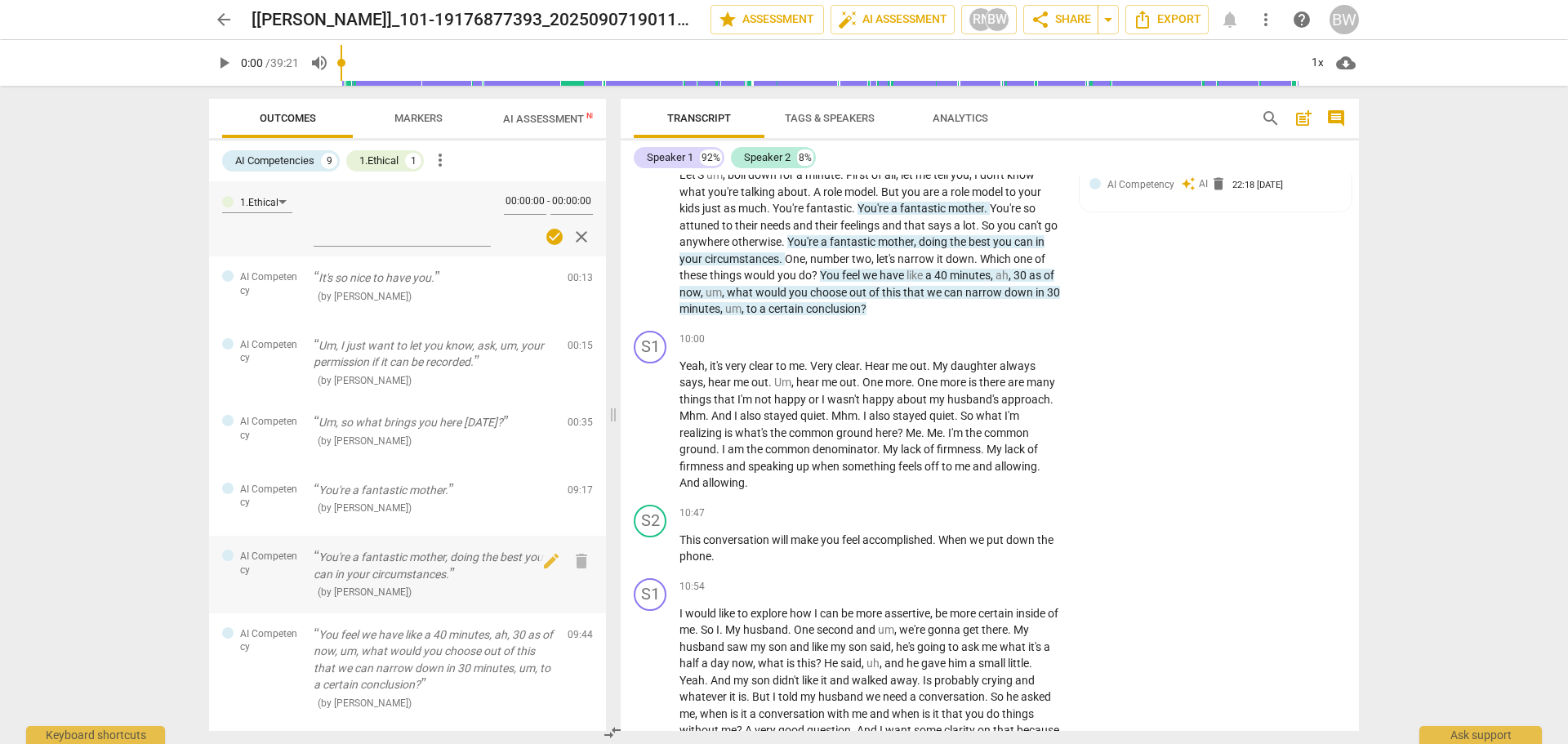
click at [486, 565] on p "You're a fantastic mother, doing the best you can in your circumstances." at bounding box center [434, 565] width 241 height 33
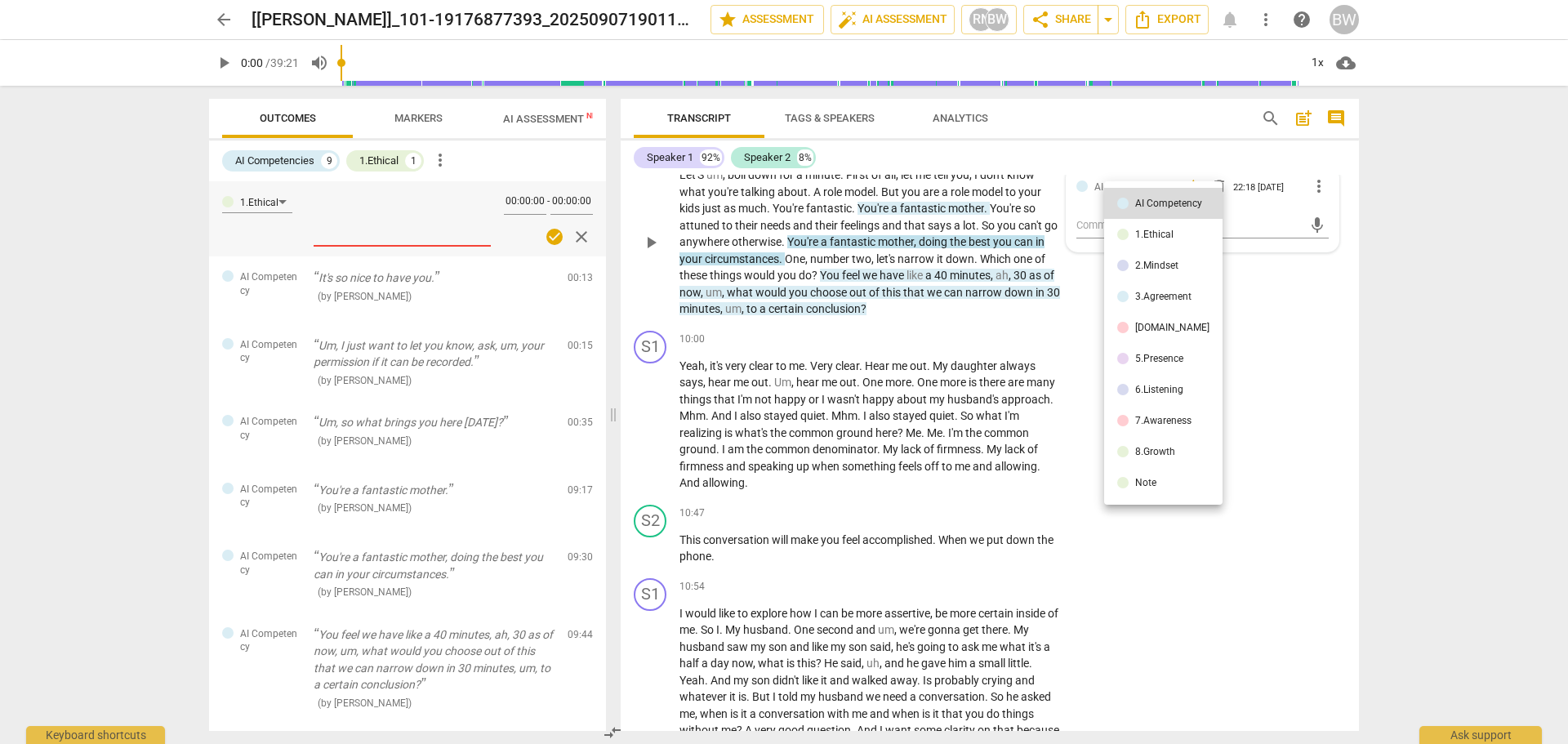
click at [384, 283] on div at bounding box center [784, 372] width 1568 height 744
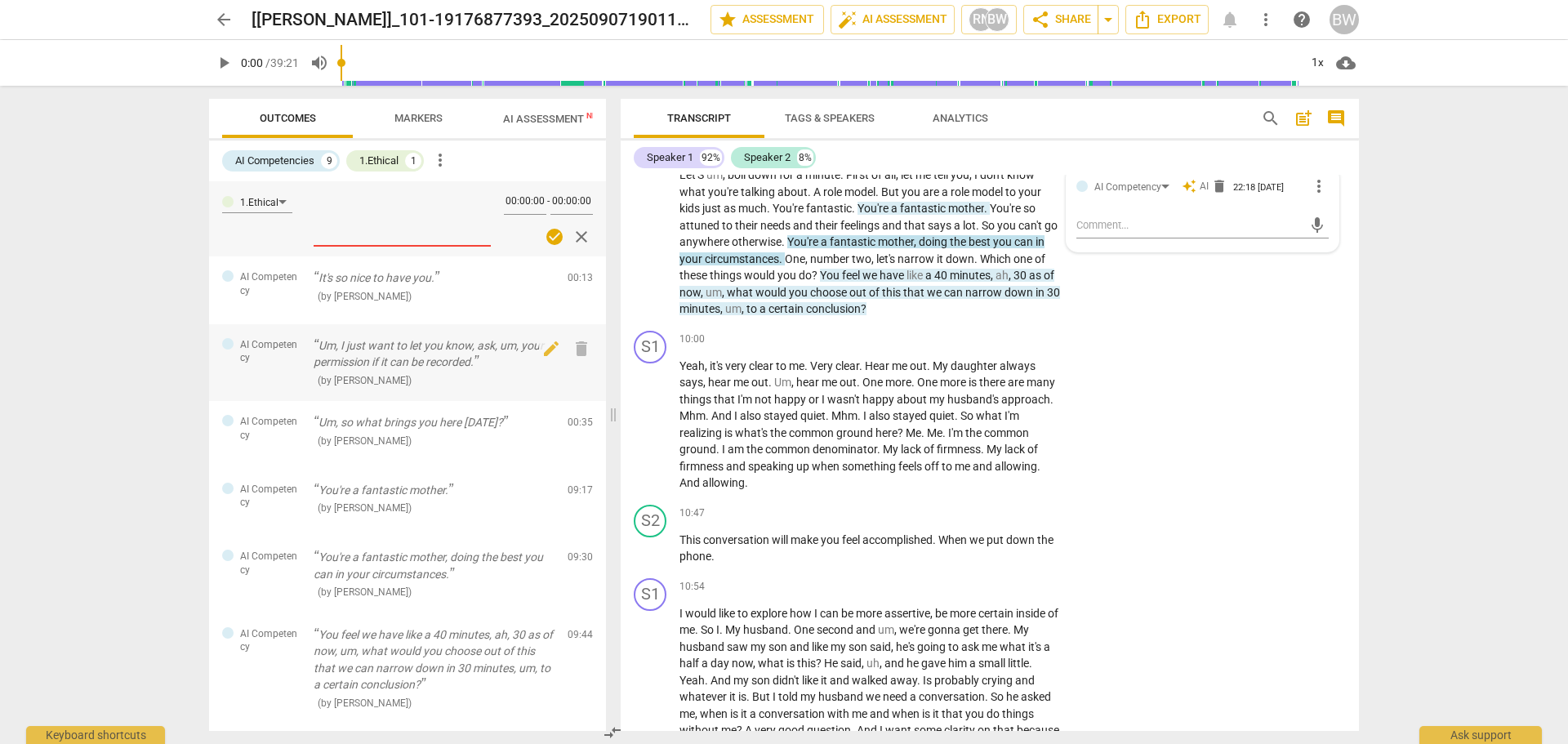
click at [409, 339] on p "Um, I just want to let you know, ask, um, your permission if it can be recorded." at bounding box center [434, 354] width 241 height 33
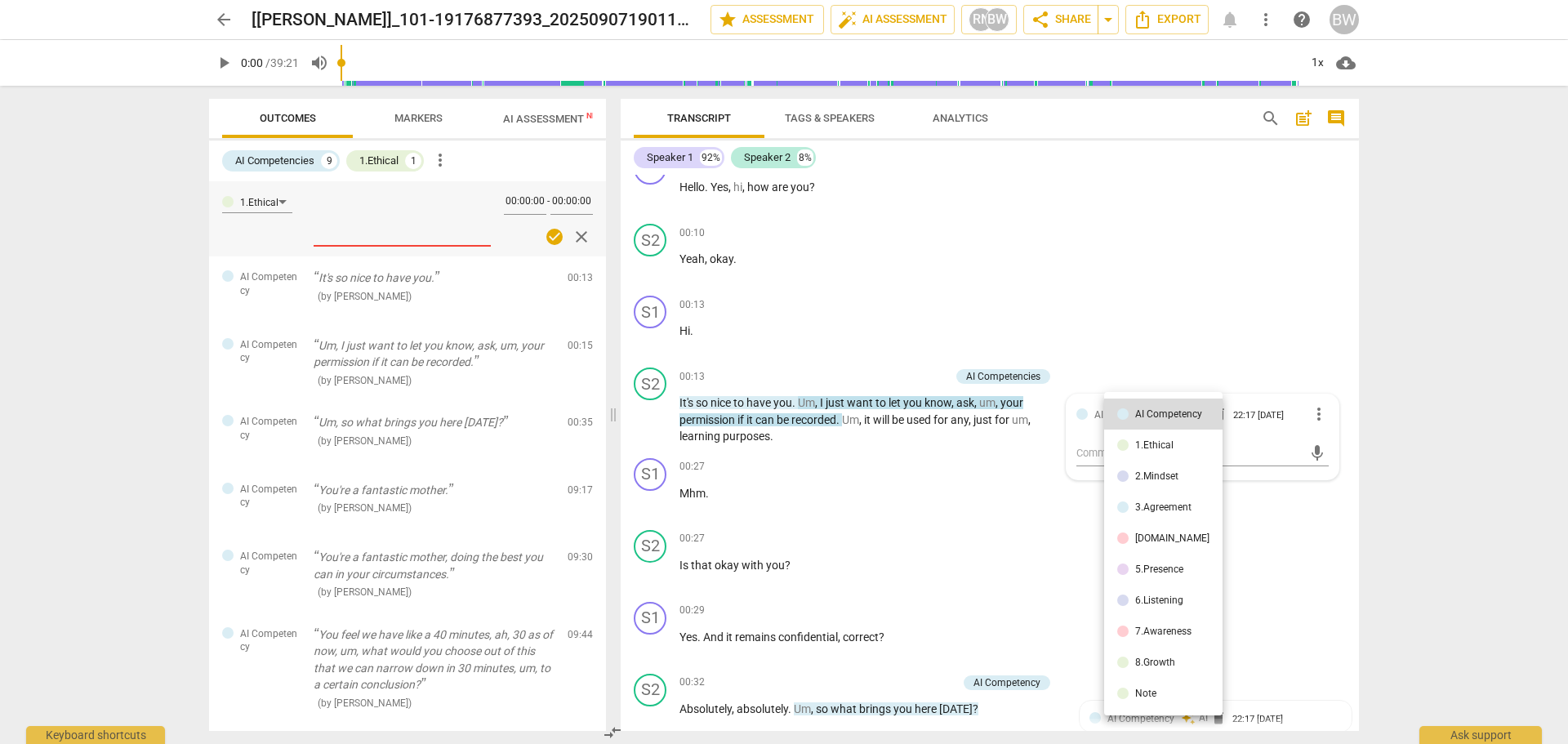
click at [404, 351] on div at bounding box center [784, 372] width 1568 height 744
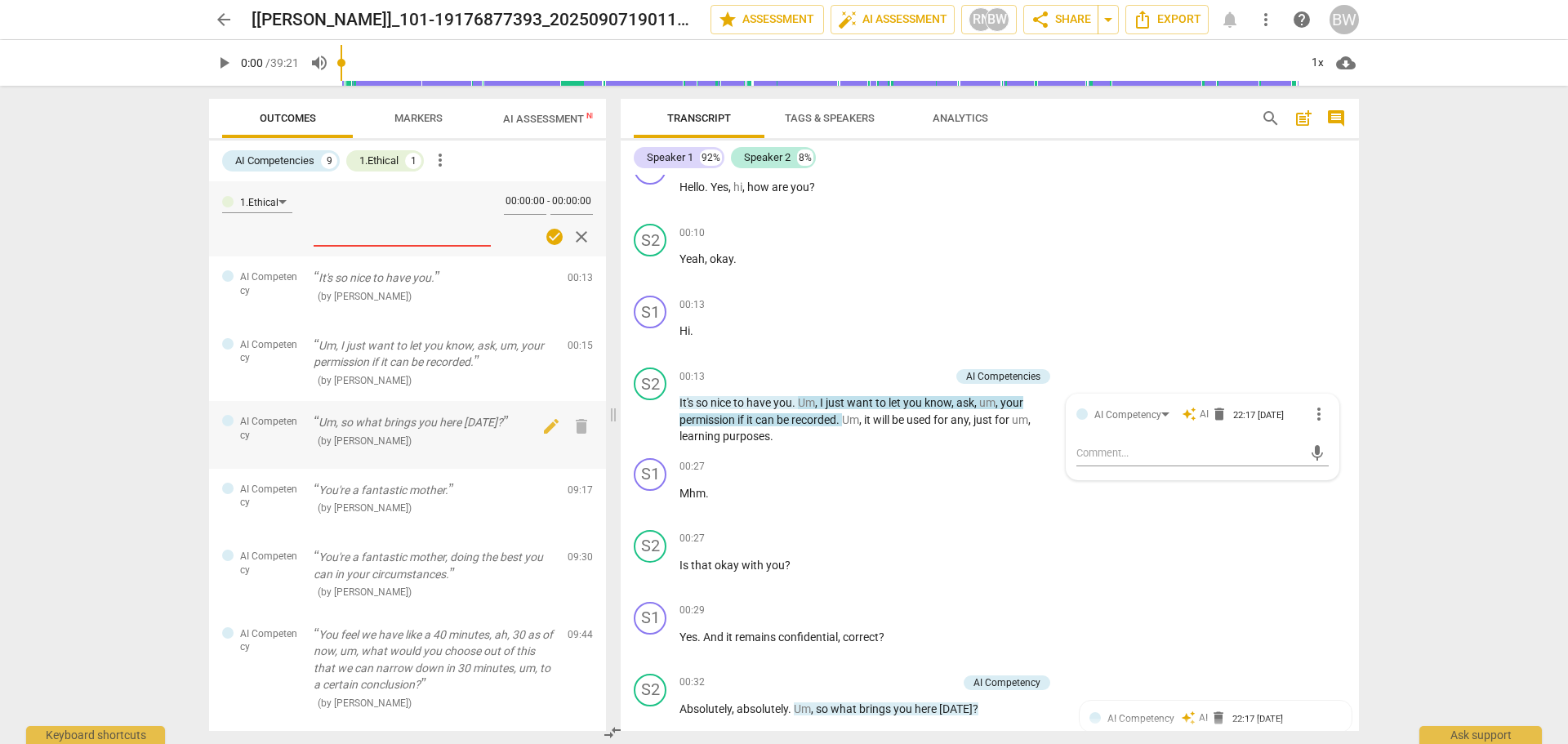
click at [394, 456] on div "AI Competency Um, so what brings you here today? ( by RaeNotes ) 00:35 edit del…" at bounding box center [408, 435] width 397 height 68
click at [409, 507] on div "( by RaeNotes )" at bounding box center [434, 507] width 241 height 17
click at [421, 575] on p "You're a fantastic mother, doing the best you can in your circumstances." at bounding box center [434, 565] width 241 height 33
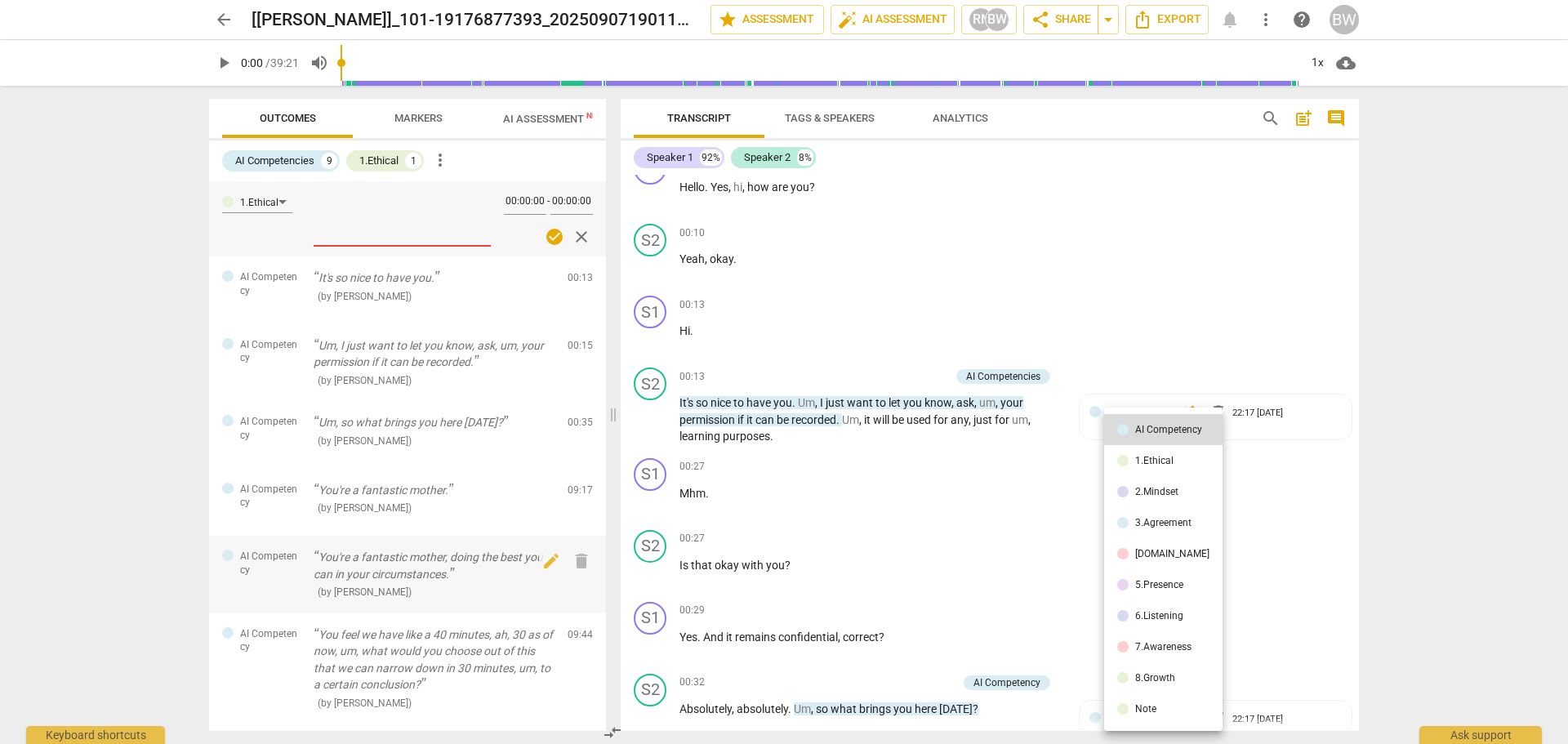
scroll to position [2117, 0]
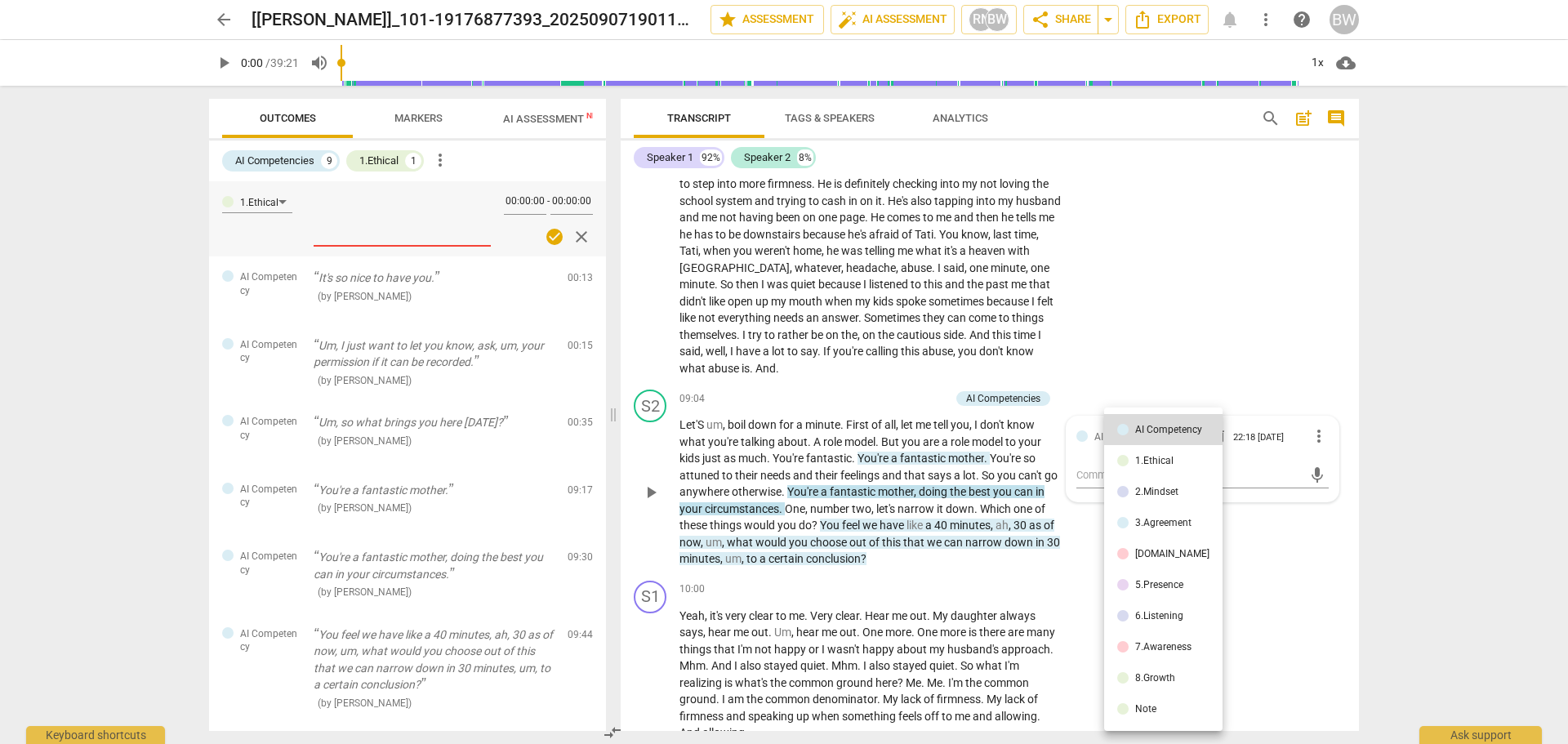
click at [429, 652] on div at bounding box center [784, 372] width 1568 height 744
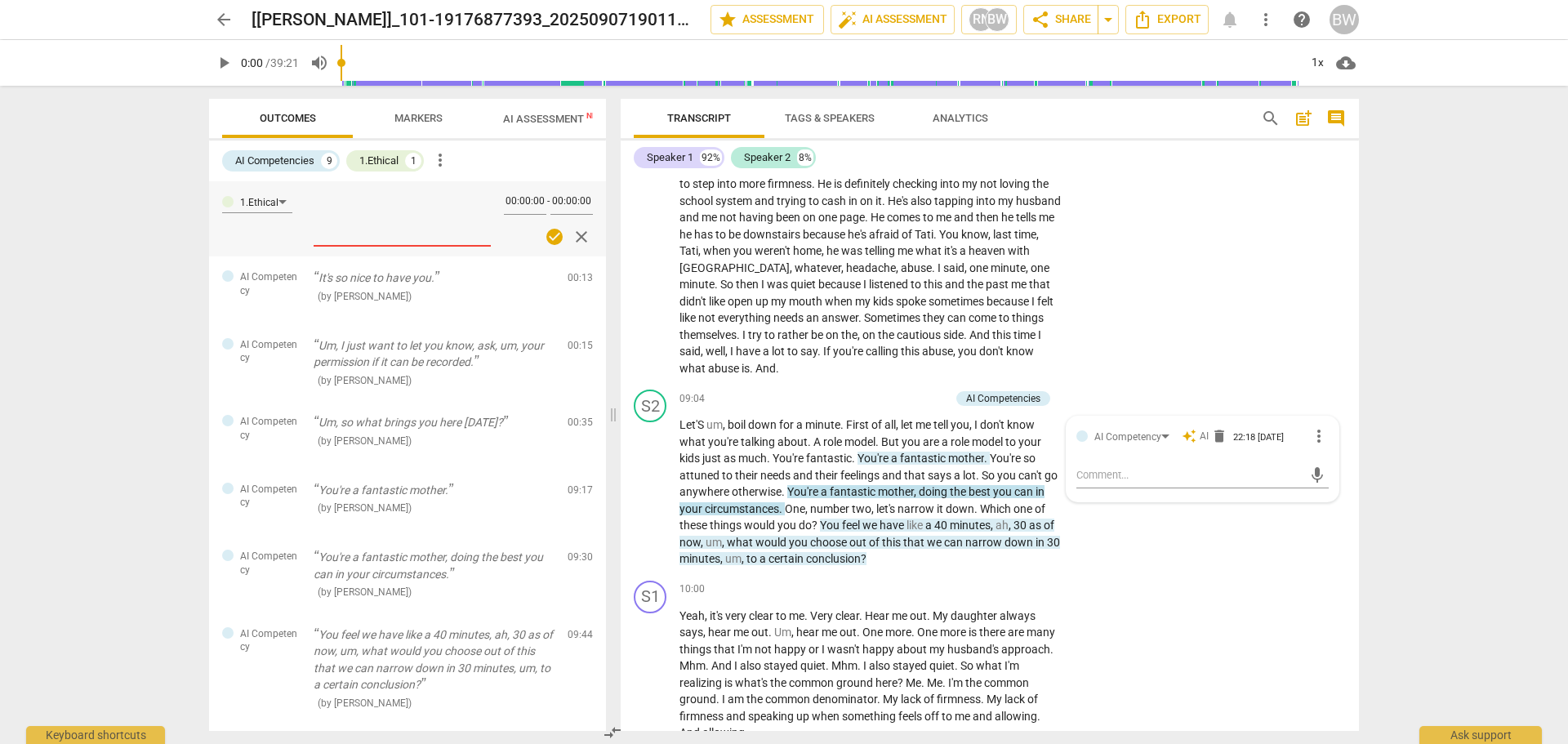
click at [1355, 303] on div "S1 play_arrow pause 00:03 + Add competency keyboard_arrow_right Hello . Yes , h…" at bounding box center [989, 453] width 738 height 556
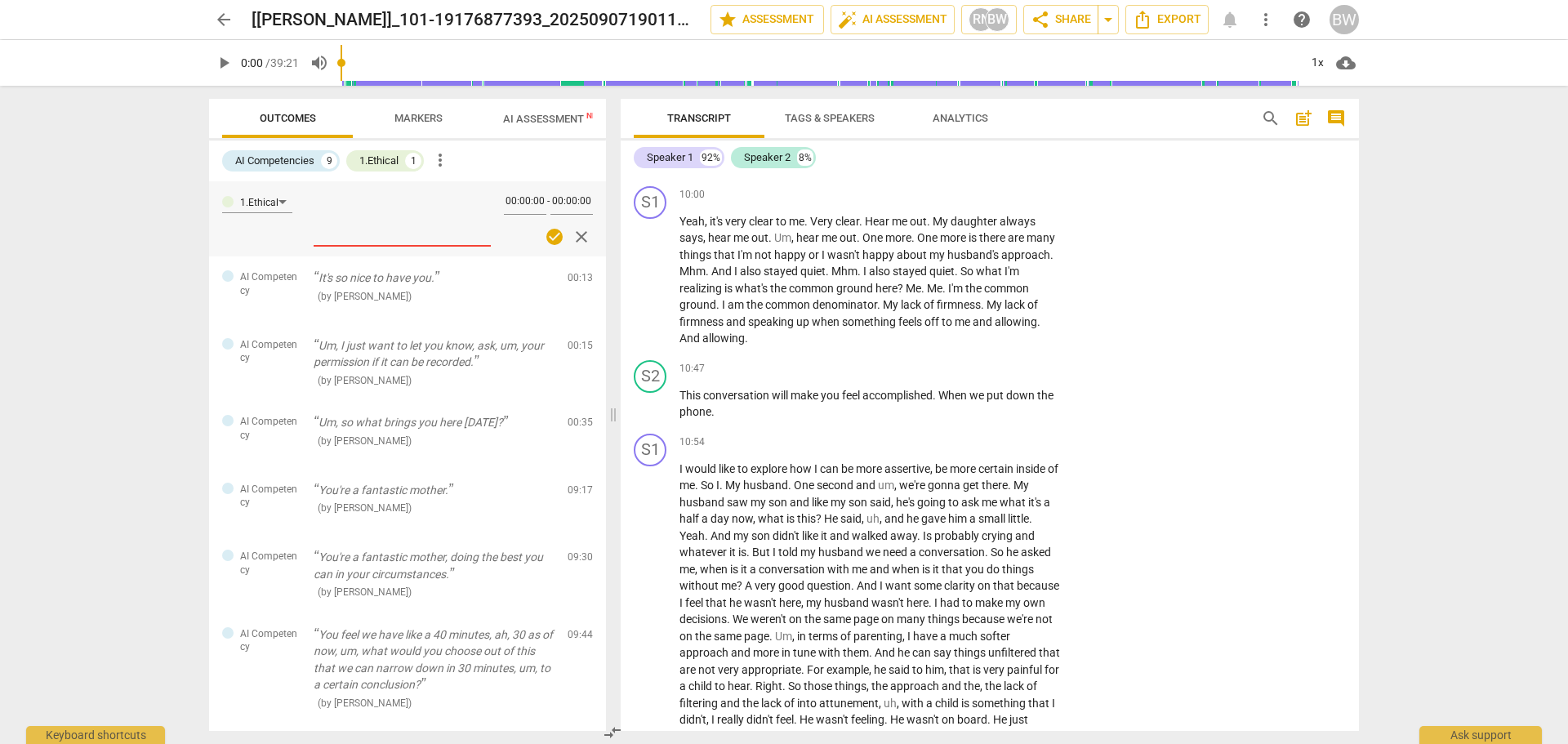
scroll to position [2620, 0]
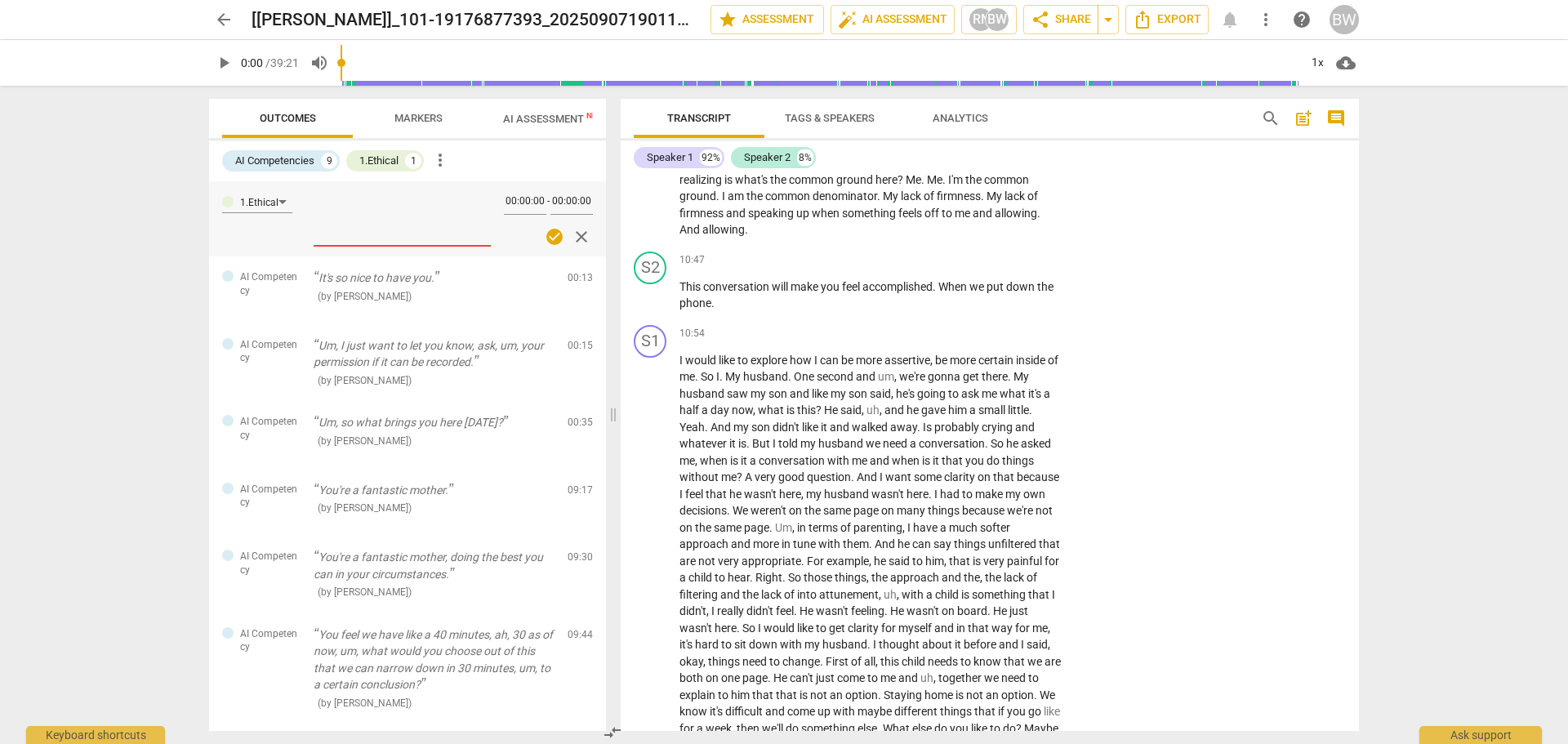
click at [1355, 323] on div "Transcript Tags & Speakers Analytics search post_add comment Speaker 1 92% Spea…" at bounding box center [993, 414] width 758 height 658
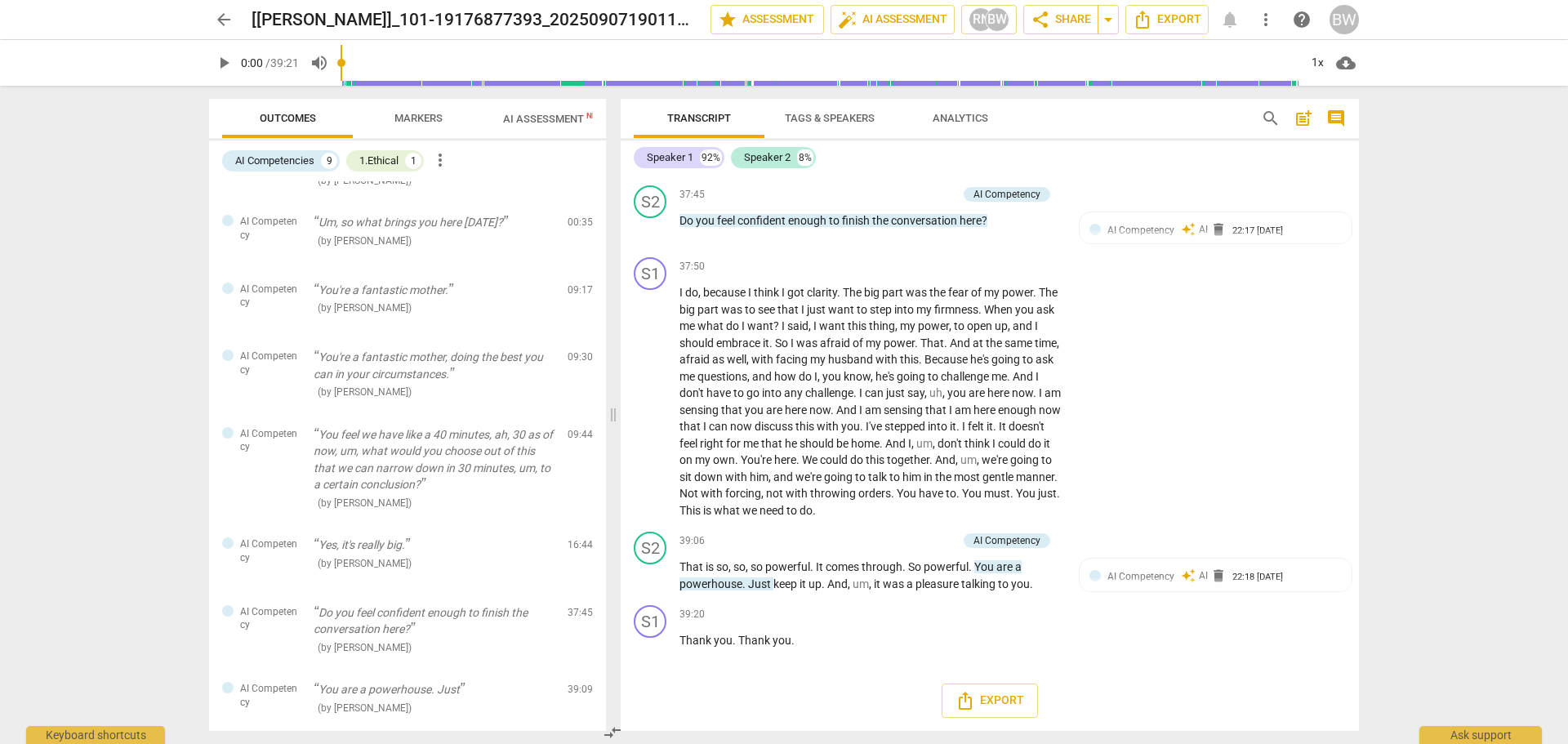
scroll to position [286, 0]
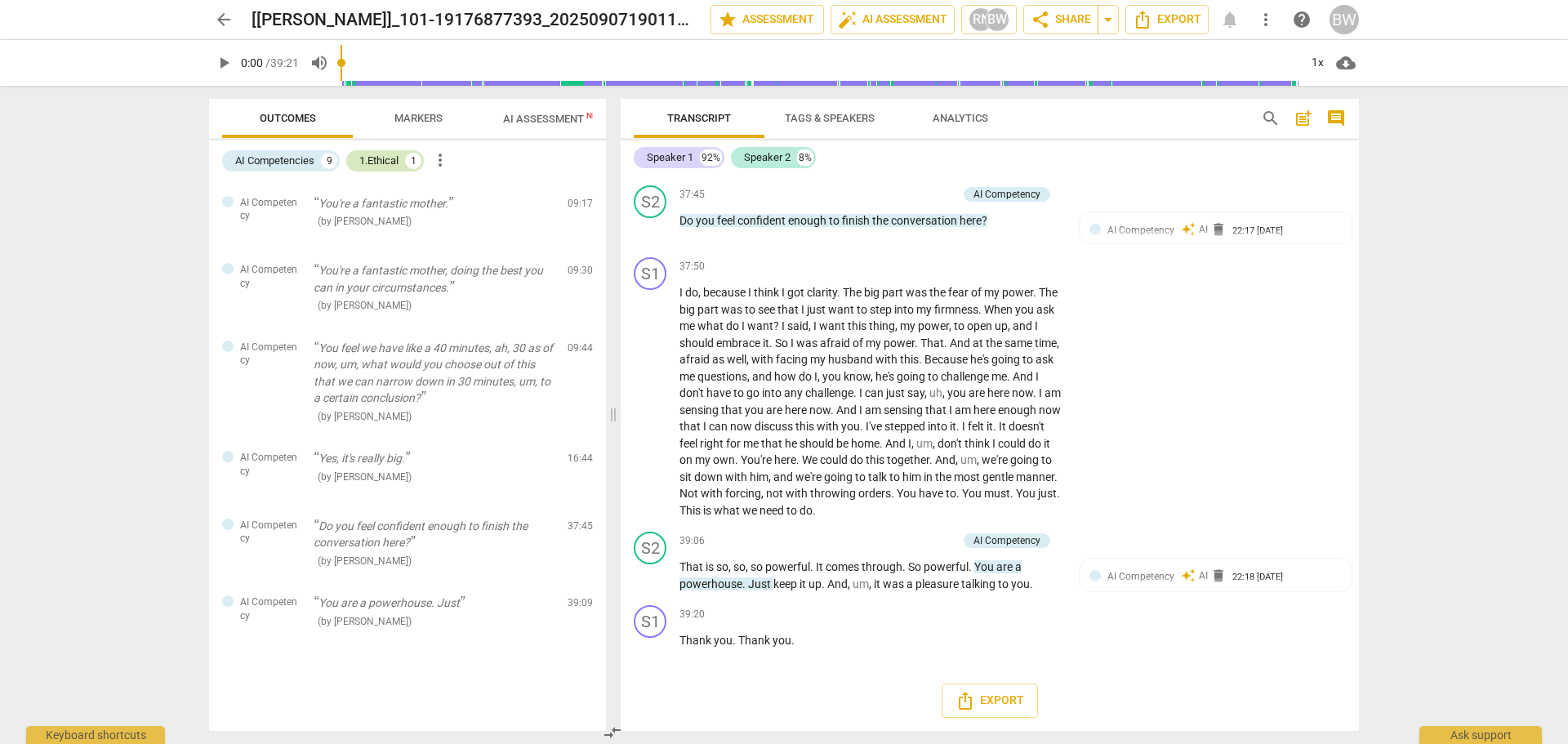
click at [387, 154] on div "1.Ethical" at bounding box center [379, 161] width 39 height 17
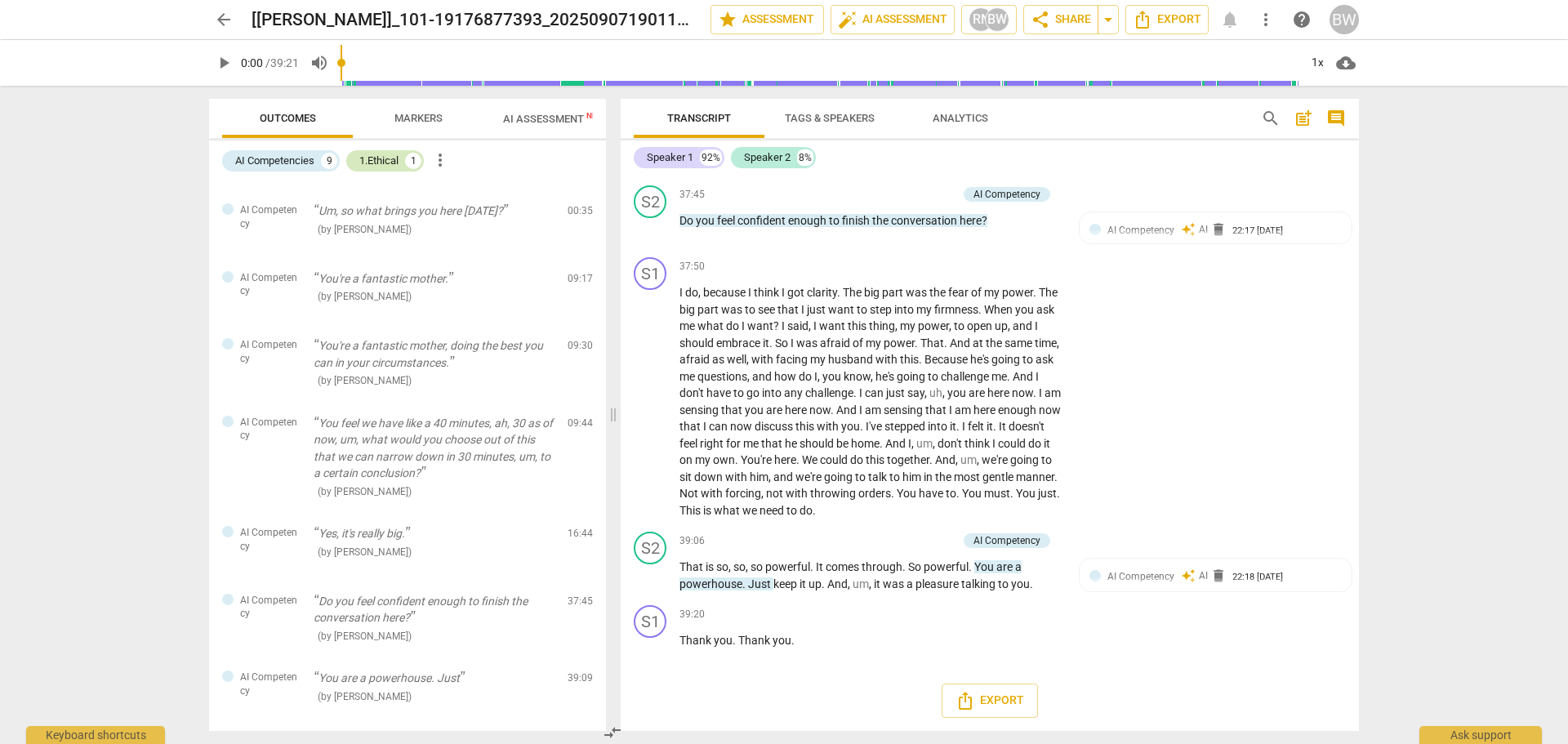
scroll to position [0, 0]
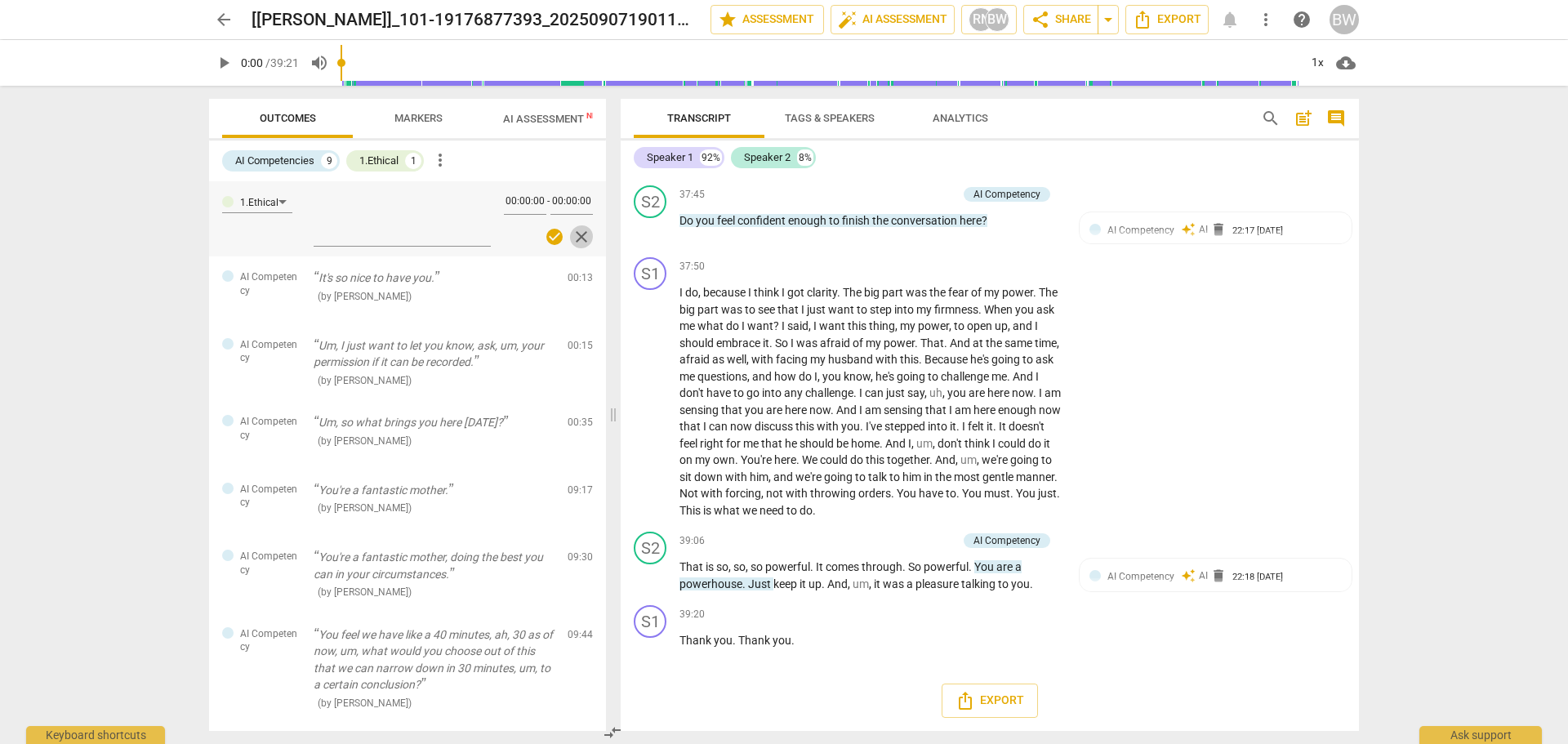
click at [574, 232] on span "close" at bounding box center [581, 237] width 20 height 20
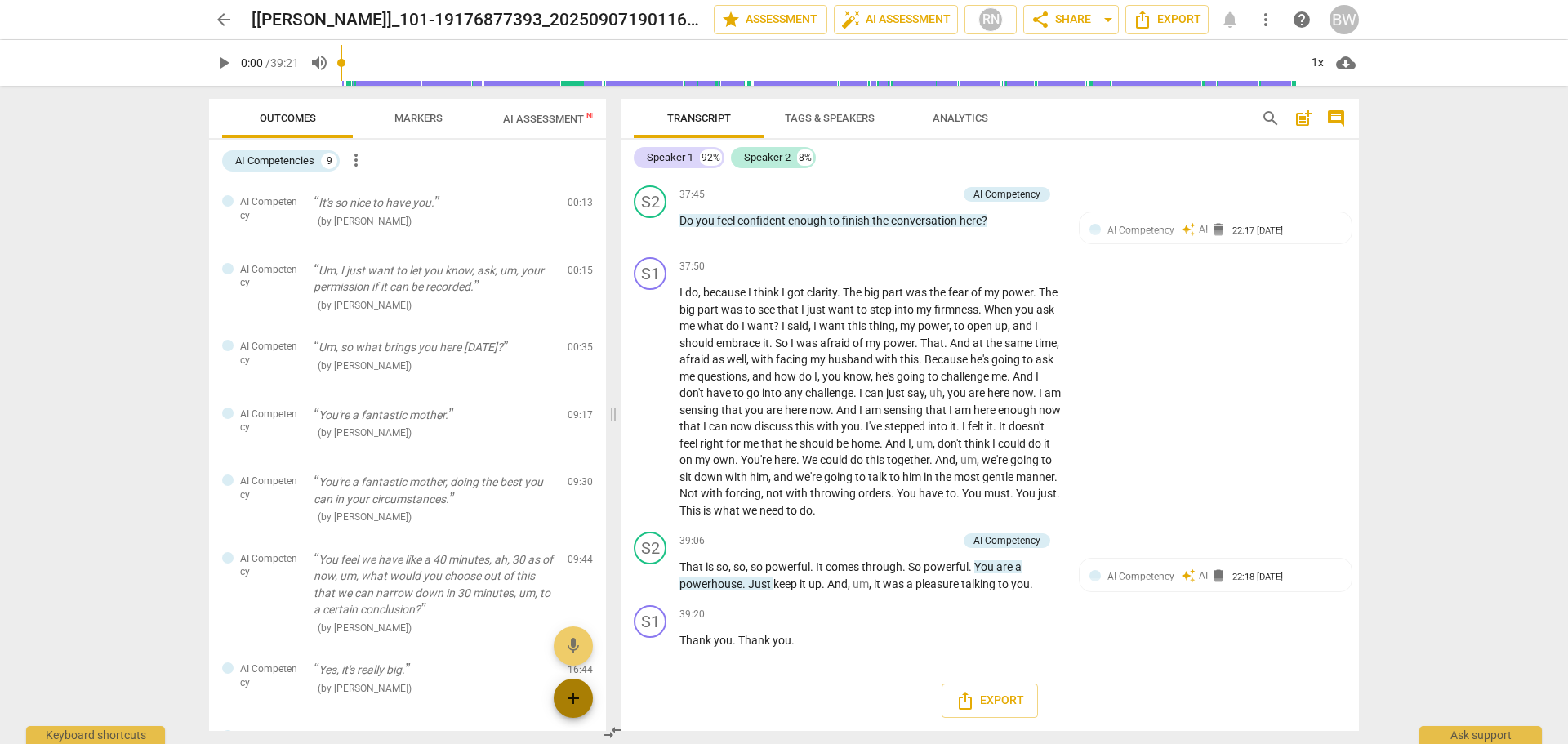
click at [578, 703] on span "add" at bounding box center [574, 698] width 20 height 20
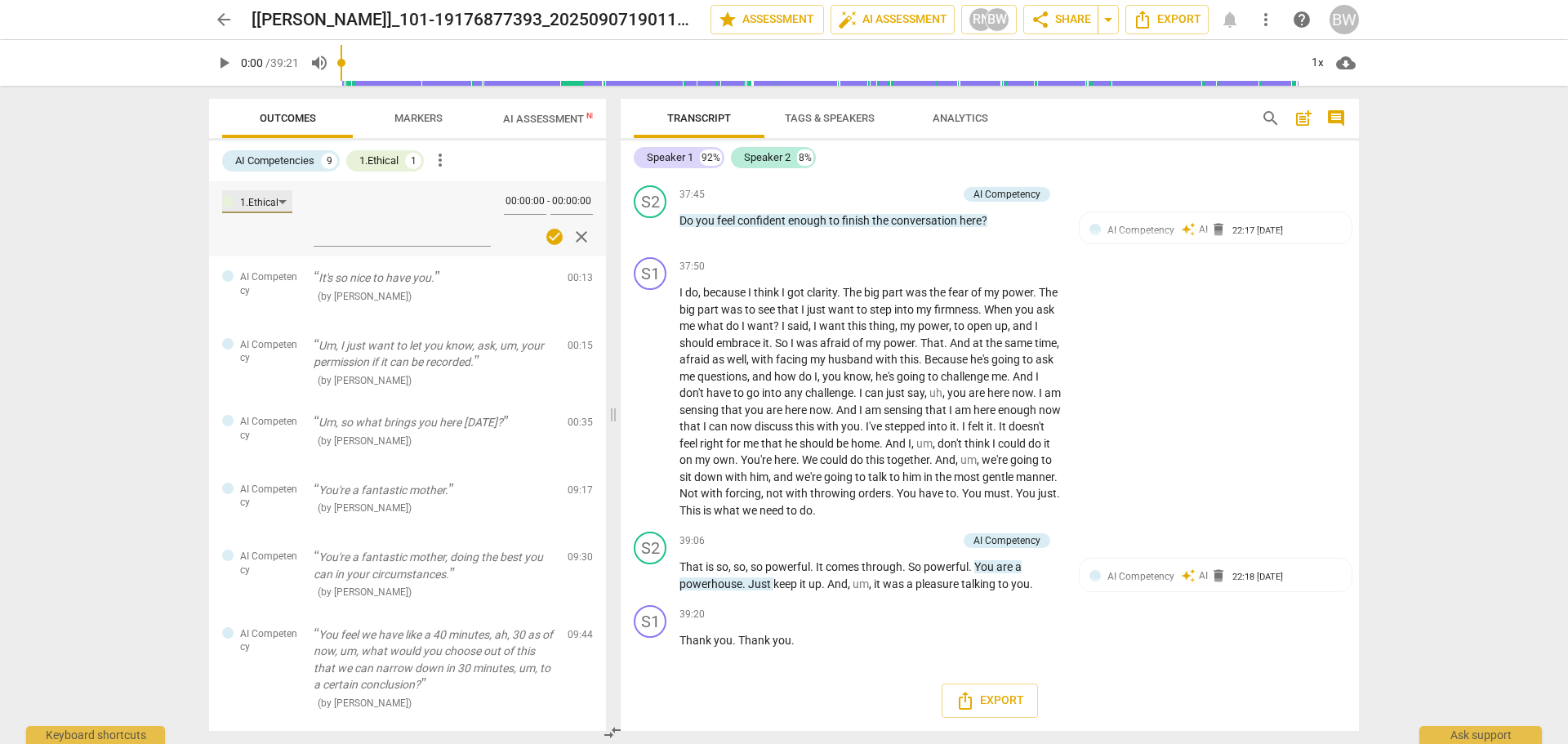
click at [282, 201] on div "1.Ethical" at bounding box center [257, 202] width 71 height 23
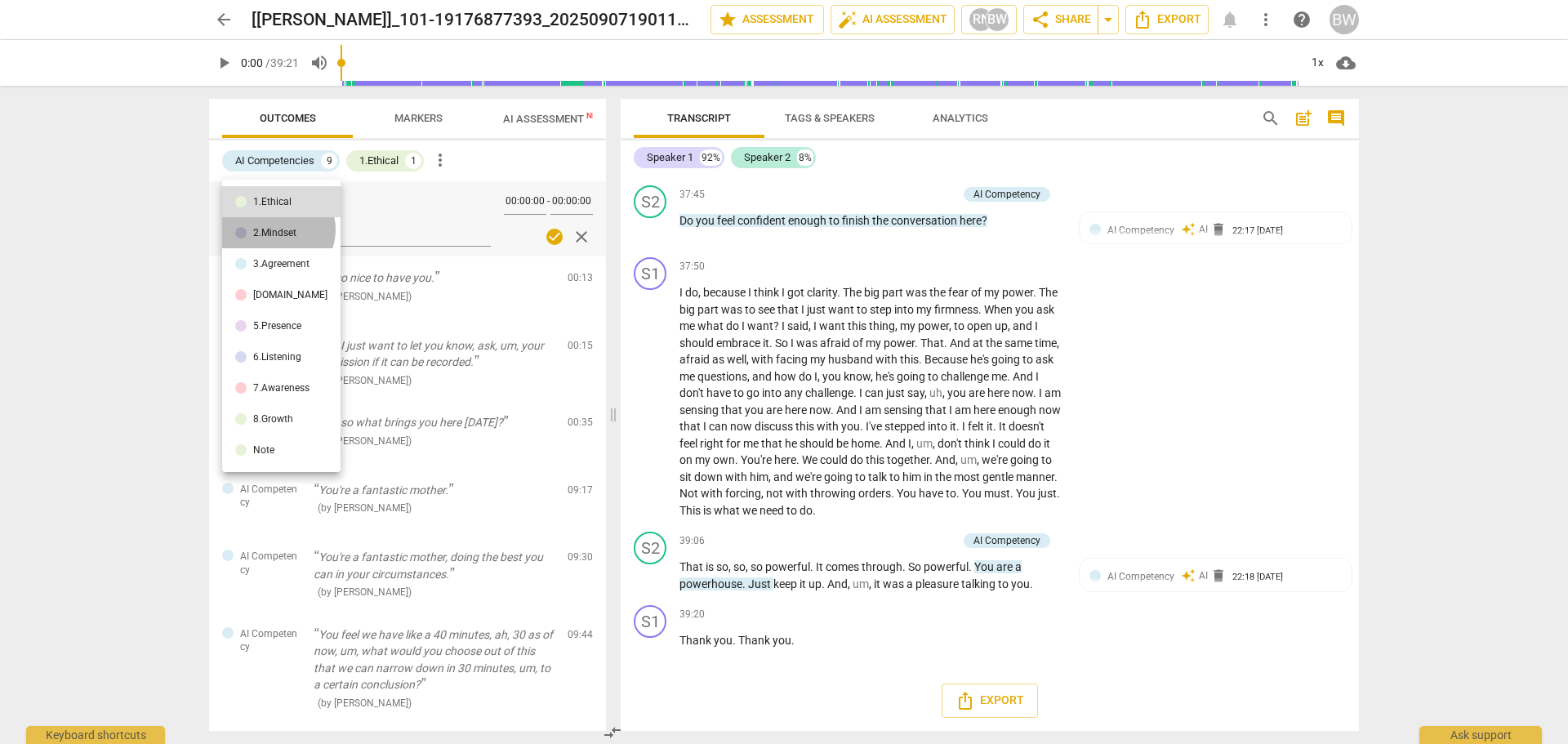
click at [277, 229] on div "2.Mindset" at bounding box center [275, 232] width 43 height 10
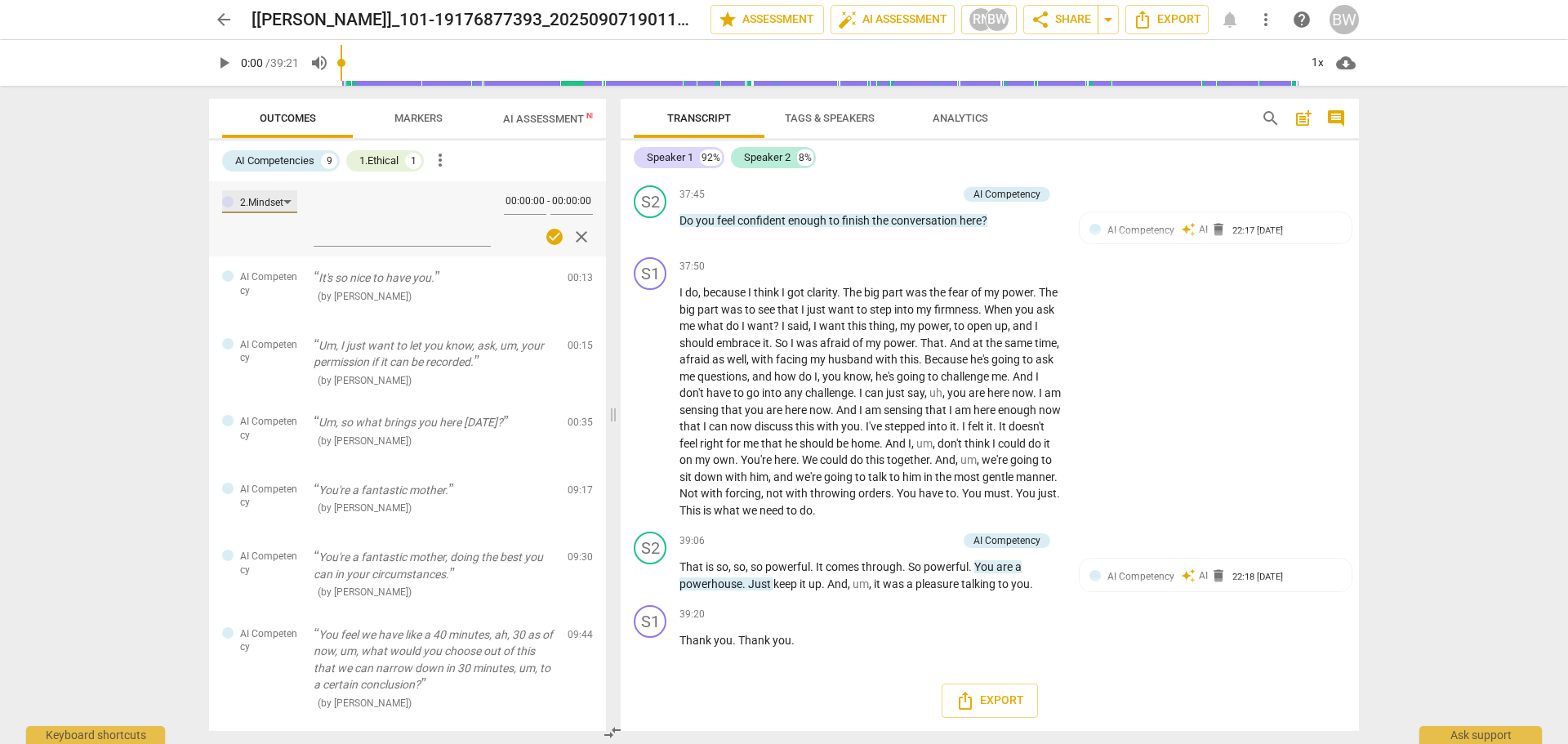
click at [276, 198] on div "2.Mindset" at bounding box center [262, 203] width 43 height 16
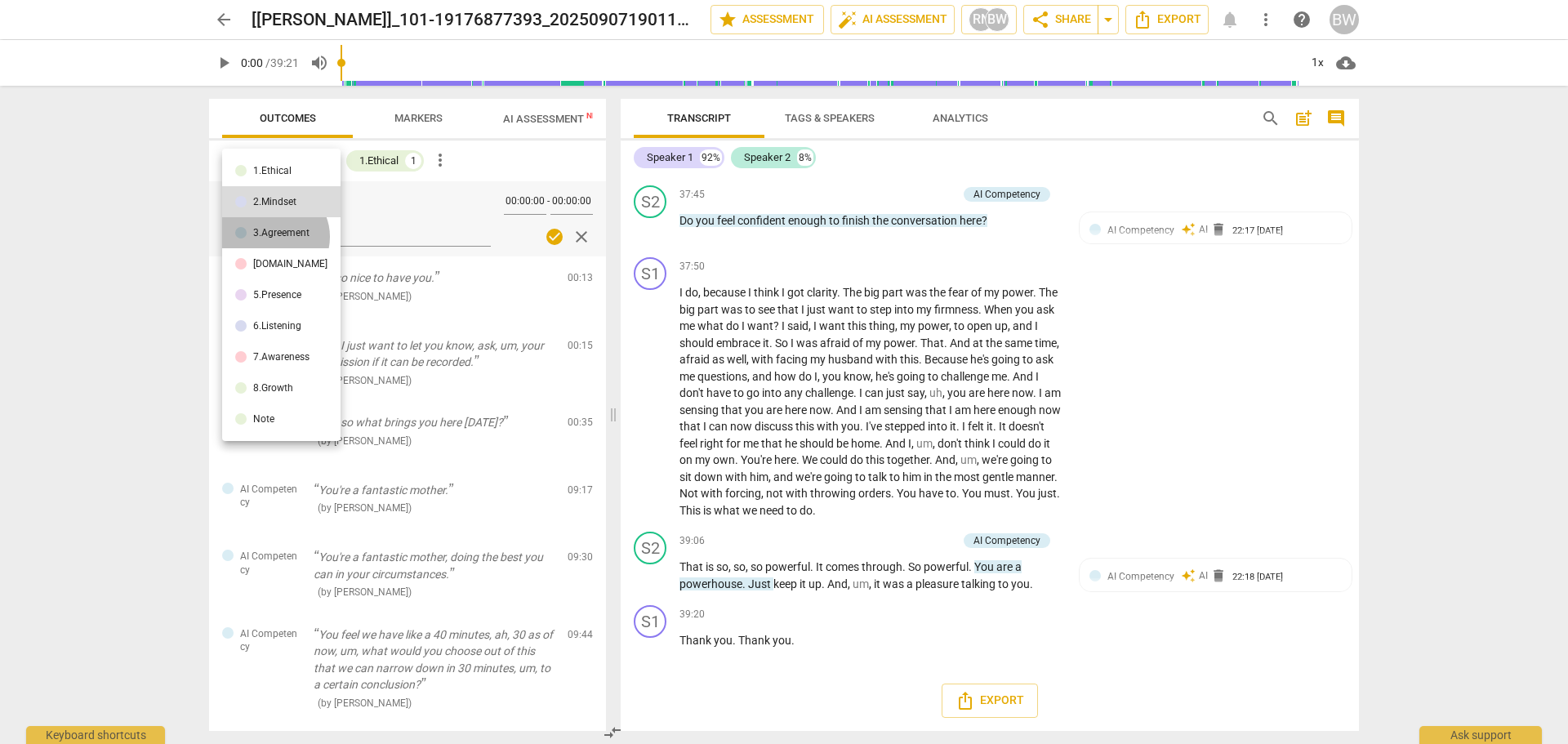
click at [273, 237] on div "3.Agreement" at bounding box center [282, 232] width 56 height 10
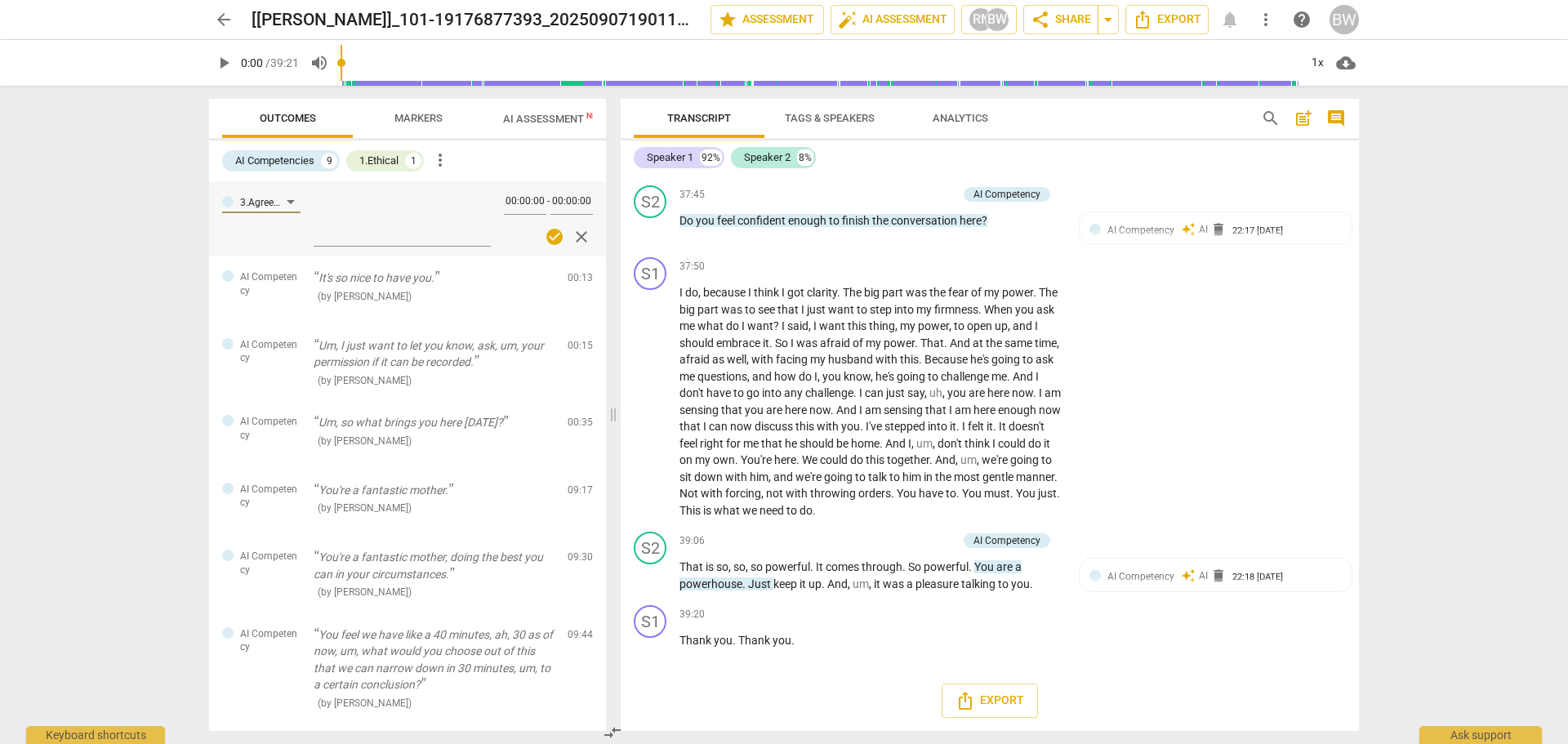
click at [155, 249] on div "arrow_back [Blimie Weiss]_101-19176877393_20250907190116(16) (1) edit star Asse…" at bounding box center [784, 372] width 1568 height 744
click at [577, 237] on span "close" at bounding box center [581, 237] width 20 height 20
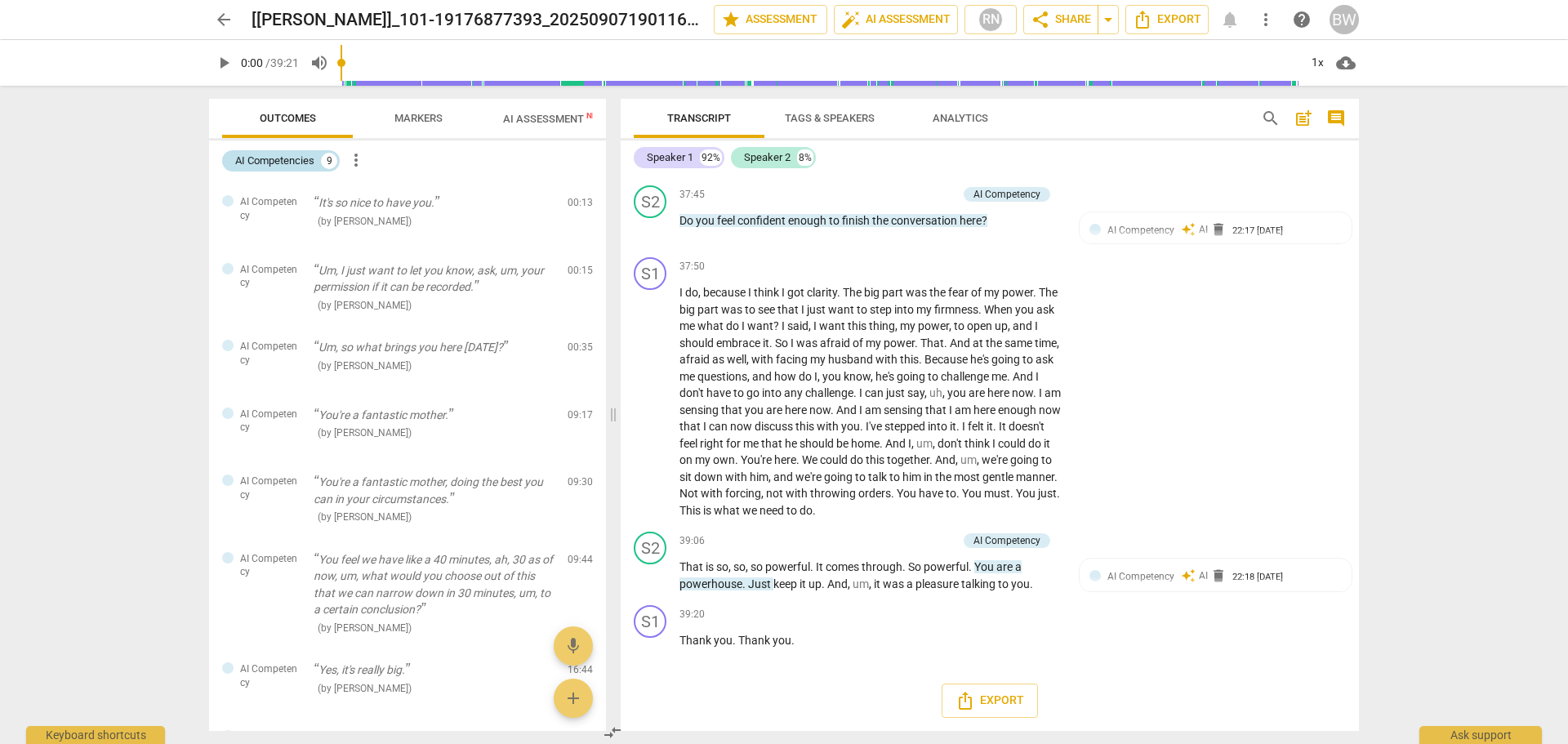
click at [282, 164] on div "AI Competencies" at bounding box center [274, 161] width 79 height 17
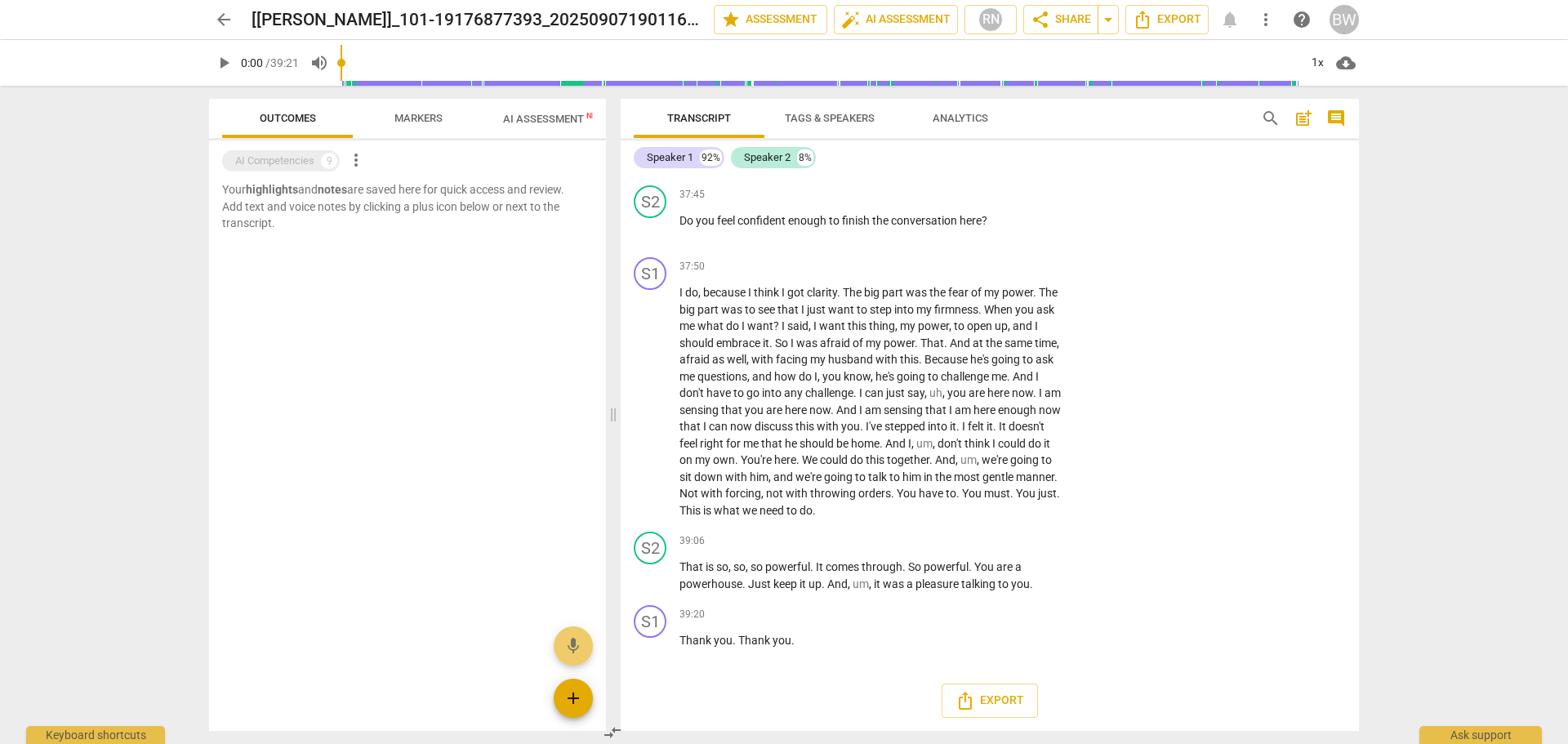
click at [569, 702] on span "add" at bounding box center [574, 698] width 20 height 20
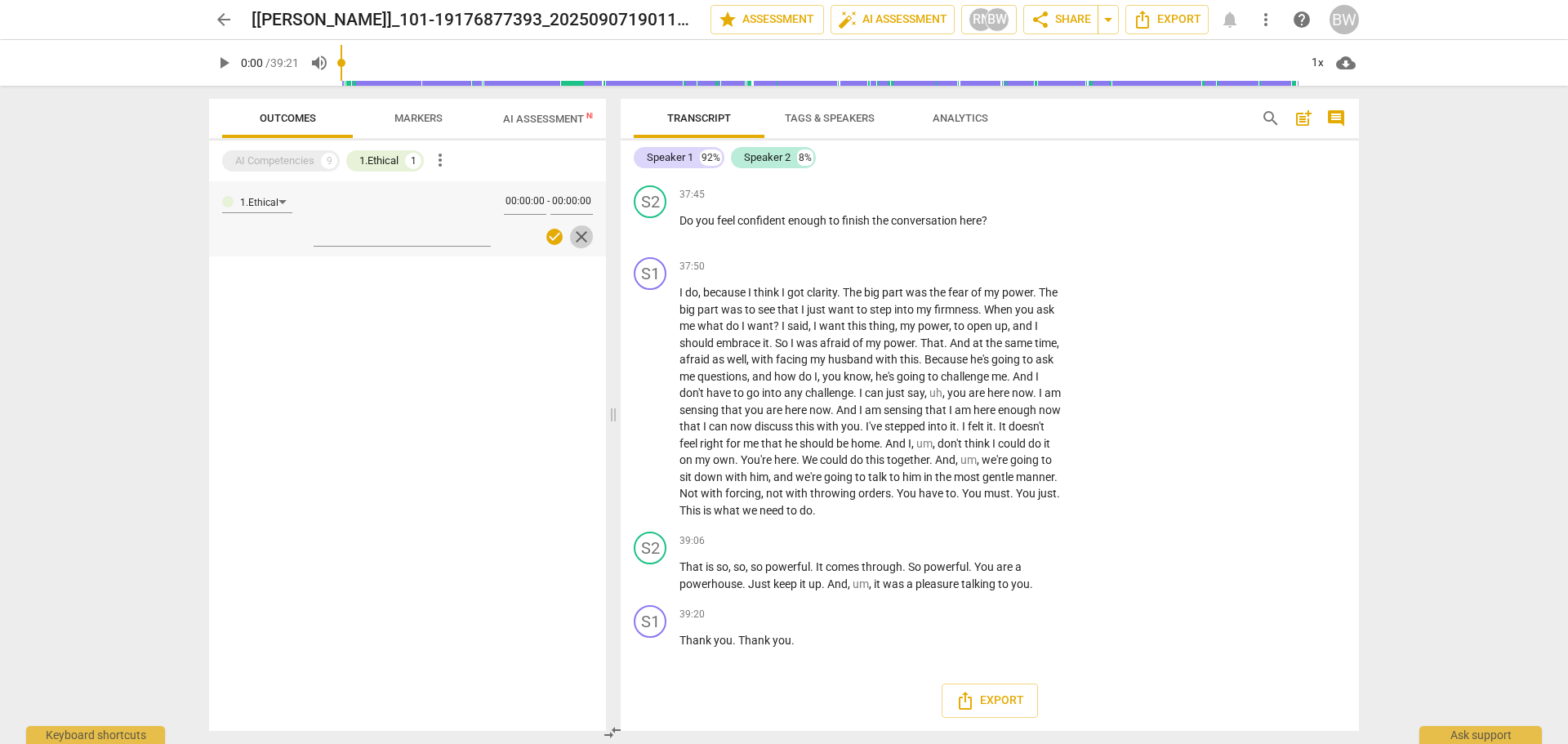
click at [579, 242] on span "close" at bounding box center [581, 237] width 20 height 20
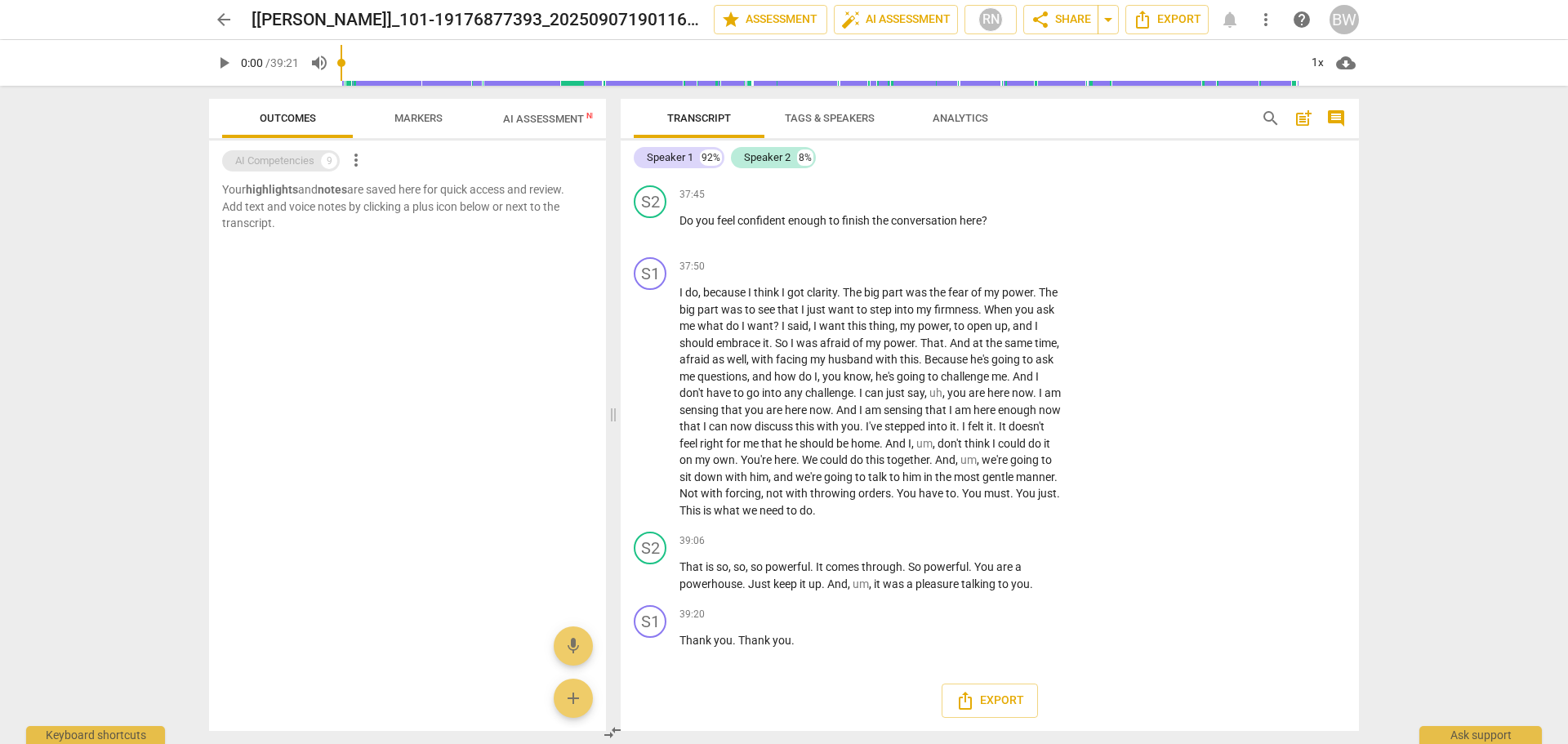
click at [277, 159] on div "AI Competencies" at bounding box center [274, 161] width 79 height 17
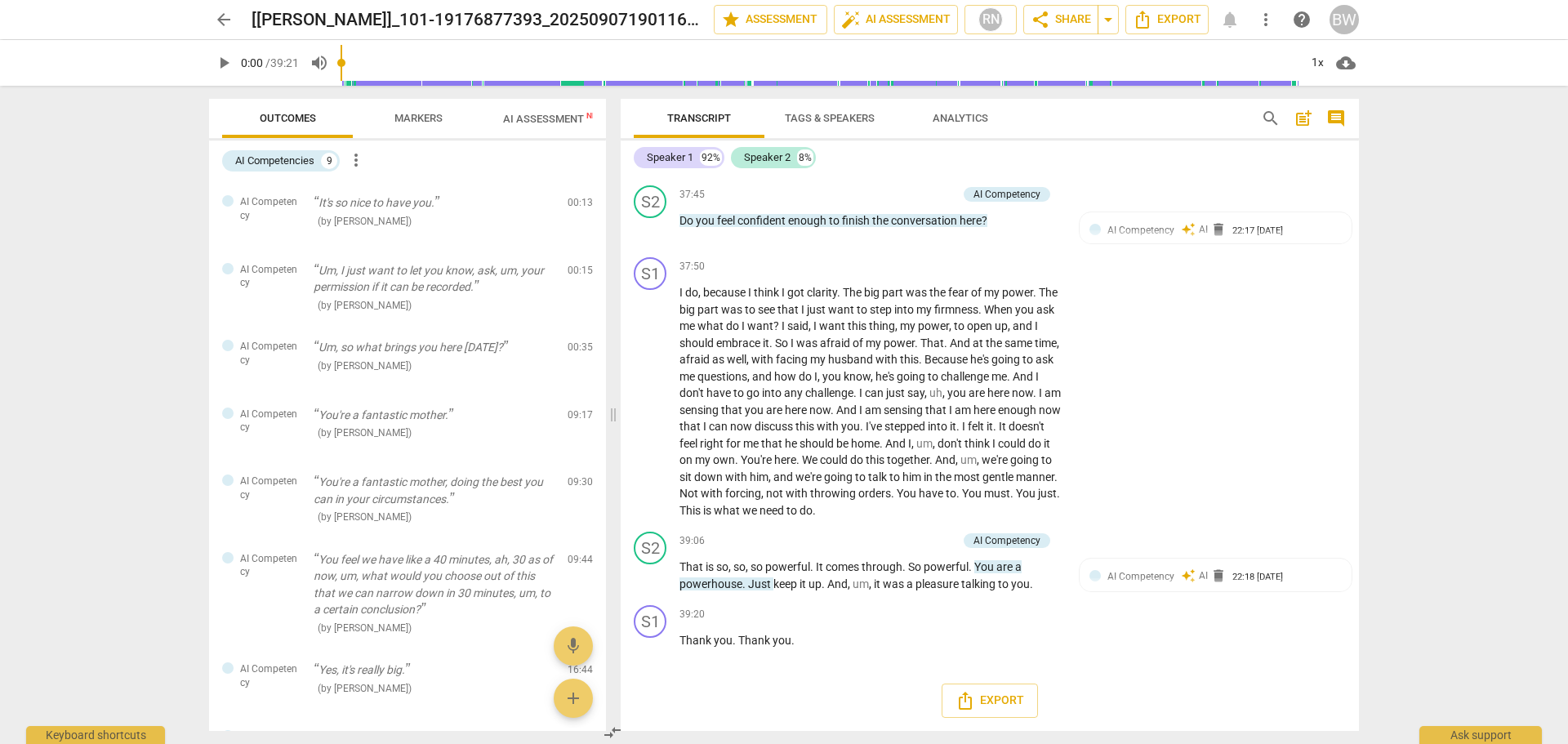
click at [413, 108] on span "Markers" at bounding box center [418, 119] width 87 height 22
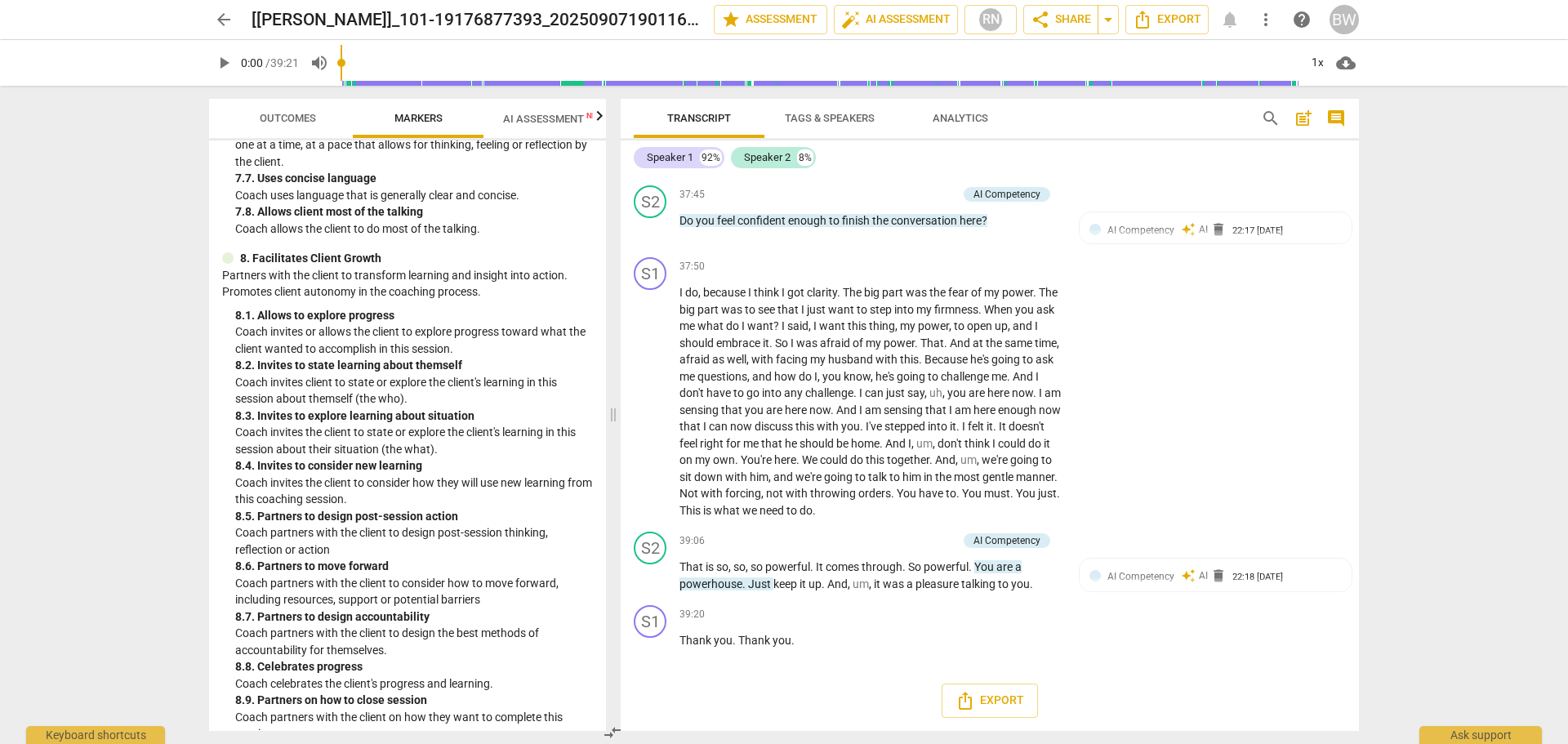
scroll to position [1980, 0]
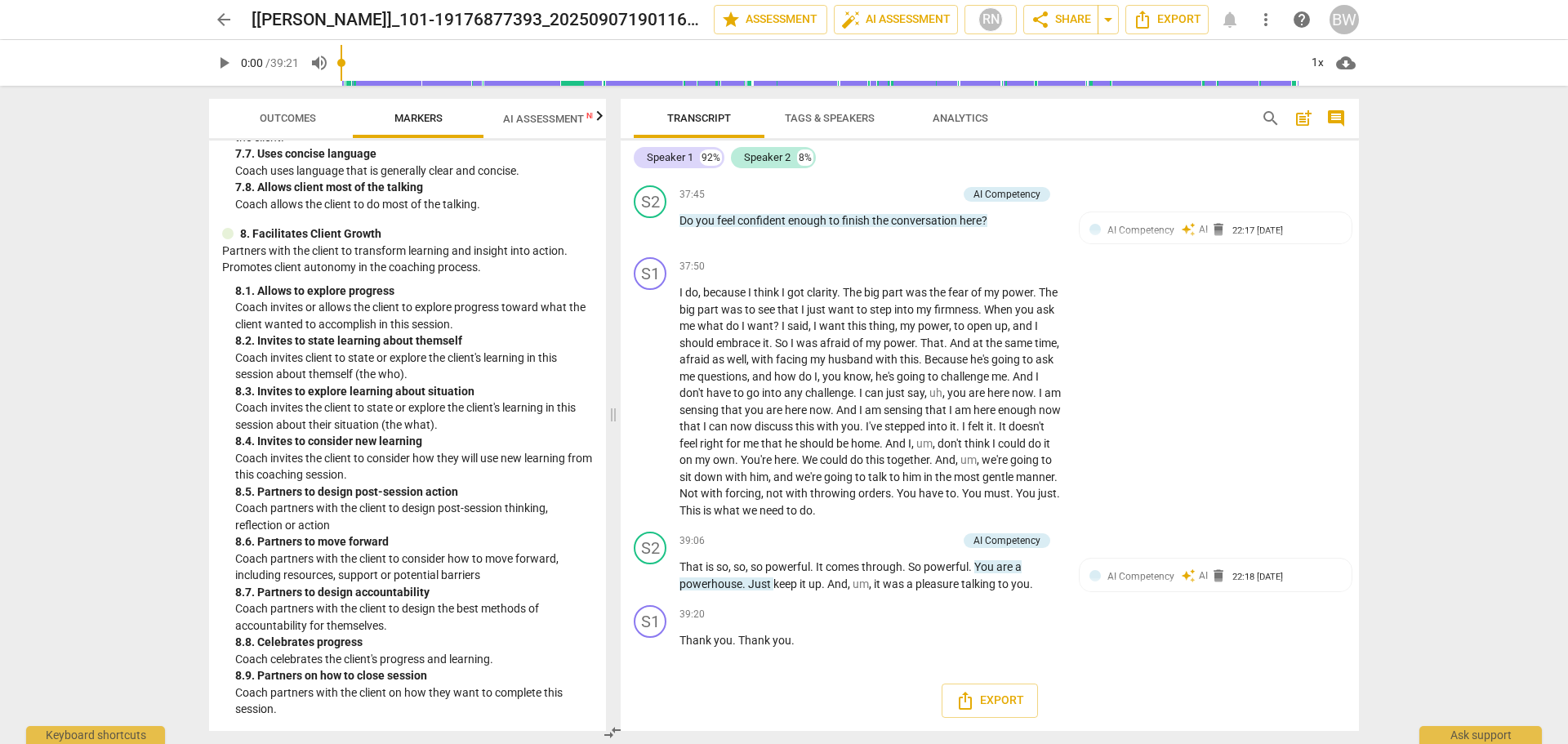
click at [541, 111] on span "AI Assessment New" at bounding box center [553, 119] width 140 height 25
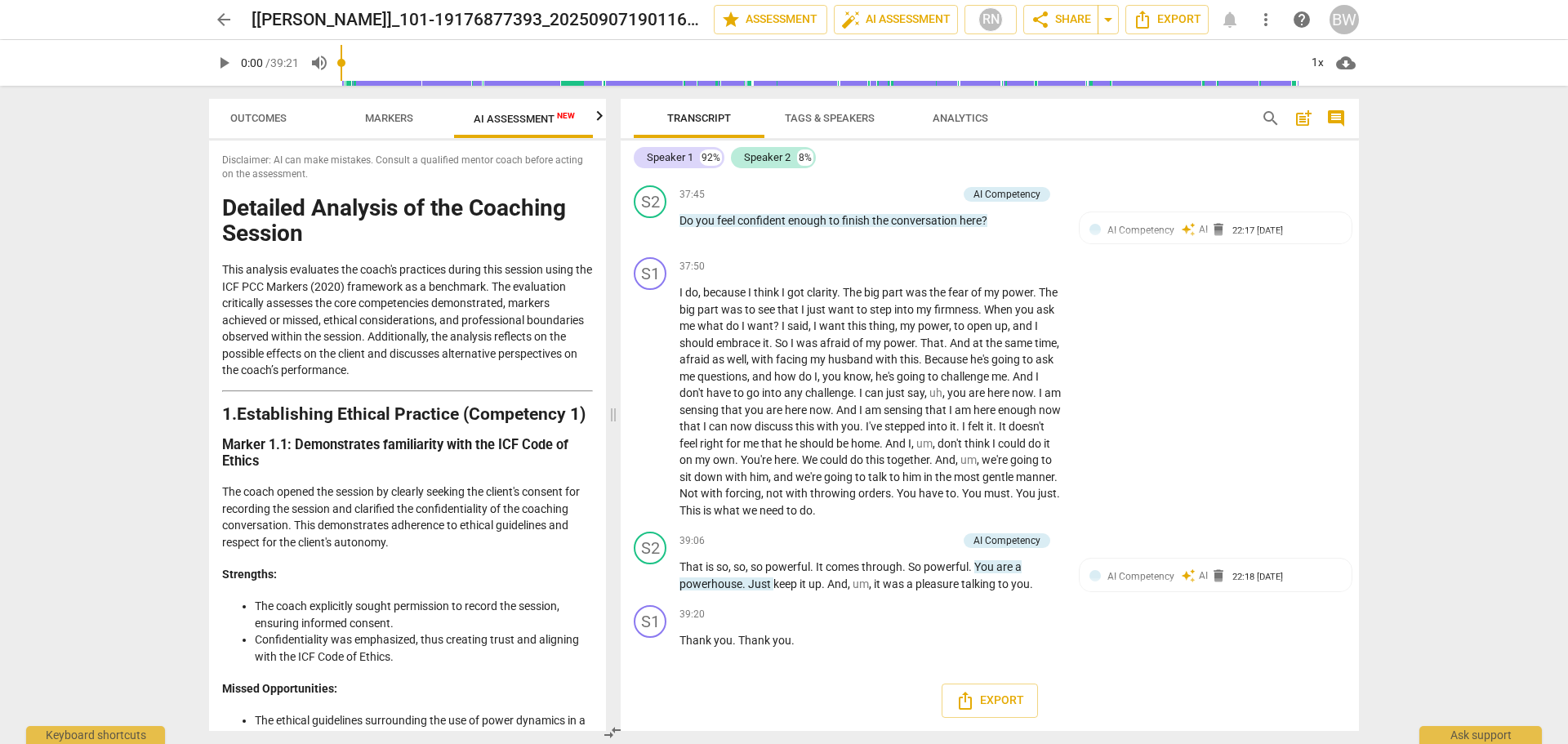
scroll to position [0, 30]
click at [396, 120] on span "Markers" at bounding box center [389, 118] width 48 height 12
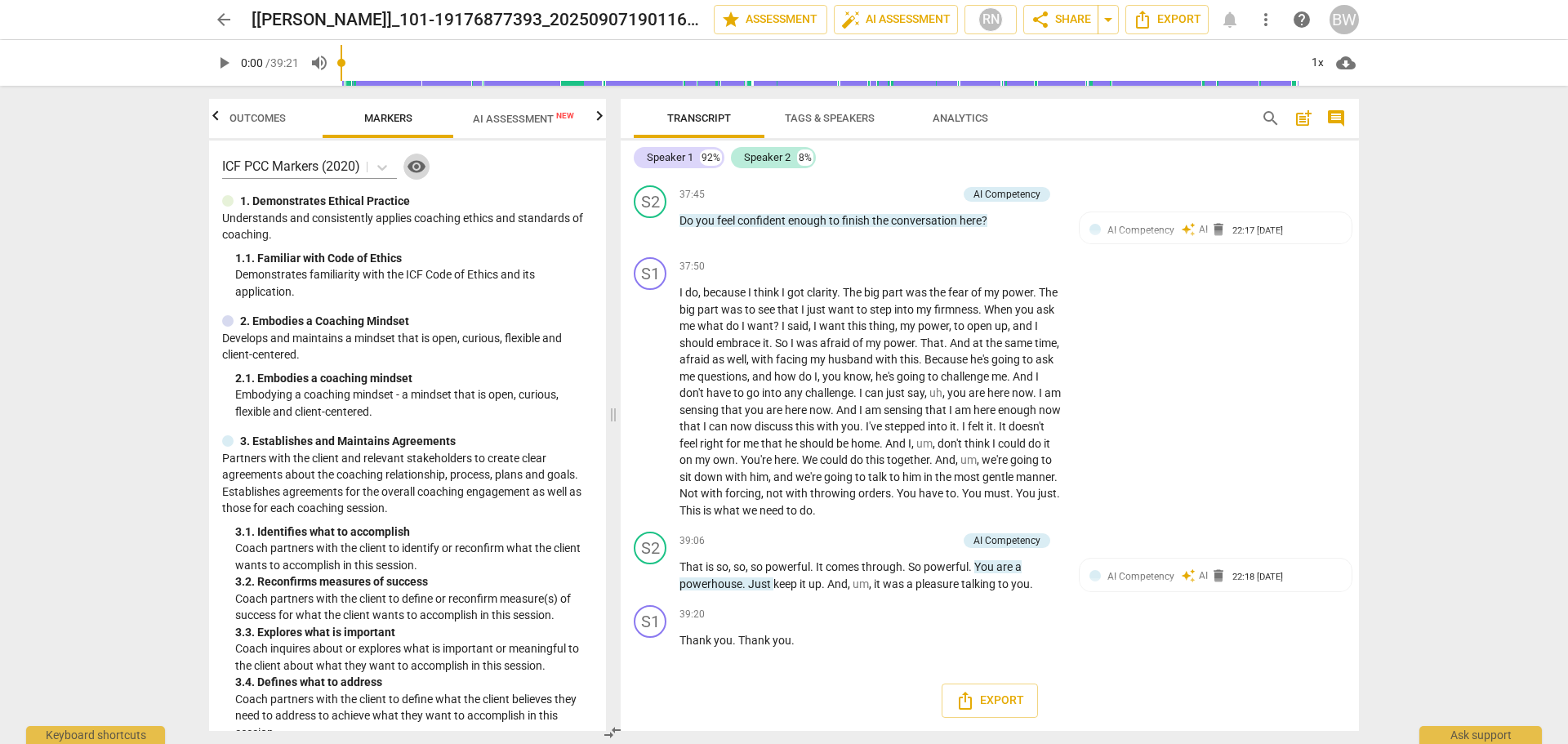
click at [414, 167] on span "visibility" at bounding box center [417, 167] width 20 height 20
click at [598, 119] on icon "button" at bounding box center [600, 116] width 20 height 20
click at [539, 115] on span "Scores" at bounding box center [528, 118] width 39 height 12
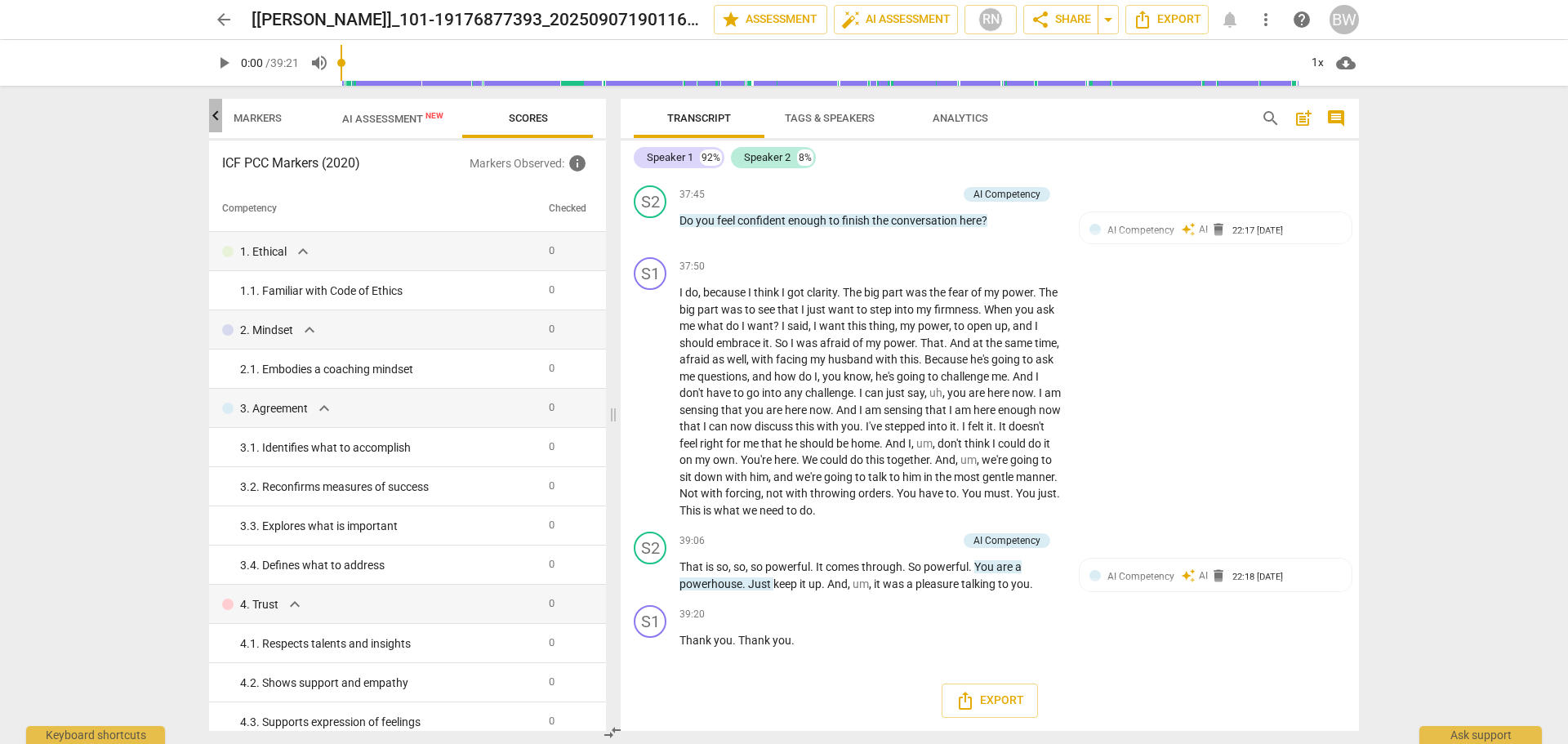
click at [215, 113] on icon "button" at bounding box center [216, 116] width 20 height 20
click at [275, 109] on span "Outcomes" at bounding box center [287, 119] width 96 height 22
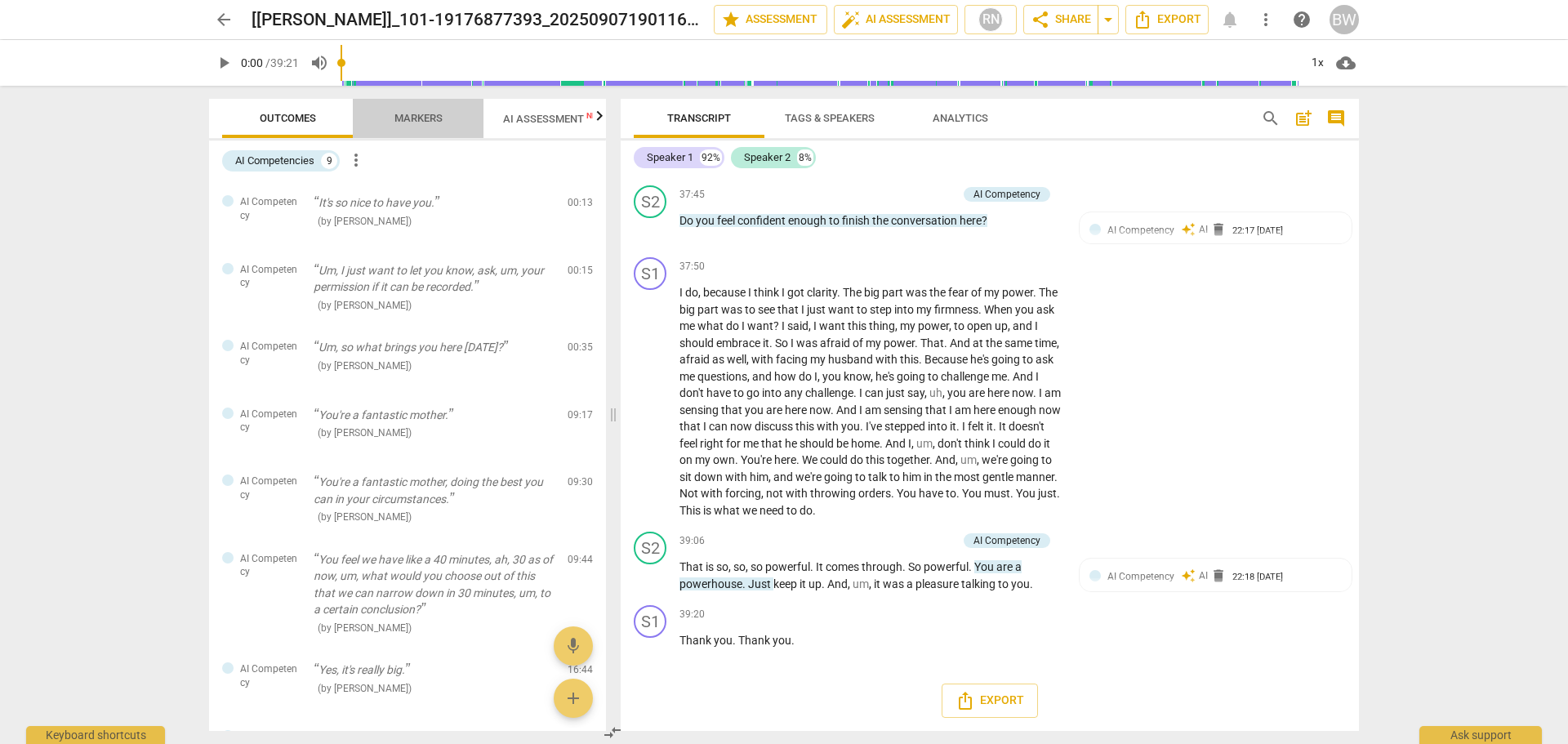
click at [415, 123] on span "Markers" at bounding box center [419, 118] width 48 height 12
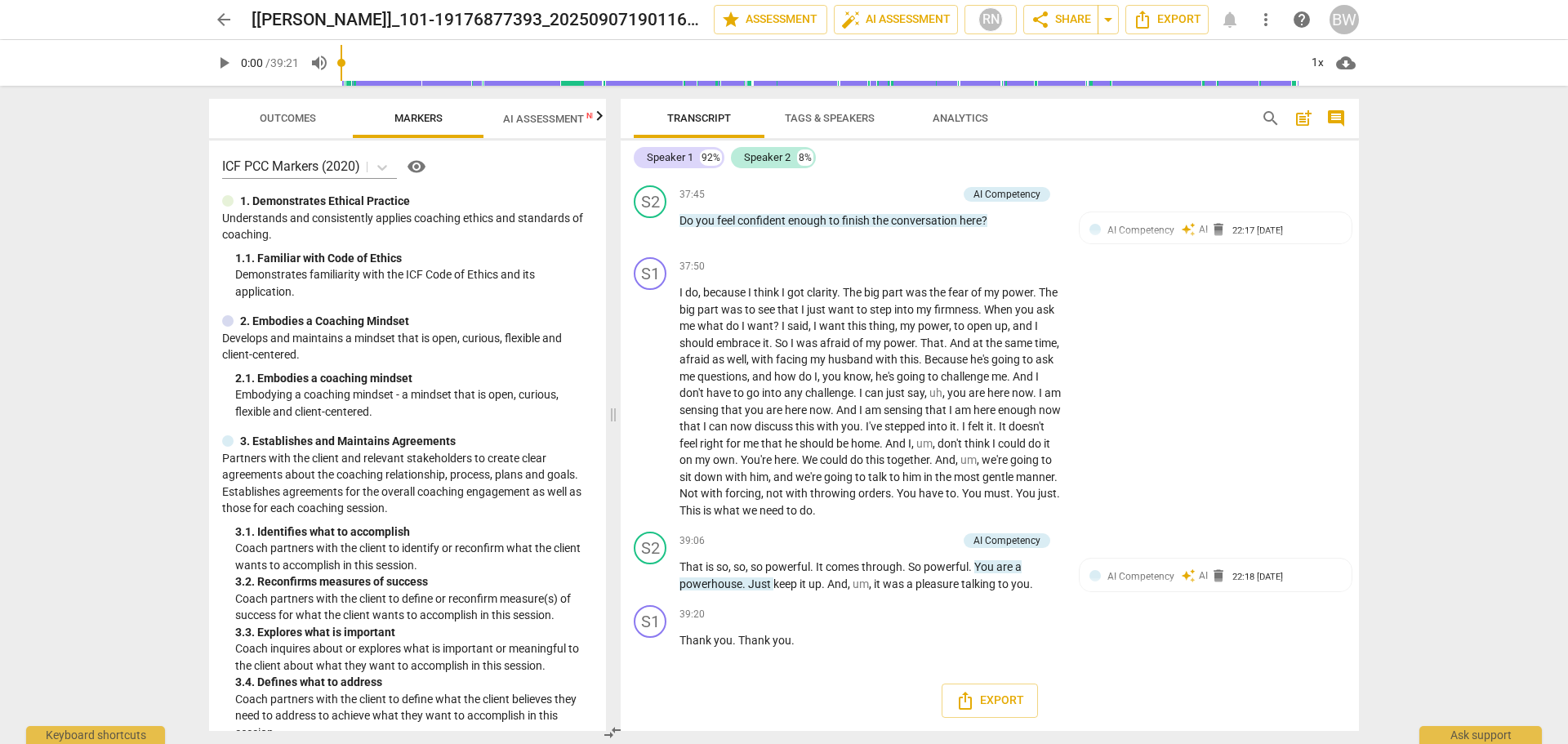
click at [541, 120] on span "AI Assessment New" at bounding box center [554, 119] width 101 height 12
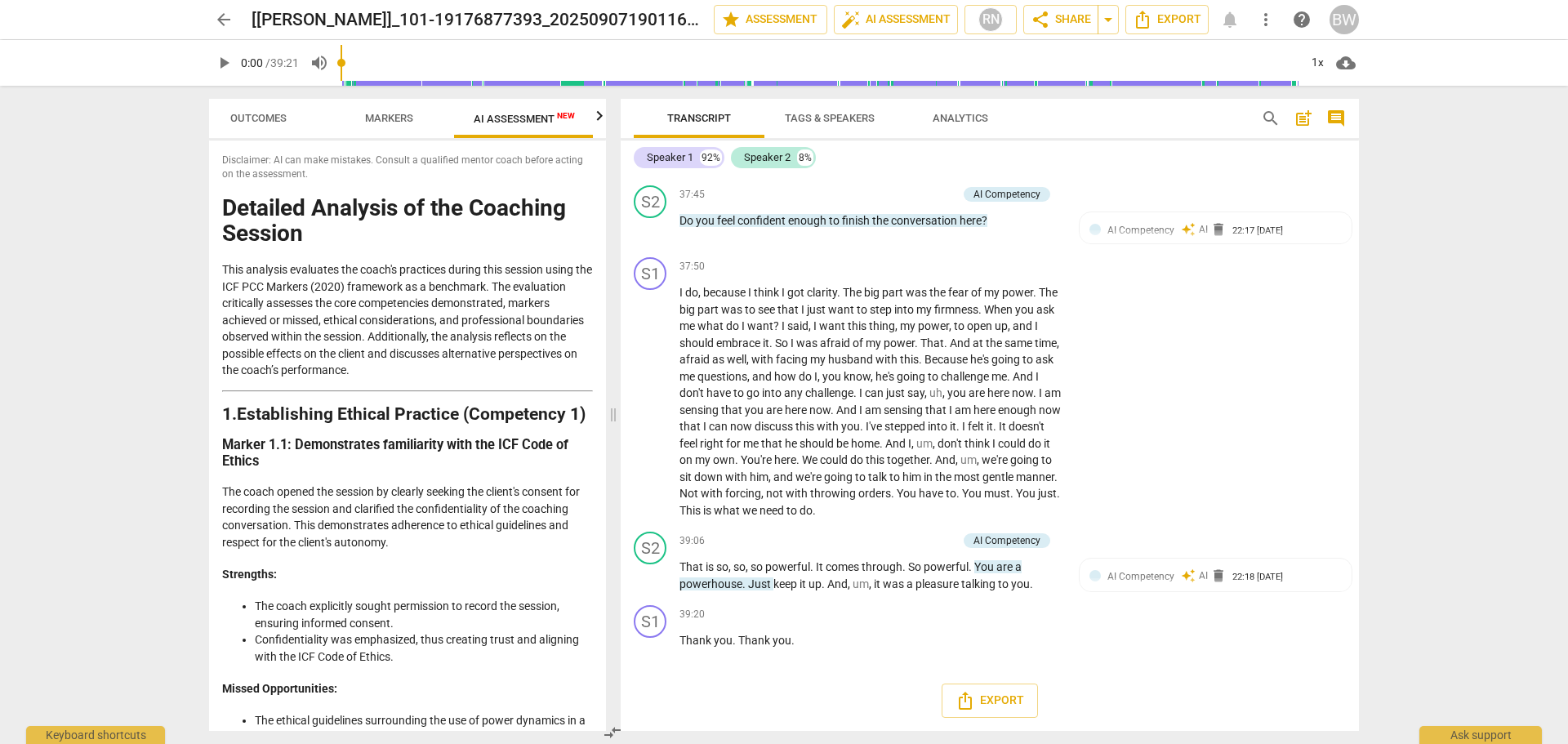
scroll to position [0, 30]
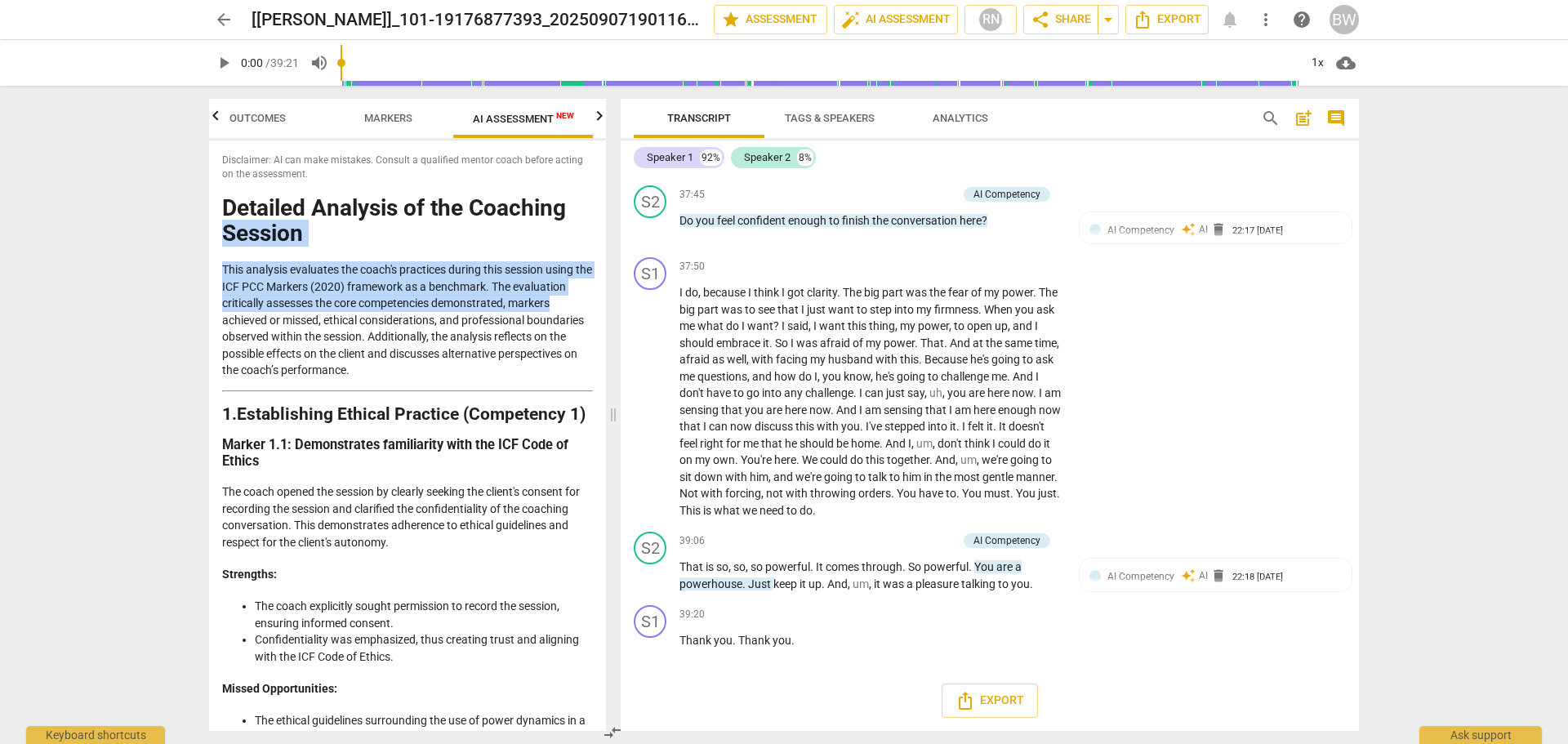
drag, startPoint x: 600, startPoint y: 191, endPoint x: 595, endPoint y: 332, distance: 141.1
click at [595, 332] on div "Disclaimer: AI can make mistakes. Consult a qualified mentor coach before actin…" at bounding box center [408, 435] width 397 height 590
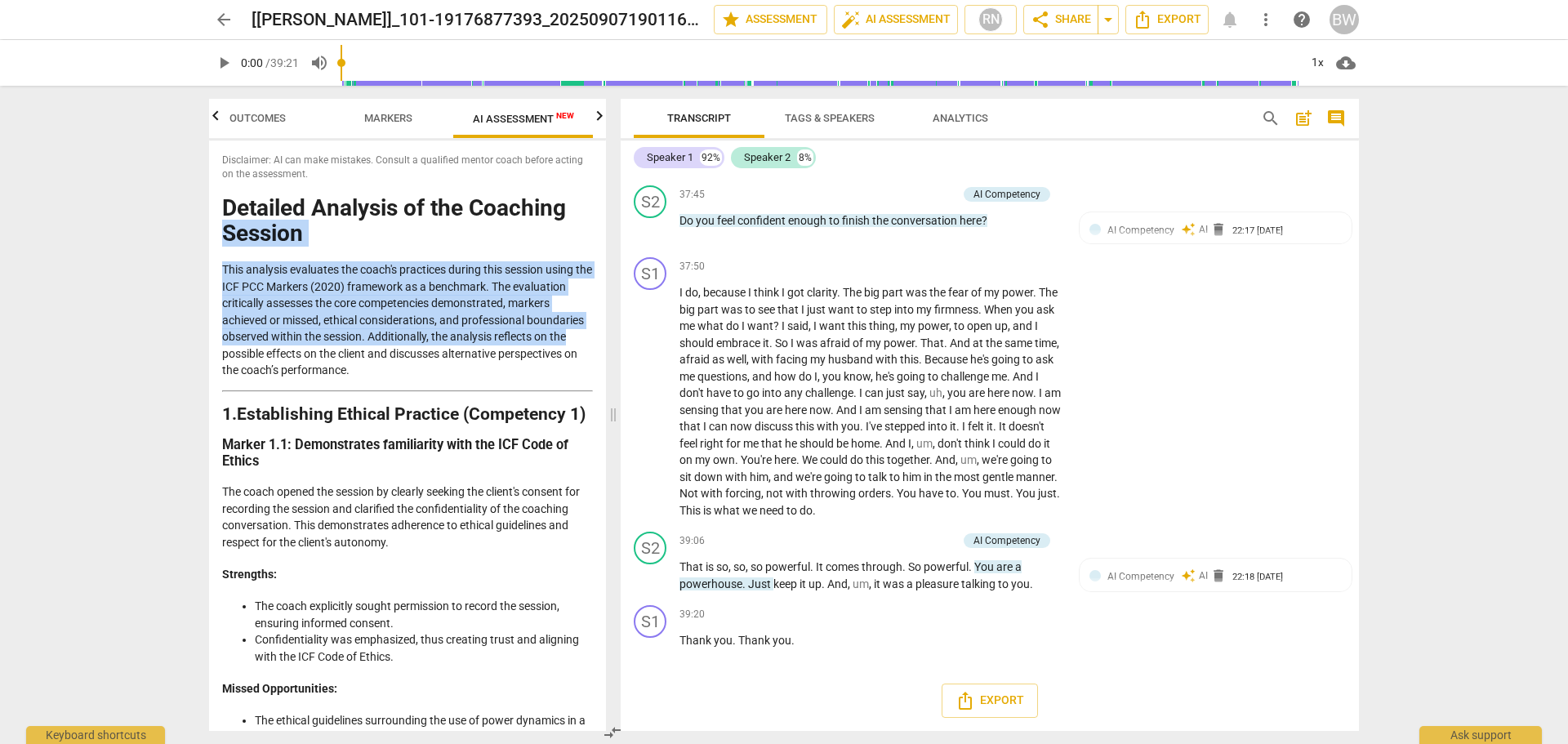
click at [591, 222] on div "Disclaimer: AI can make mistakes. Consult a qualified mentor coach before actin…" at bounding box center [408, 435] width 397 height 590
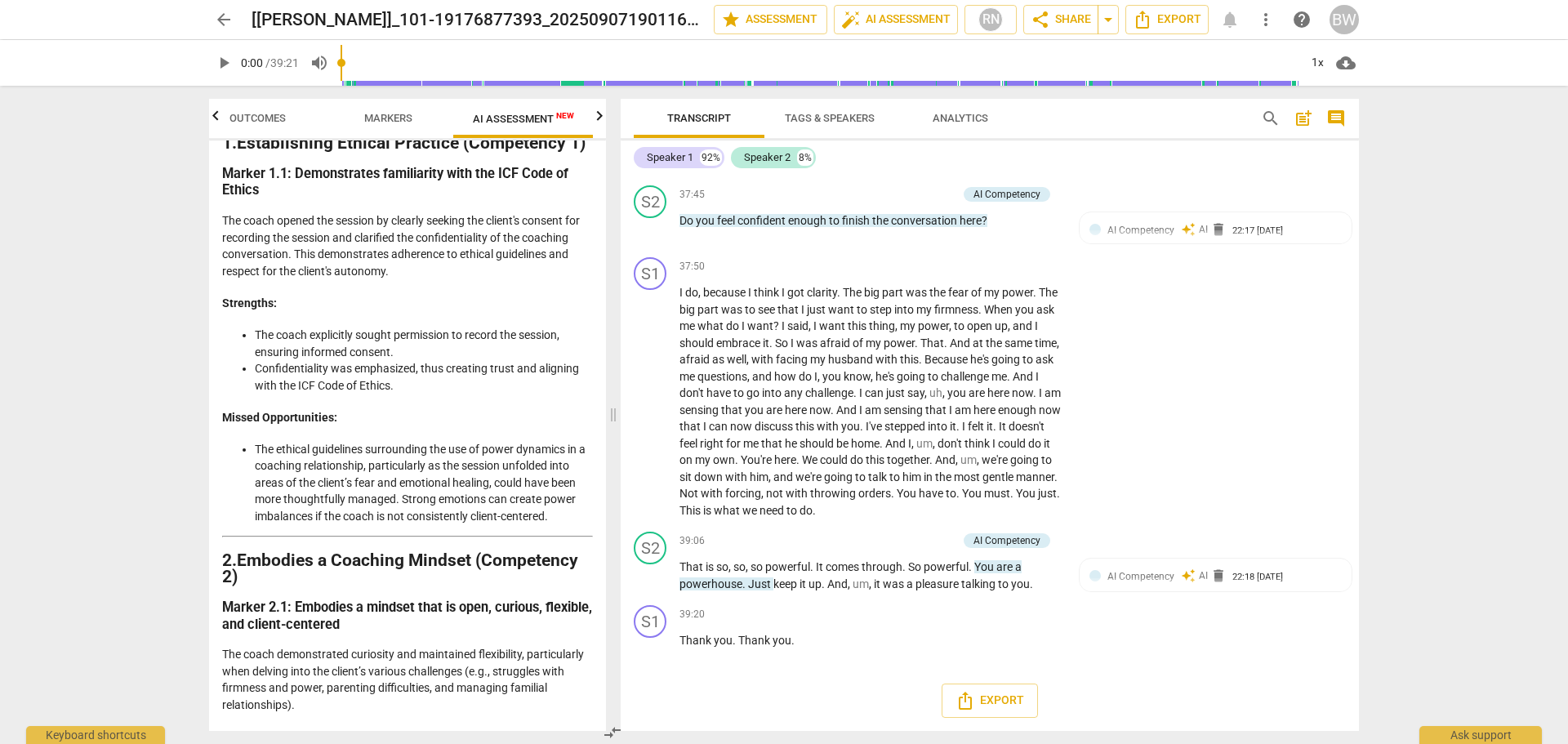
scroll to position [0, 0]
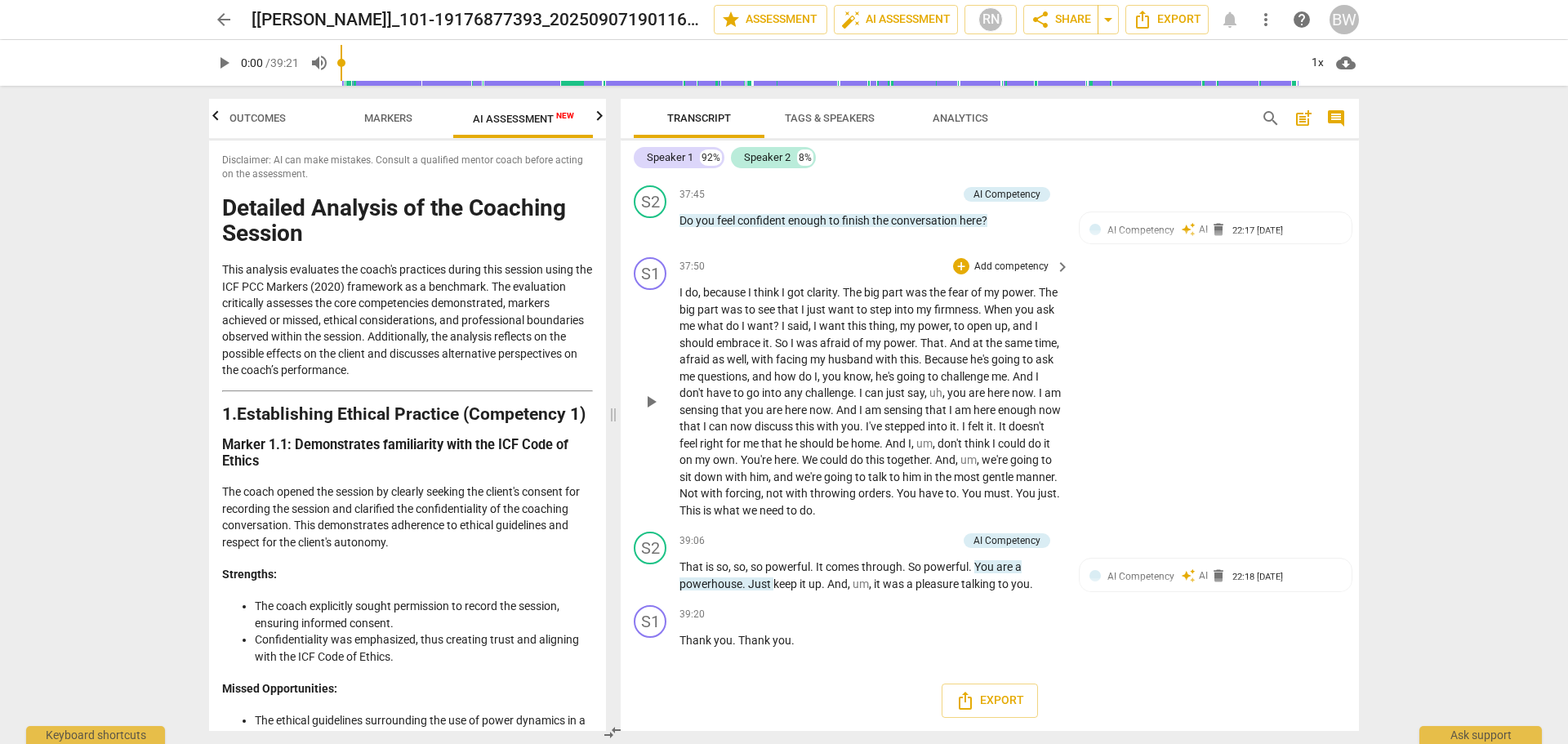
click at [1291, 347] on div "S1 play_arrow pause 37:50 + Add competency keyboard_arrow_right I do , because …" at bounding box center [989, 388] width 738 height 274
